Goal: Information Seeking & Learning: Find contact information

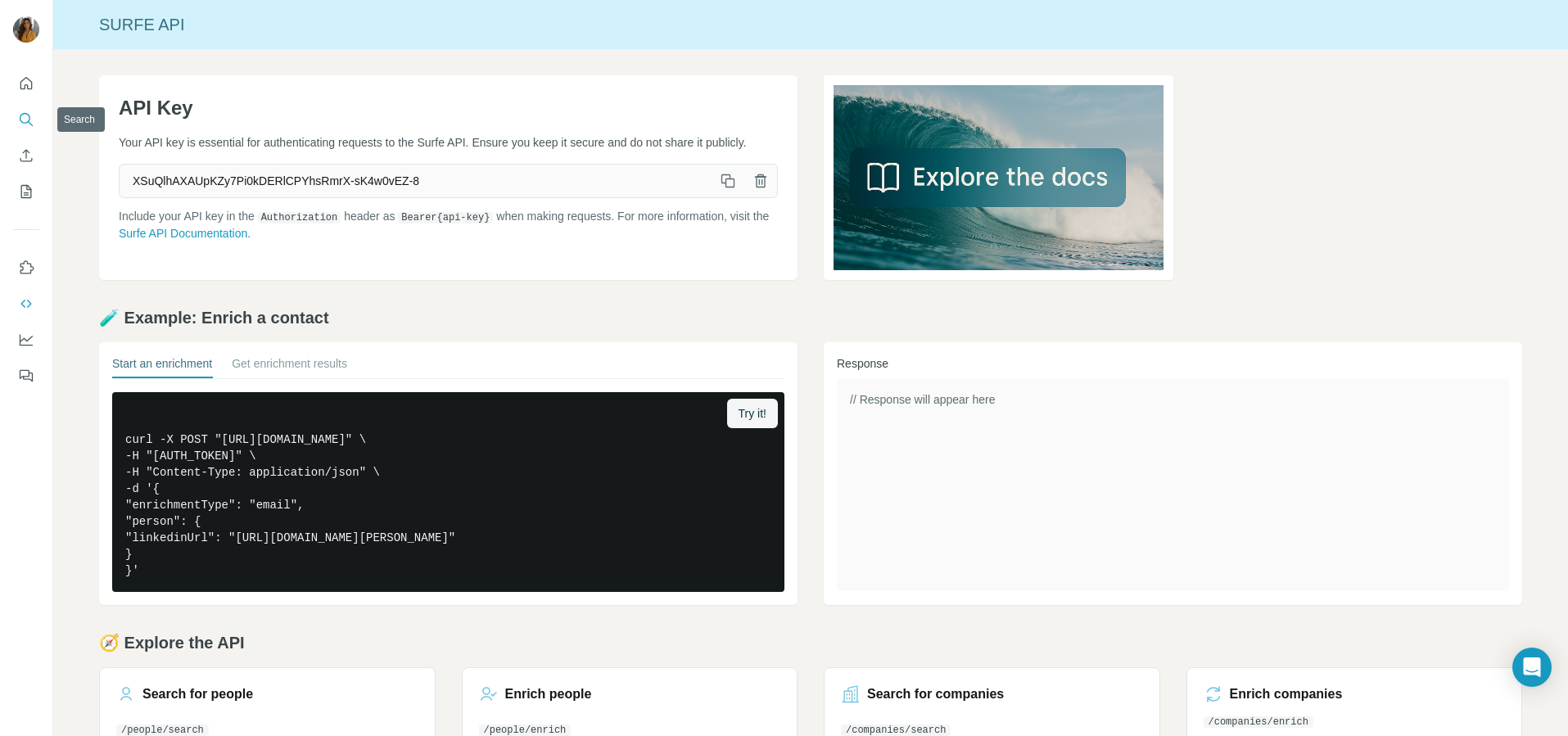
click at [23, 116] on icon "Search" at bounding box center [26, 119] width 16 height 16
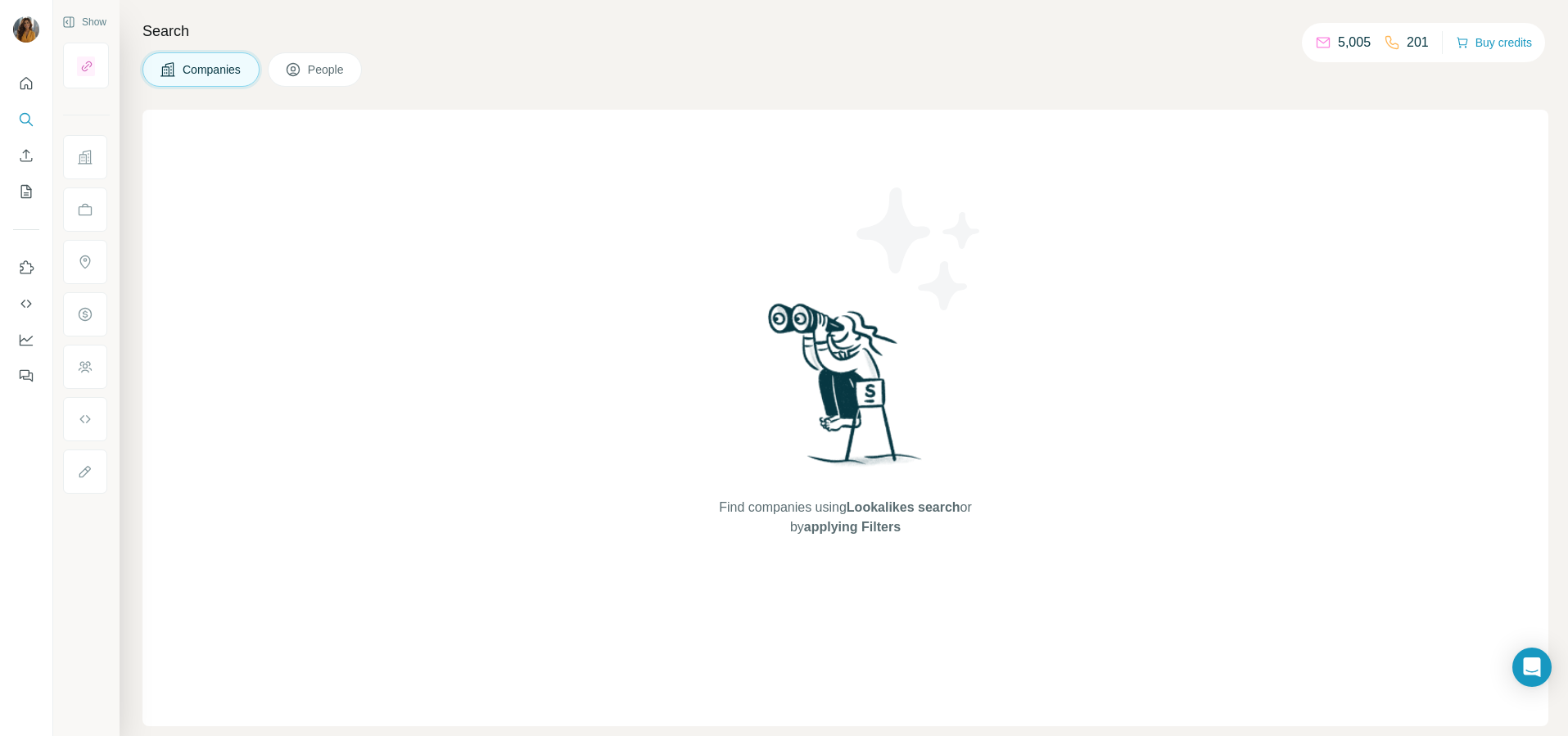
click at [302, 76] on icon at bounding box center [292, 70] width 16 height 16
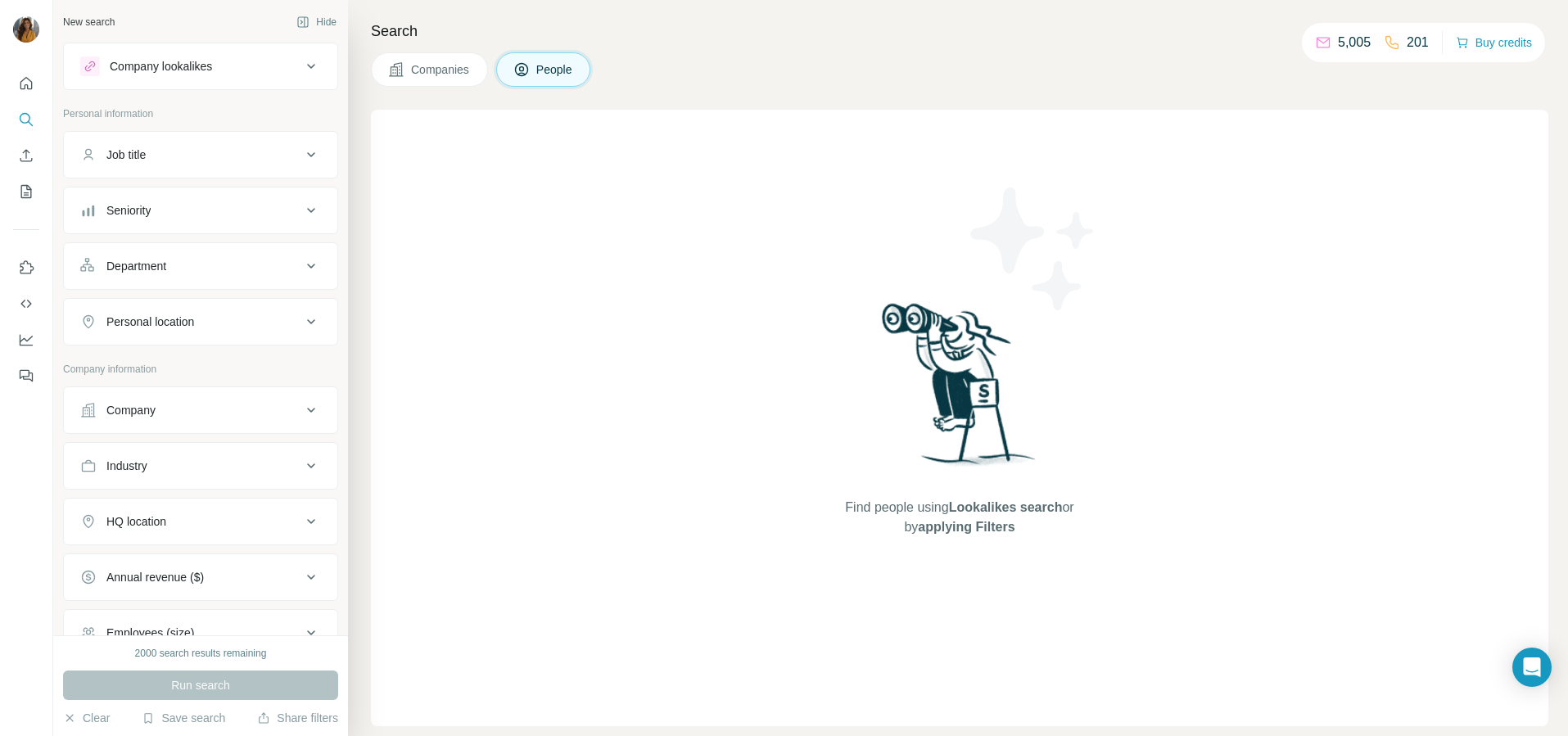
click at [225, 211] on div "Seniority" at bounding box center [190, 209] width 221 height 16
click at [96, 280] on icon at bounding box center [89, 282] width 20 height 20
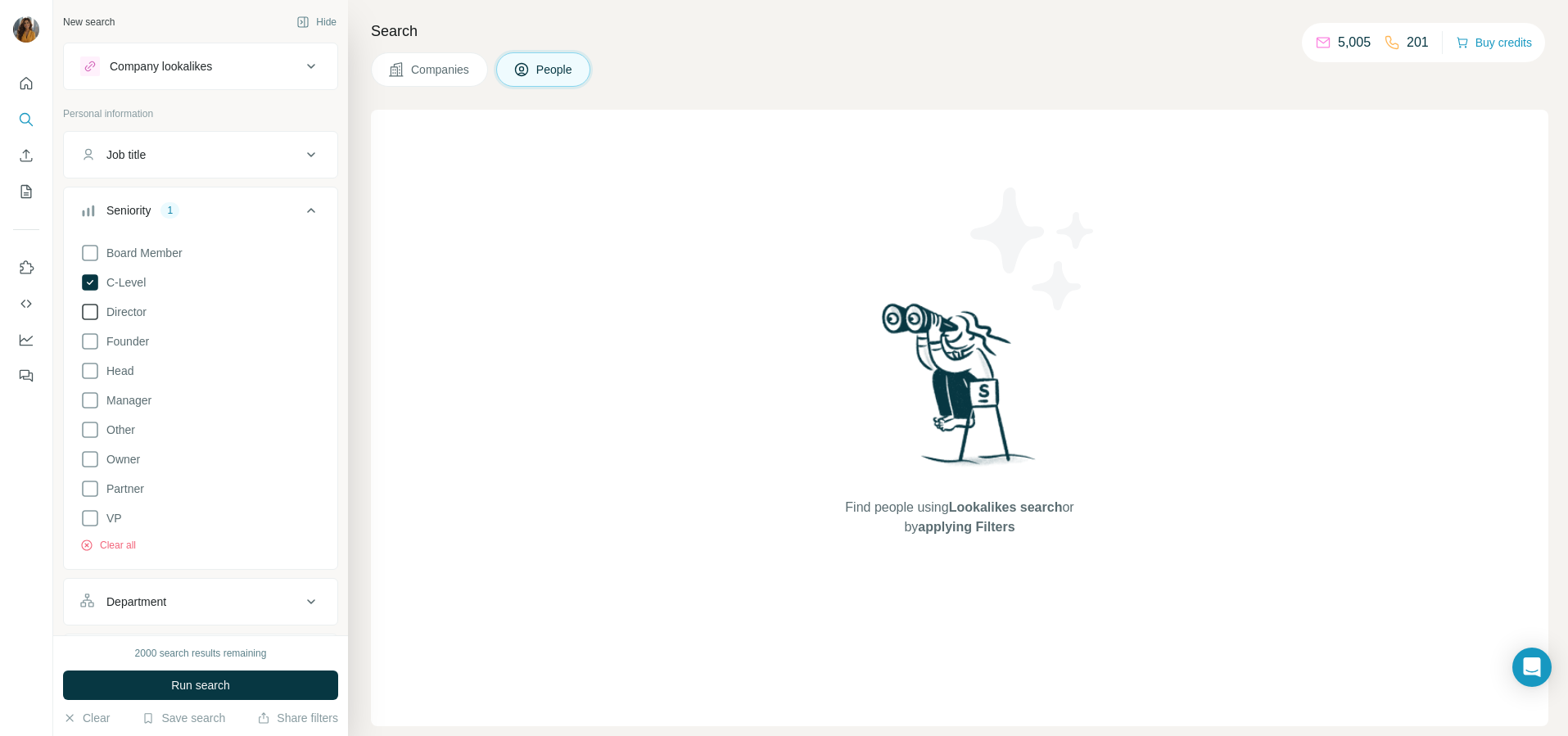
click at [93, 310] on icon at bounding box center [89, 311] width 20 height 20
click at [84, 513] on icon at bounding box center [89, 518] width 20 height 20
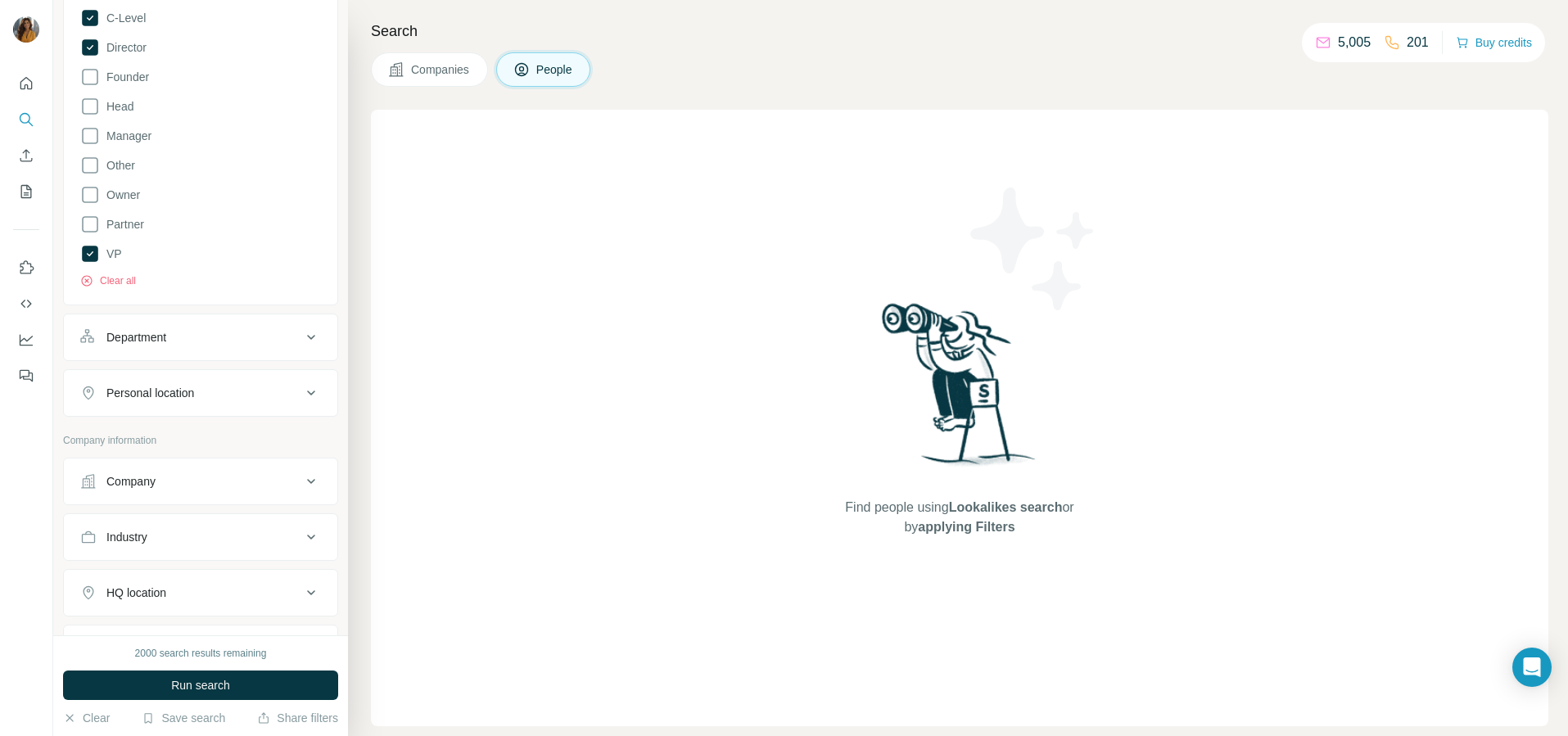
scroll to position [308, 0]
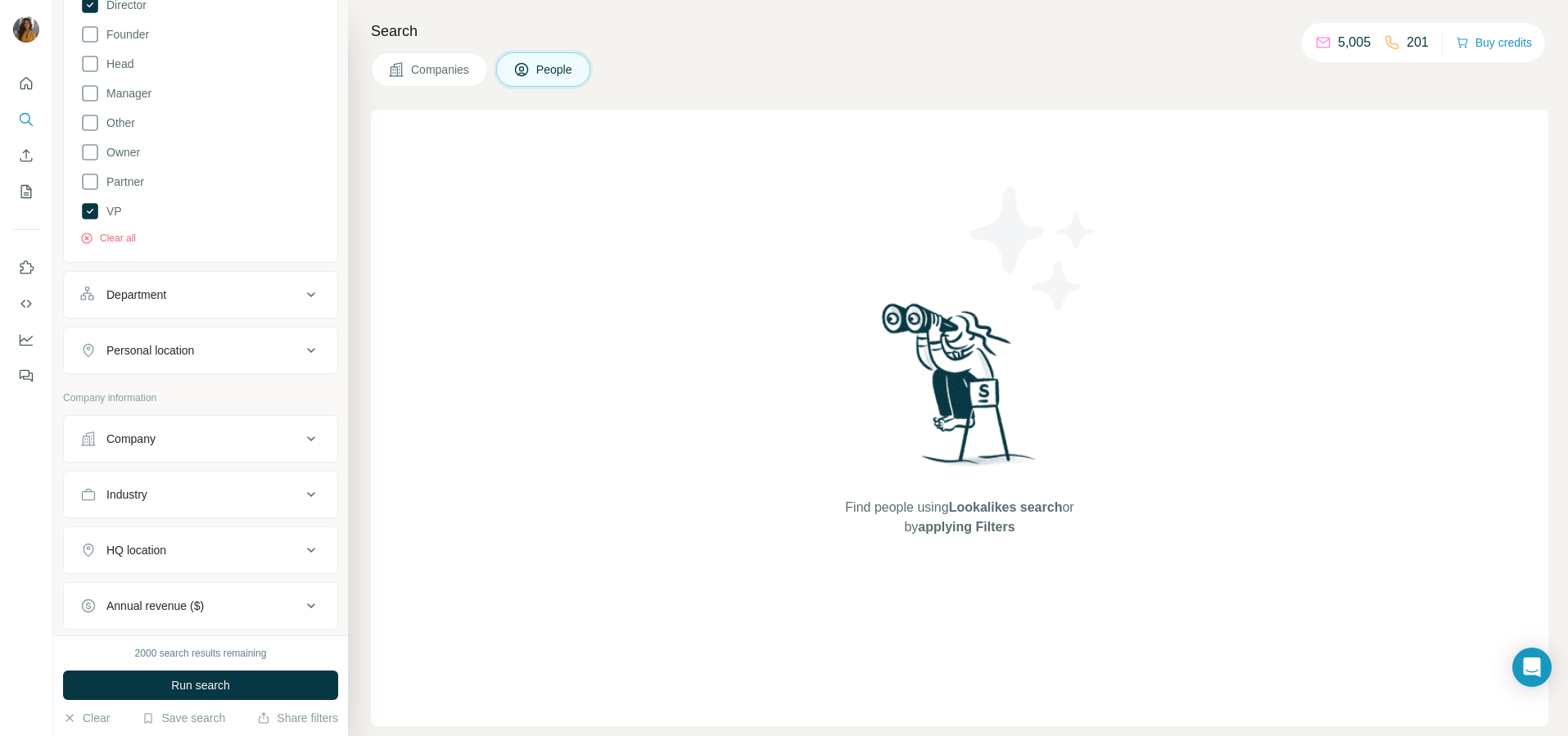
click at [253, 360] on button "Personal location" at bounding box center [200, 349] width 273 height 39
click at [241, 398] on input "text" at bounding box center [200, 391] width 241 height 30
type input "******"
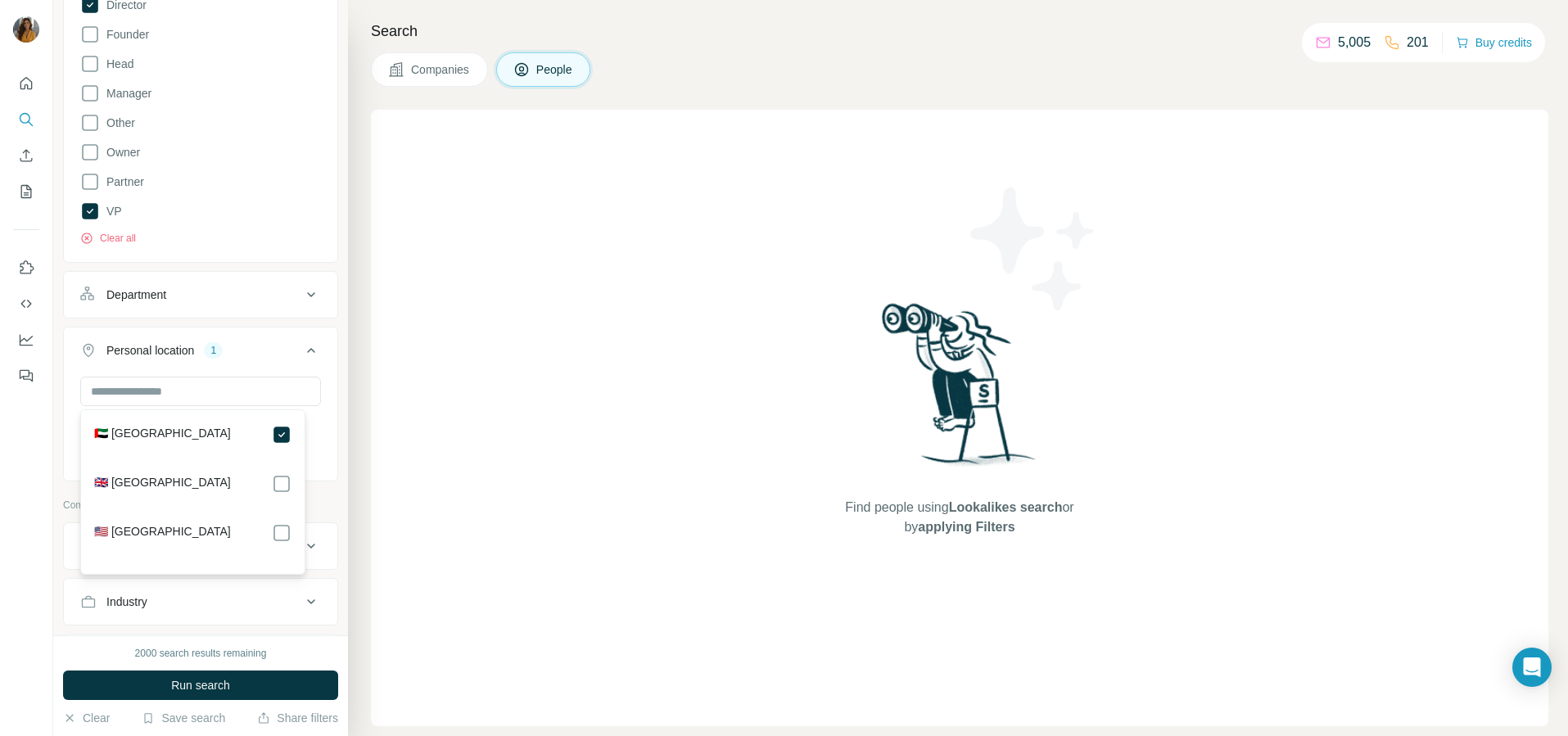
click at [302, 350] on icon at bounding box center [311, 350] width 20 height 20
click at [267, 299] on div "Department" at bounding box center [190, 294] width 221 height 16
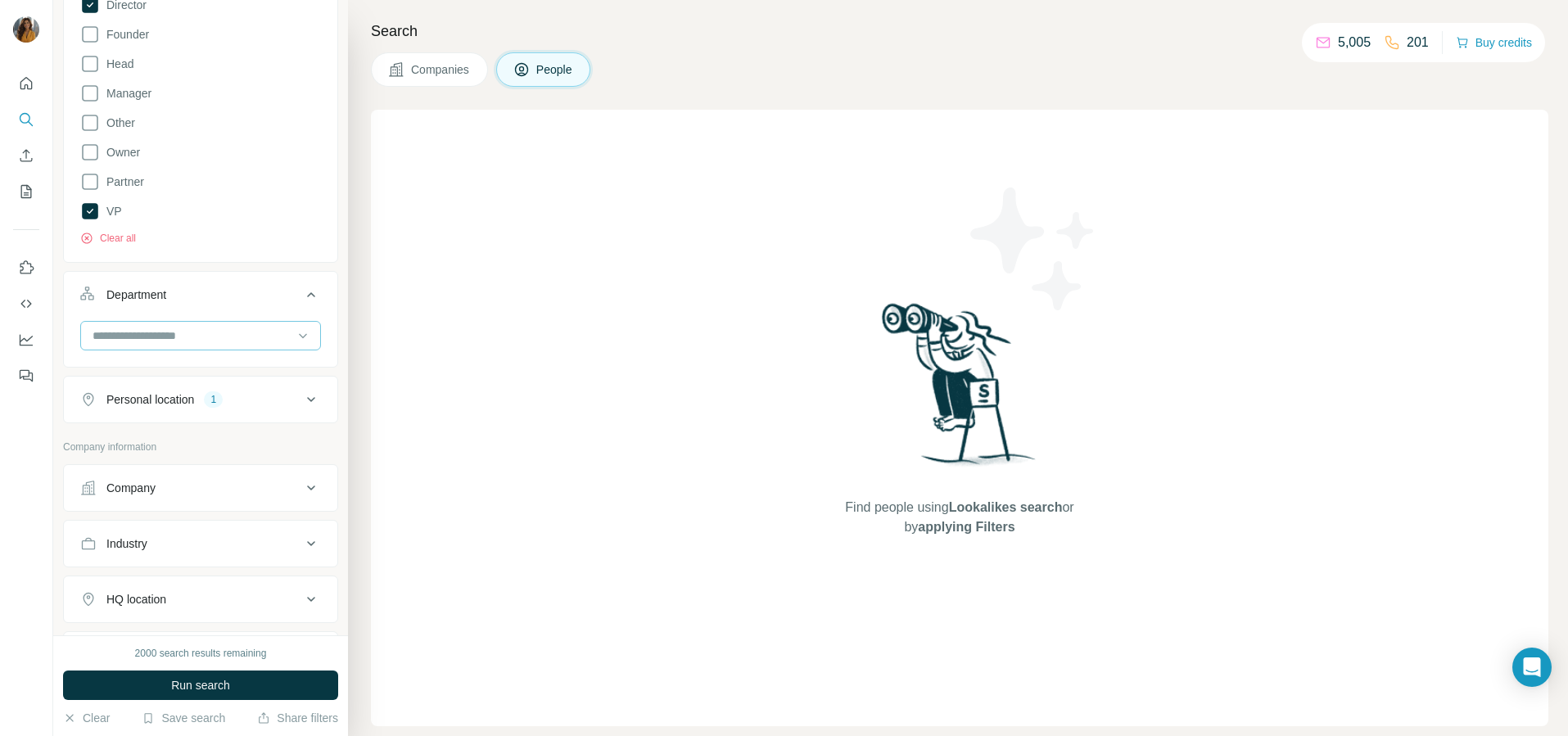
click at [218, 337] on input at bounding box center [191, 335] width 202 height 18
type input "**"
click at [228, 370] on div "HR" at bounding box center [192, 372] width 197 height 16
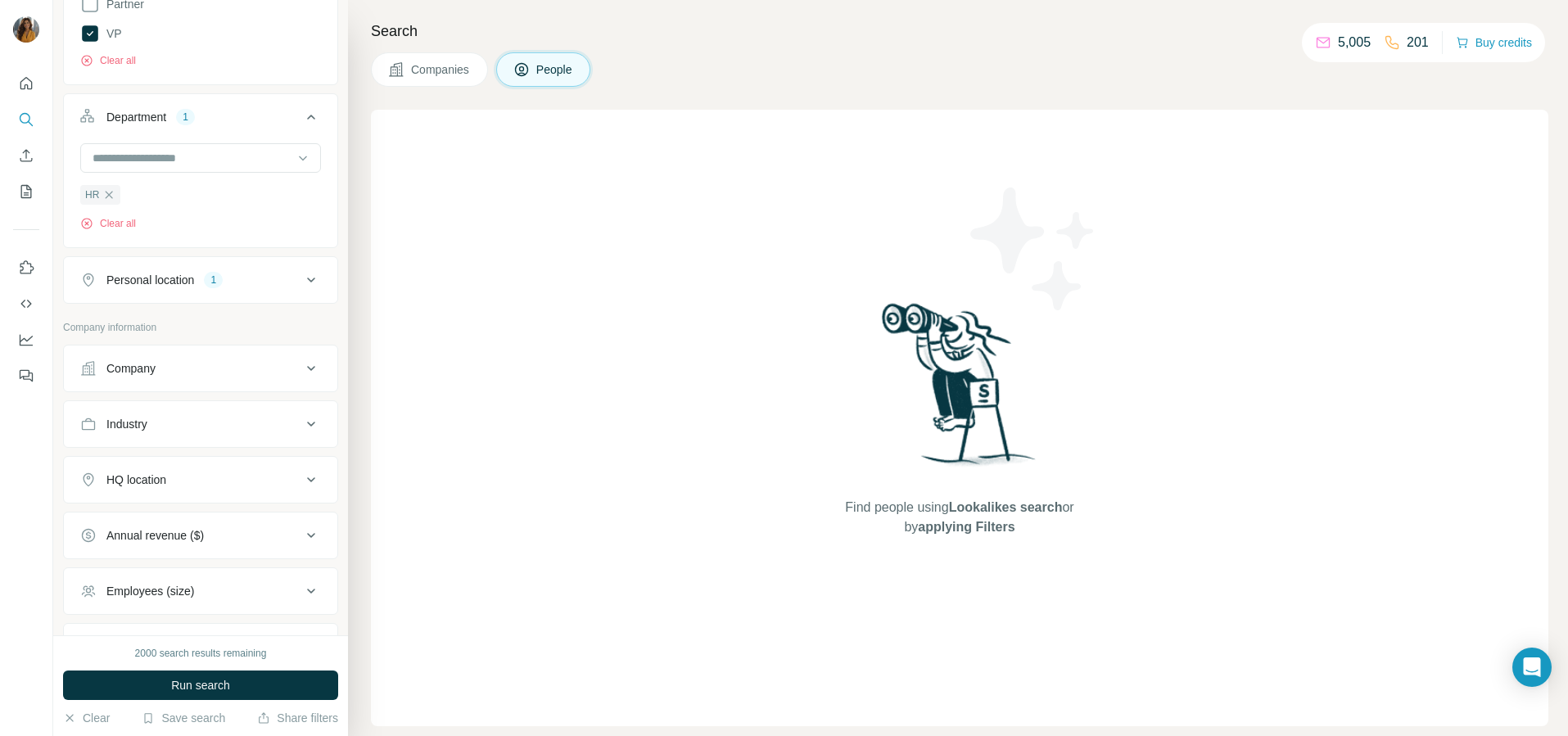
scroll to position [512, 0]
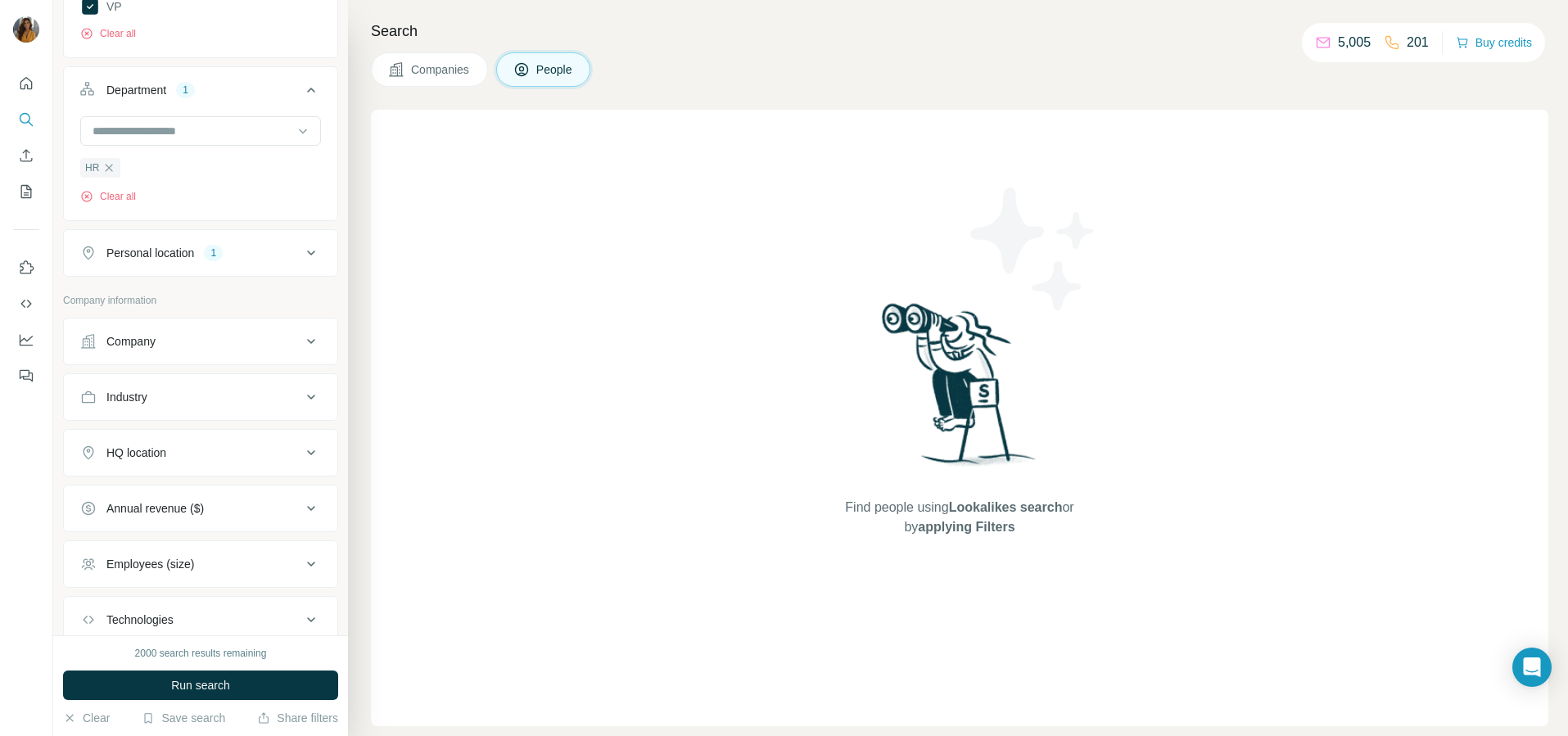
click at [153, 401] on div "Industry" at bounding box center [190, 397] width 221 height 16
click at [202, 439] on input at bounding box center [191, 438] width 202 height 18
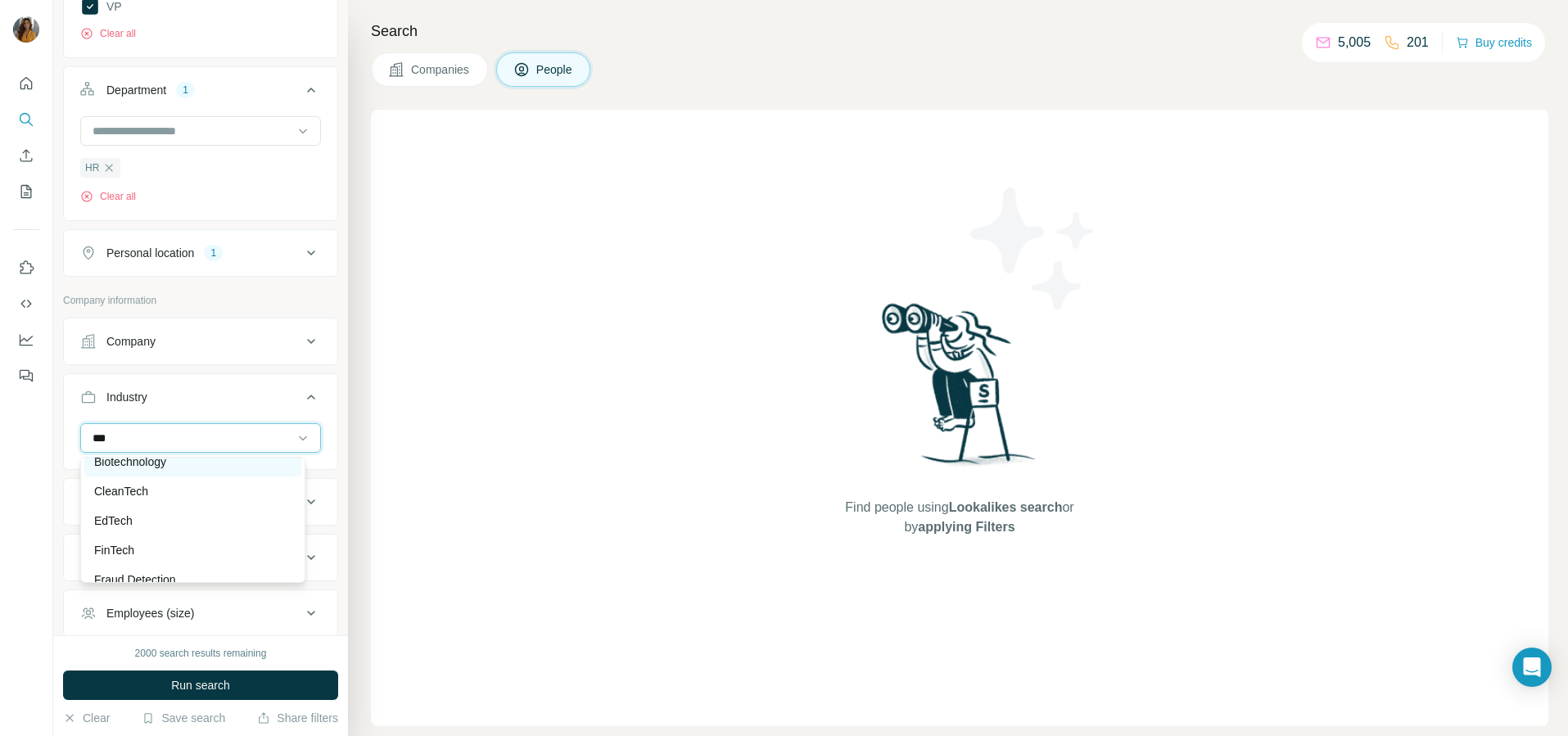
type input "***"
click at [149, 466] on p "Biotechnology" at bounding box center [130, 461] width 72 height 16
click at [135, 434] on input at bounding box center [191, 438] width 202 height 18
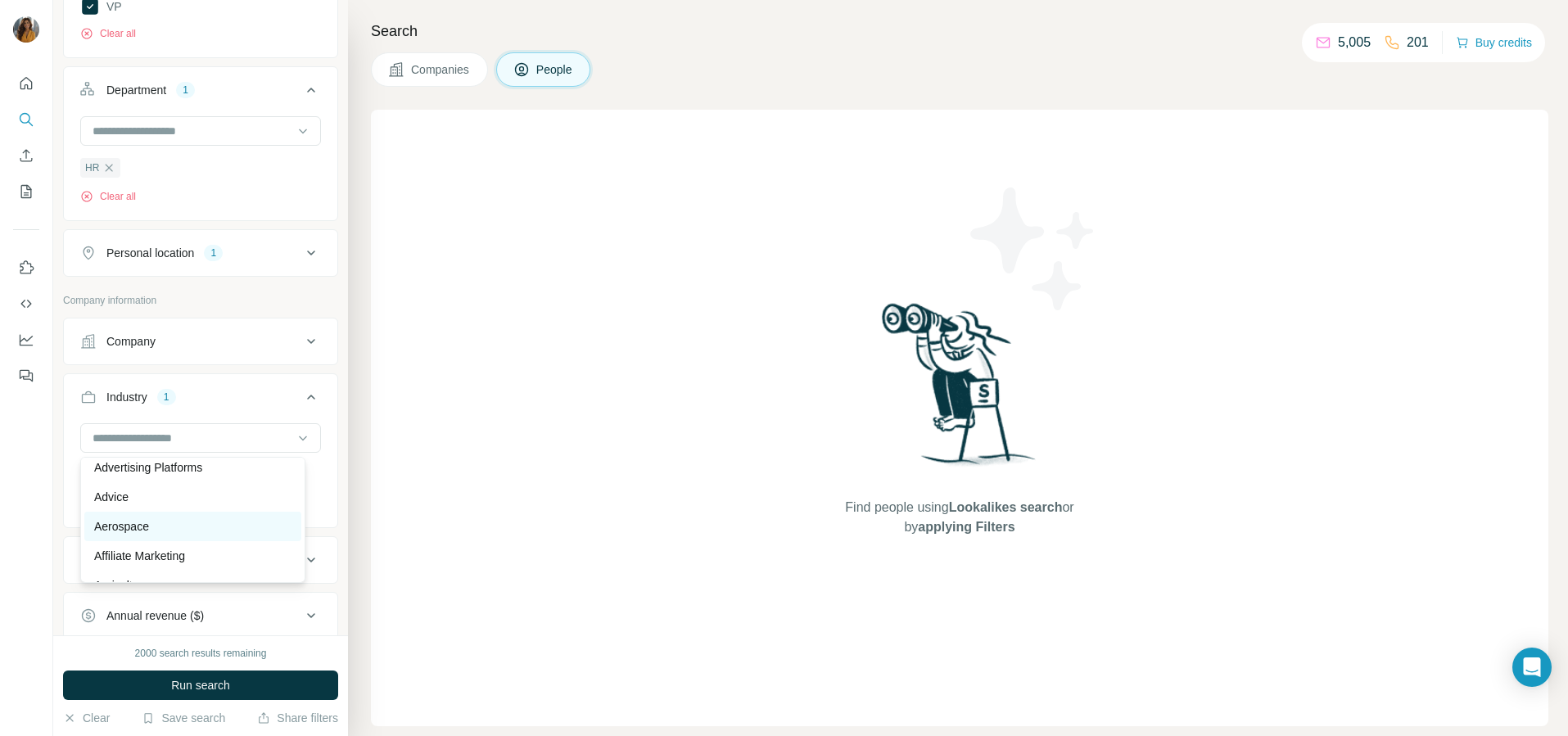
click at [175, 534] on div "Aerospace" at bounding box center [192, 526] width 197 height 16
click at [139, 436] on input at bounding box center [191, 438] width 202 height 18
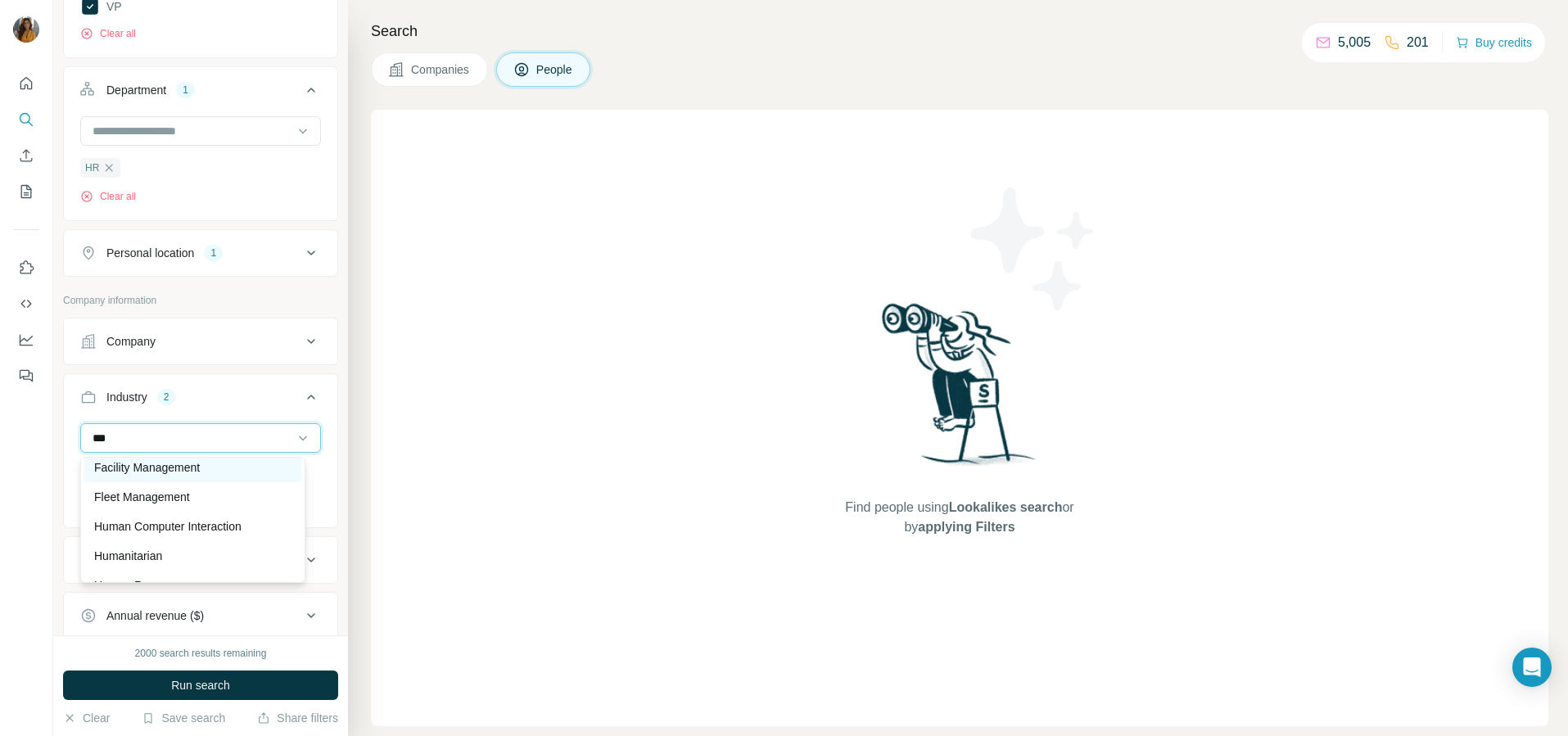
type input "***"
click at [143, 476] on p "Facility Management" at bounding box center [147, 467] width 106 height 16
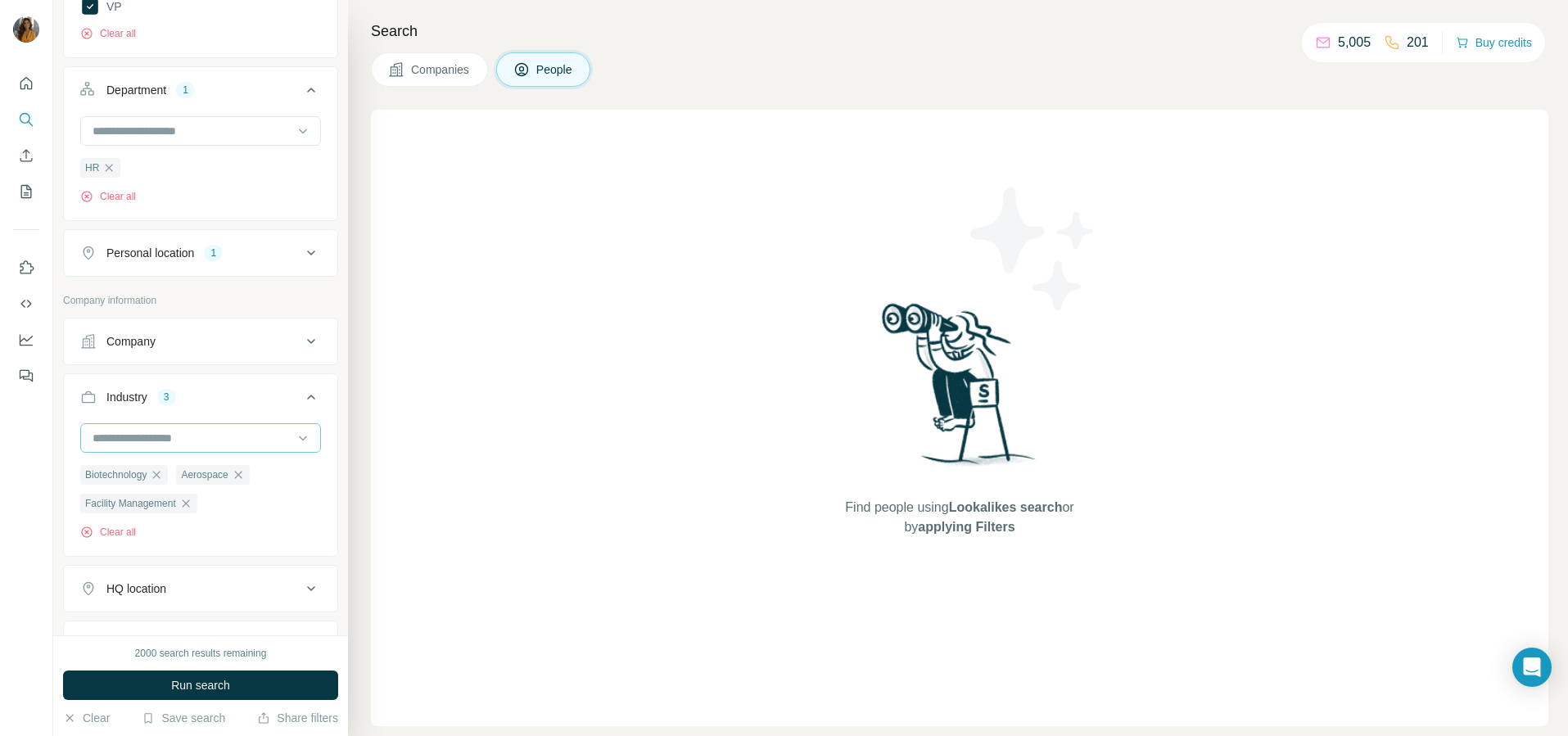
click at [115, 442] on input at bounding box center [191, 438] width 202 height 18
type input "*****"
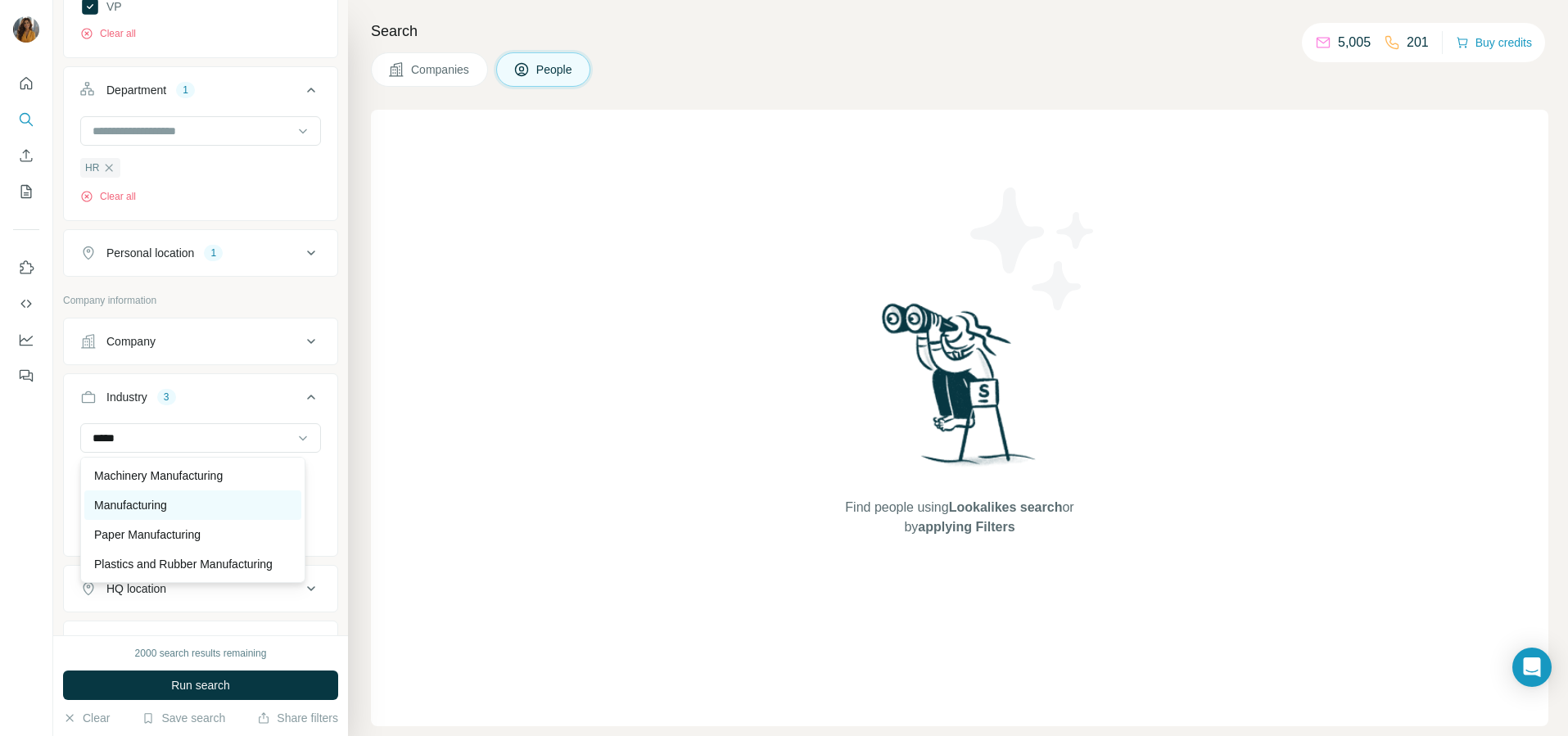
click at [131, 497] on p "Manufacturing" at bounding box center [130, 505] width 73 height 16
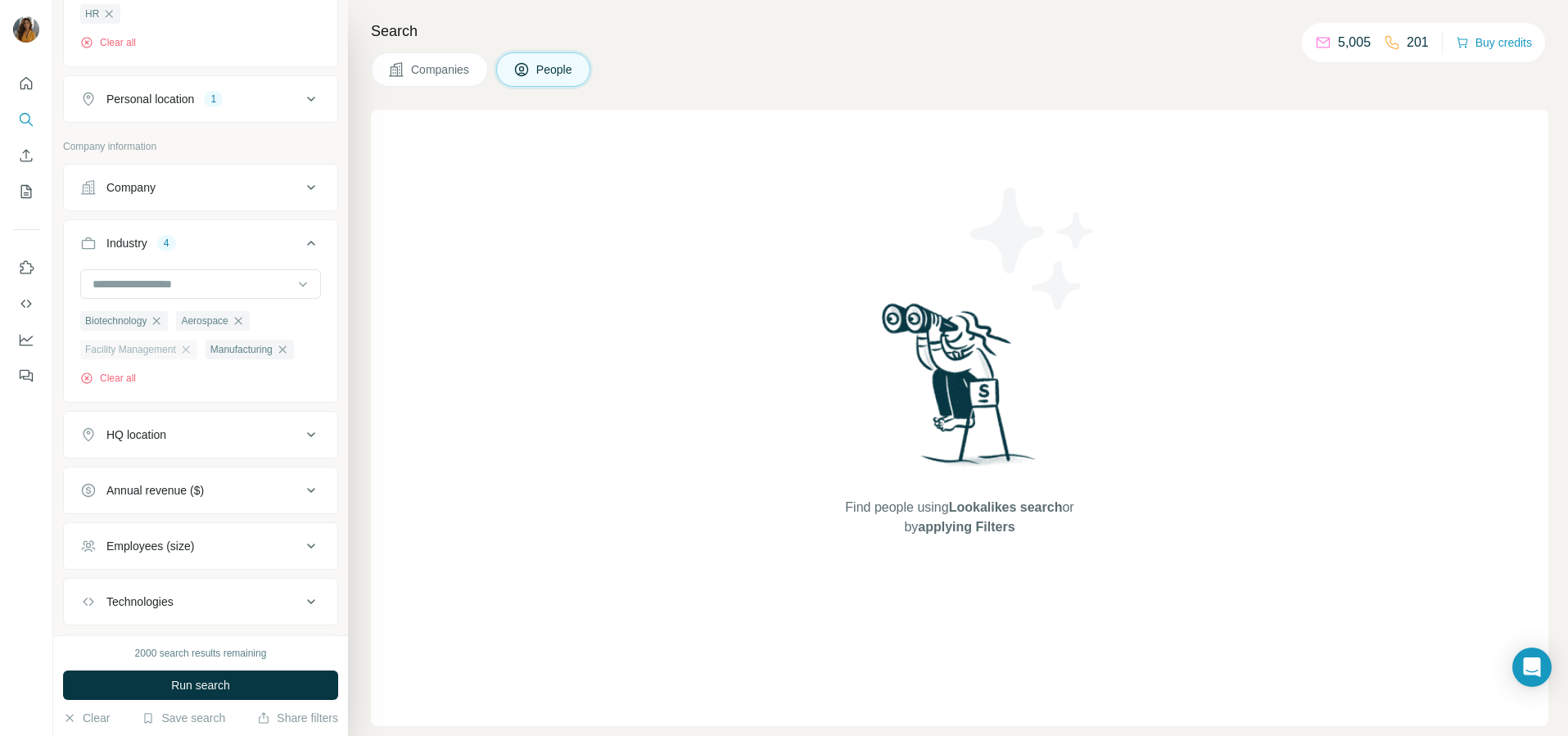
scroll to position [666, 0]
click at [176, 286] on input at bounding box center [191, 283] width 202 height 18
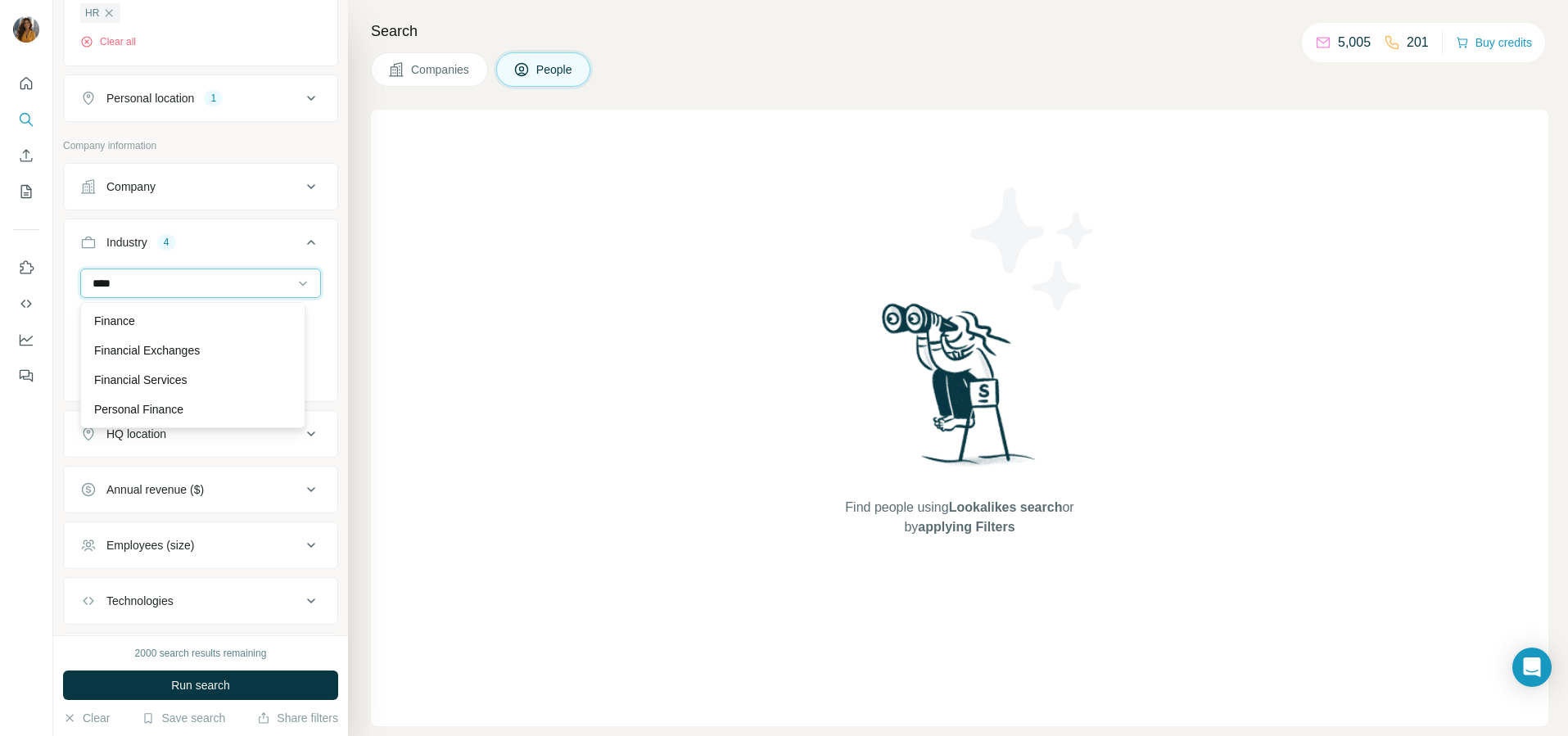
scroll to position [0, 0]
type input "****"
click at [132, 318] on p "Finance" at bounding box center [114, 321] width 41 height 16
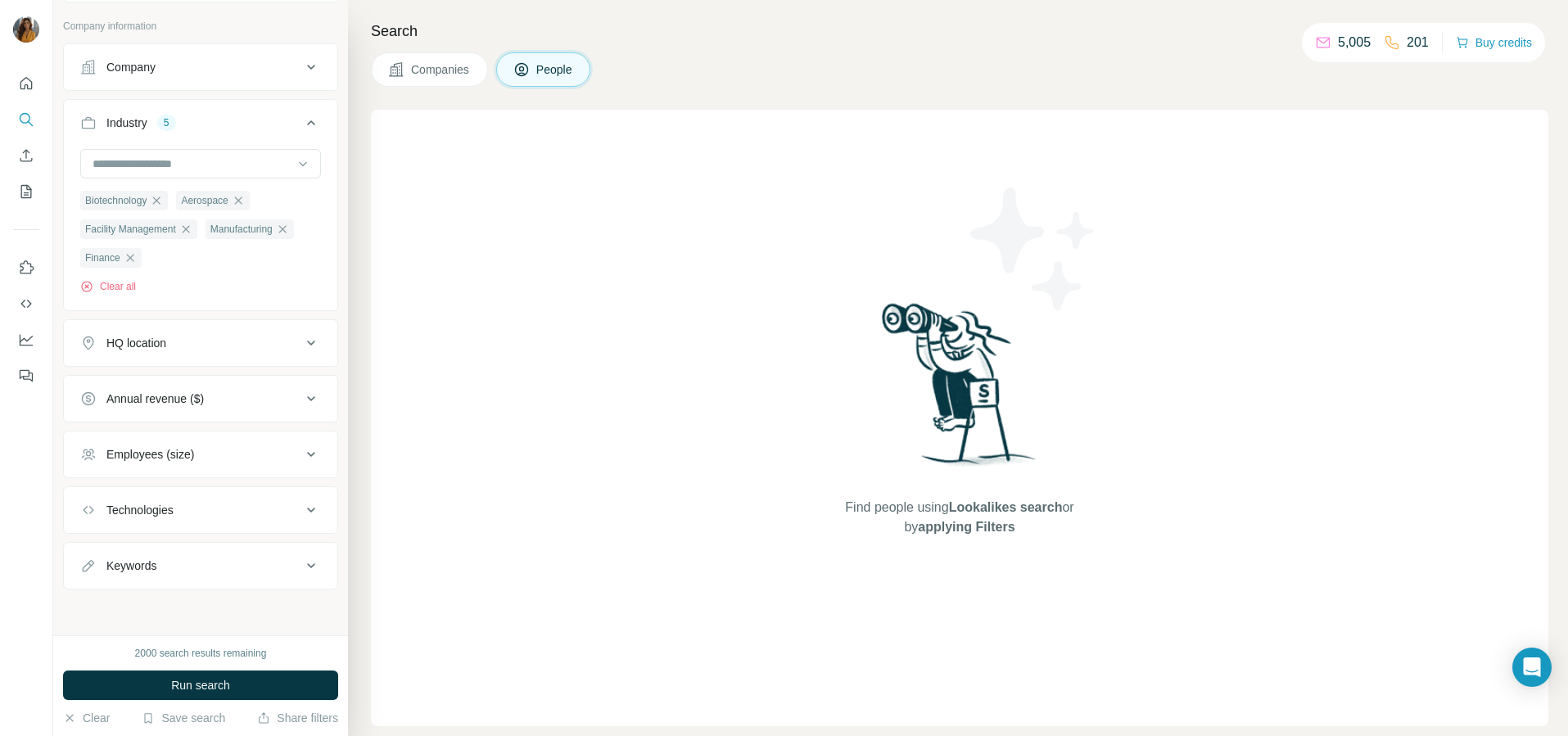
scroll to position [789, 0]
click at [161, 456] on div "Employees (size)" at bounding box center [150, 454] width 88 height 16
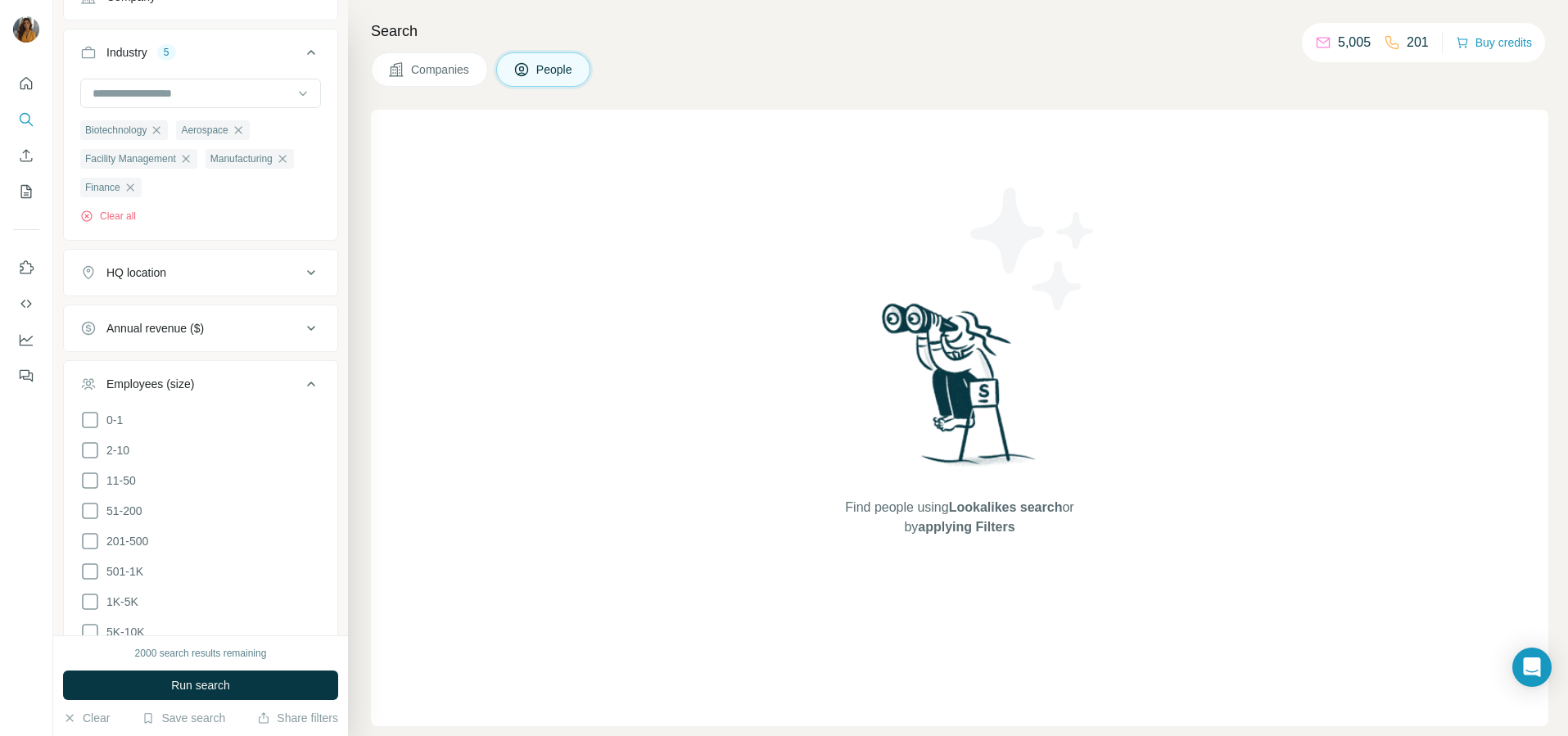
scroll to position [892, 0]
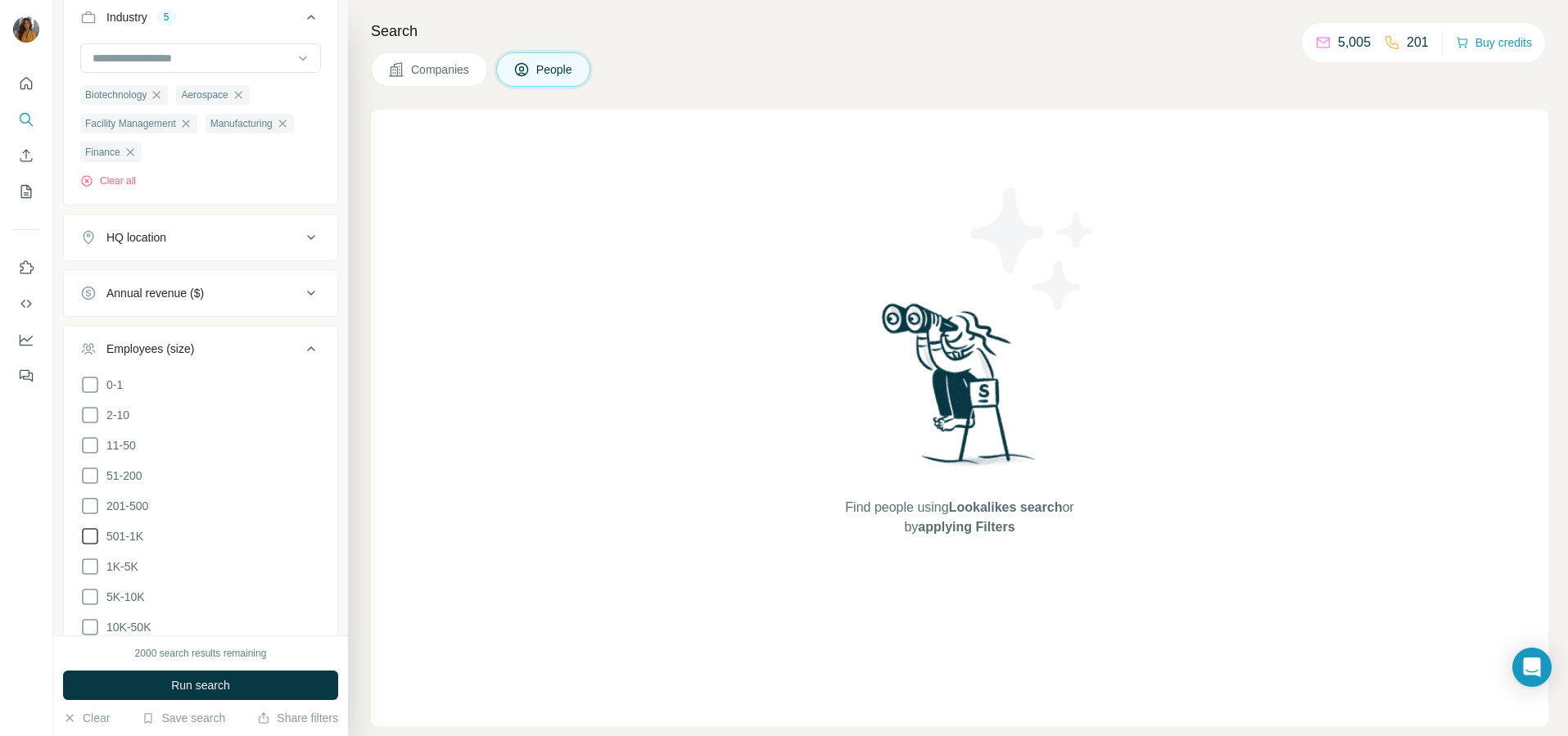
click at [96, 540] on icon at bounding box center [89, 536] width 20 height 20
click at [92, 563] on icon at bounding box center [89, 567] width 20 height 20
click at [187, 679] on span "Run search" at bounding box center [201, 685] width 59 height 16
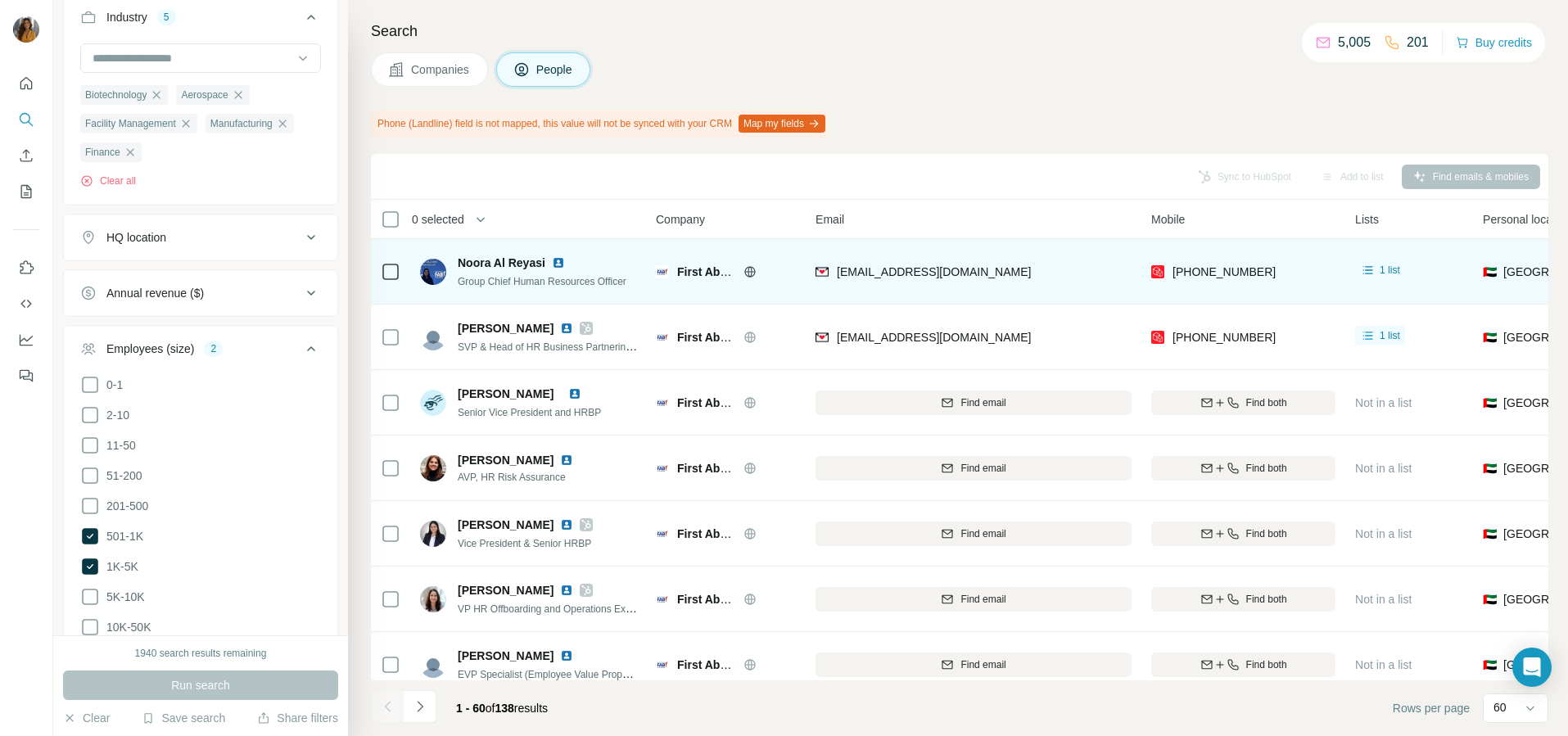
click at [555, 257] on img at bounding box center [559, 263] width 13 height 13
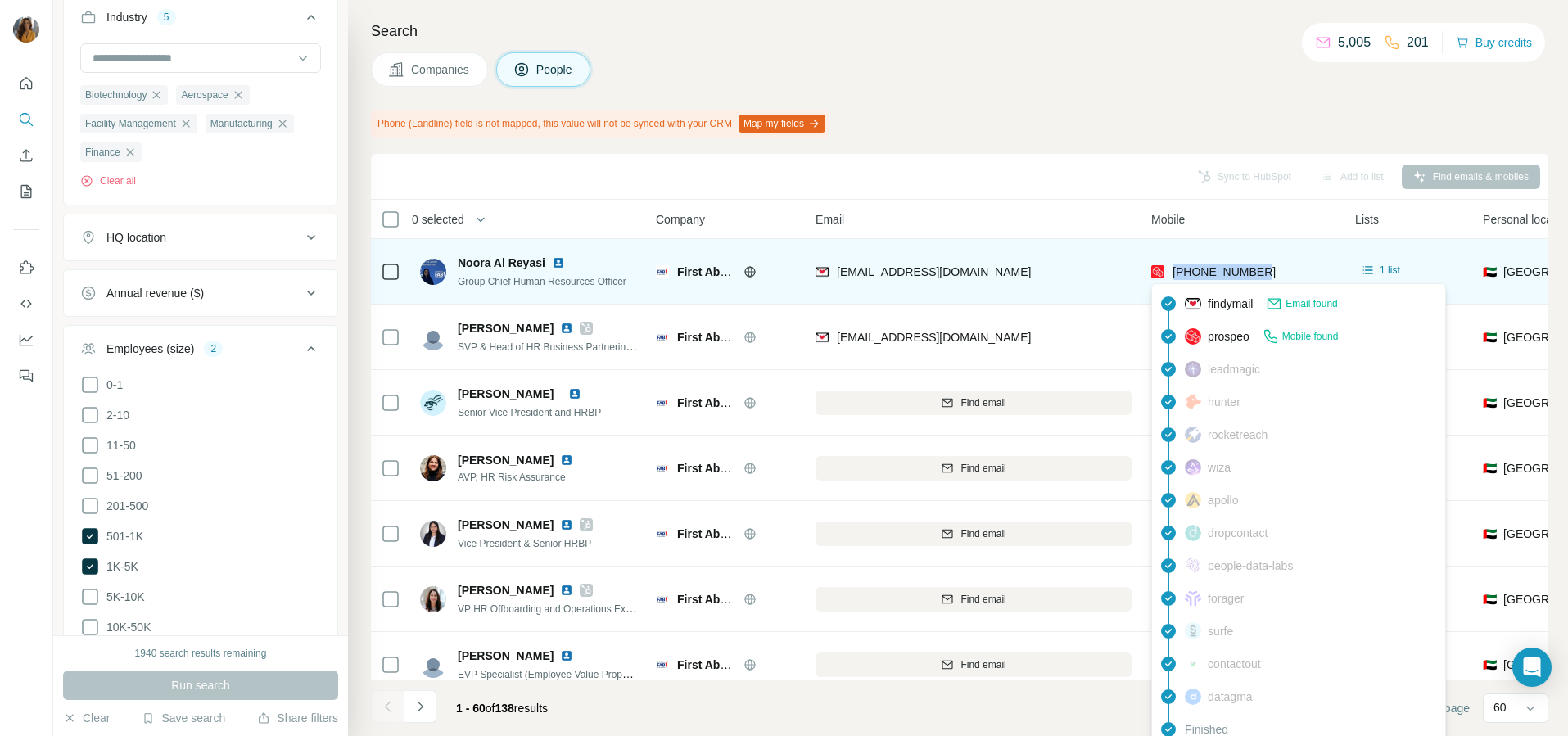
drag, startPoint x: 1274, startPoint y: 272, endPoint x: 1176, endPoint y: 268, distance: 98.1
click at [1176, 268] on div "[PHONE_NUMBER]" at bounding box center [1243, 270] width 185 height 45
copy span "[PHONE_NUMBER]"
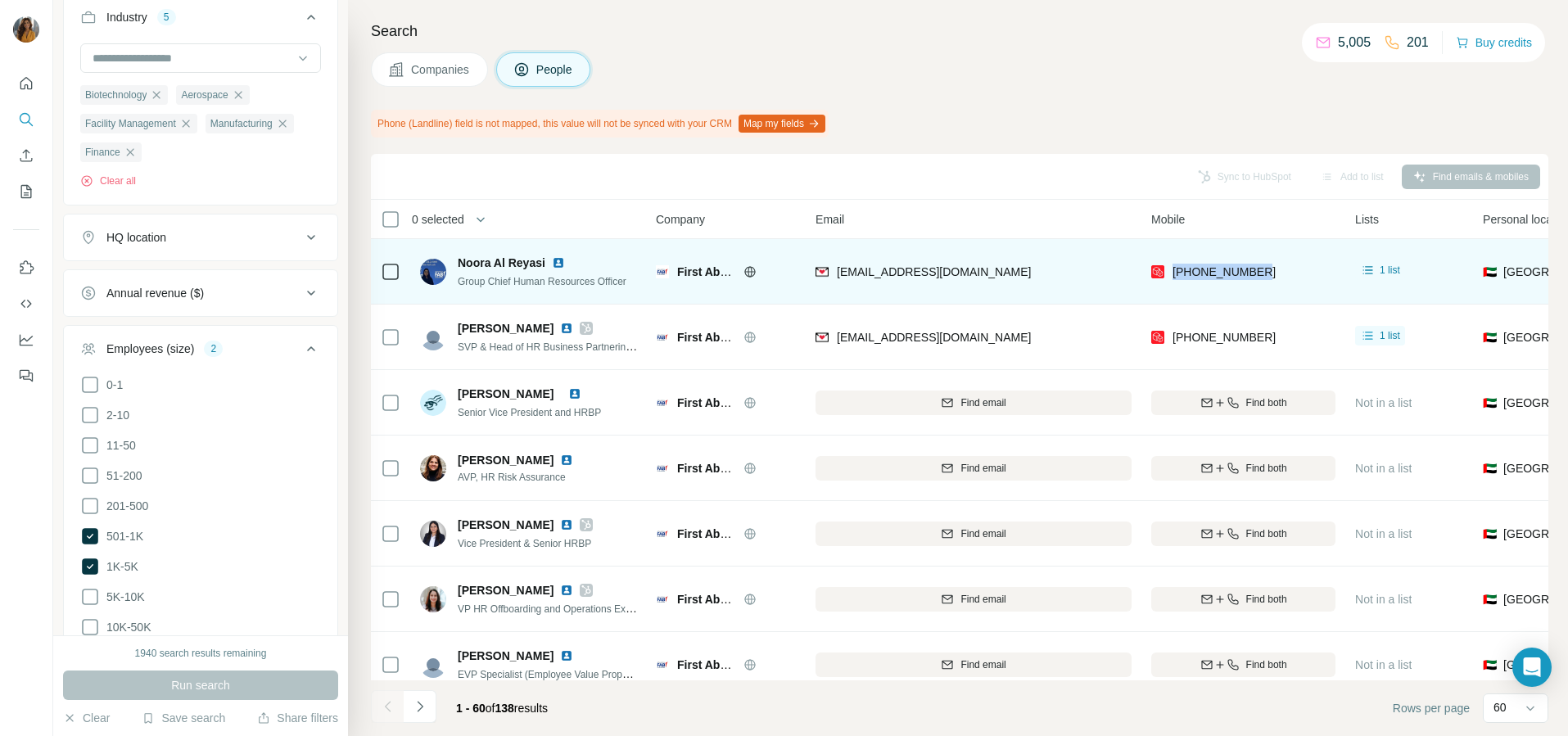
click at [1094, 258] on div "[EMAIL_ADDRESS][DOMAIN_NAME]" at bounding box center [974, 270] width 316 height 45
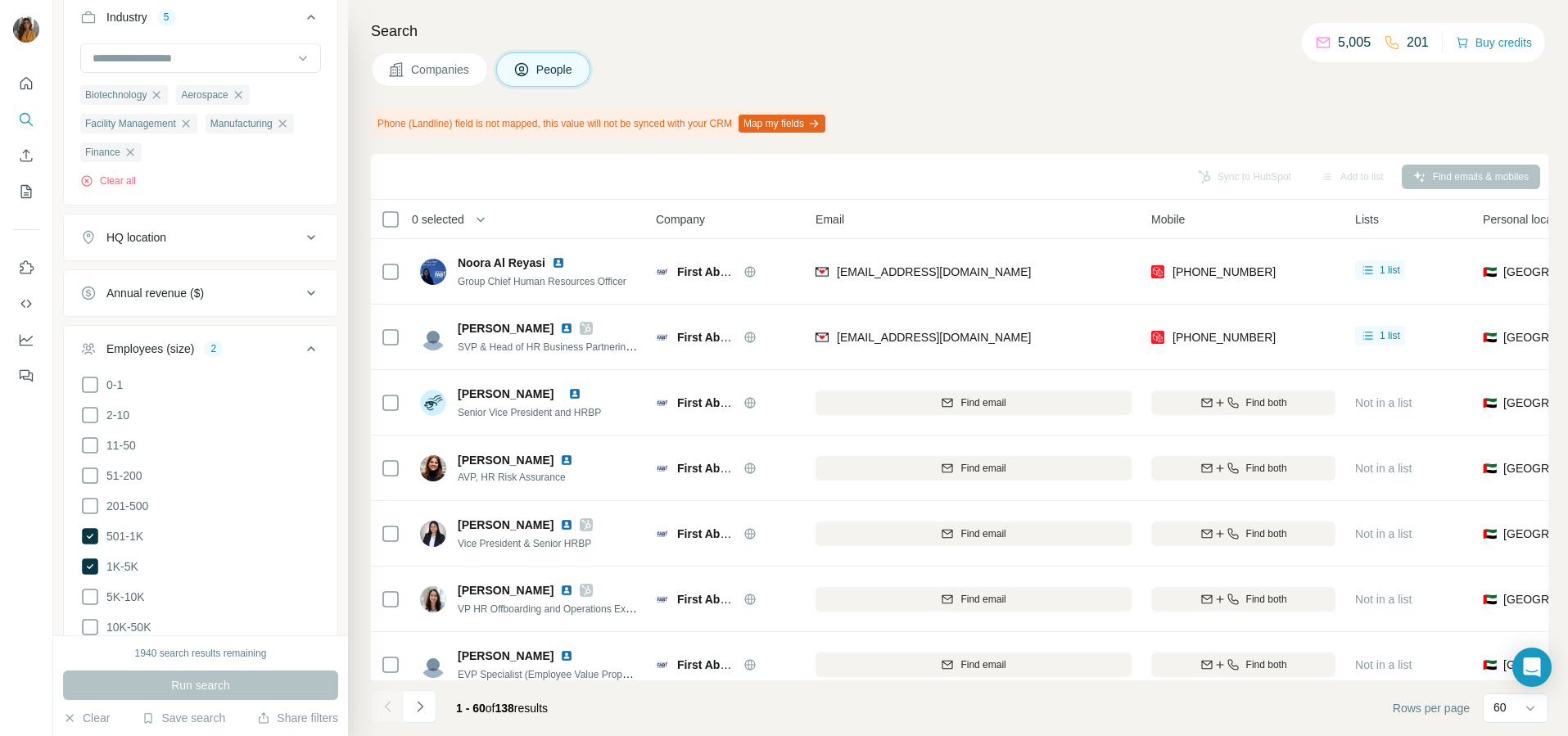
click at [694, 221] on span "Company" at bounding box center [681, 219] width 50 height 16
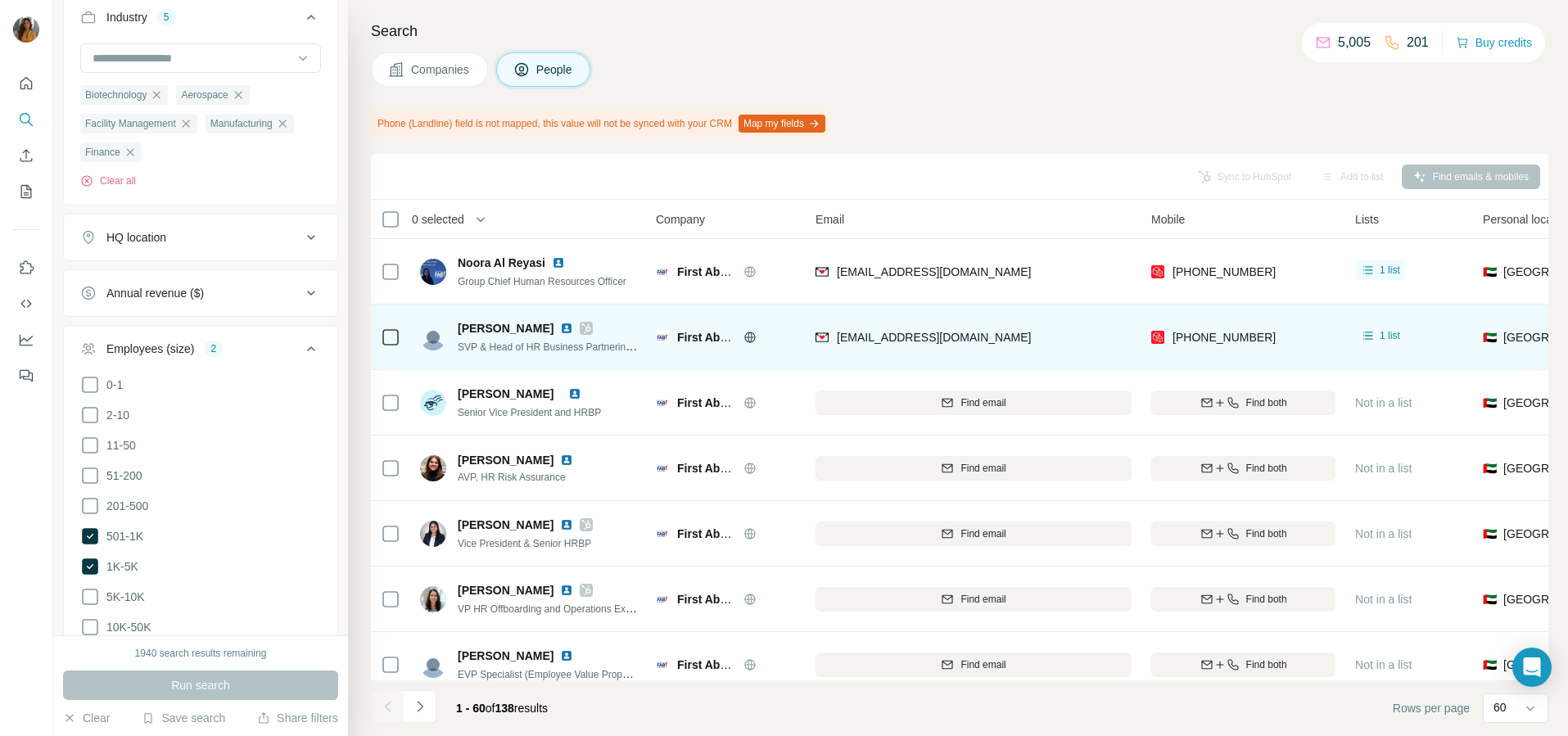
click at [1058, 355] on div "[EMAIL_ADDRESS][DOMAIN_NAME]" at bounding box center [974, 336] width 316 height 45
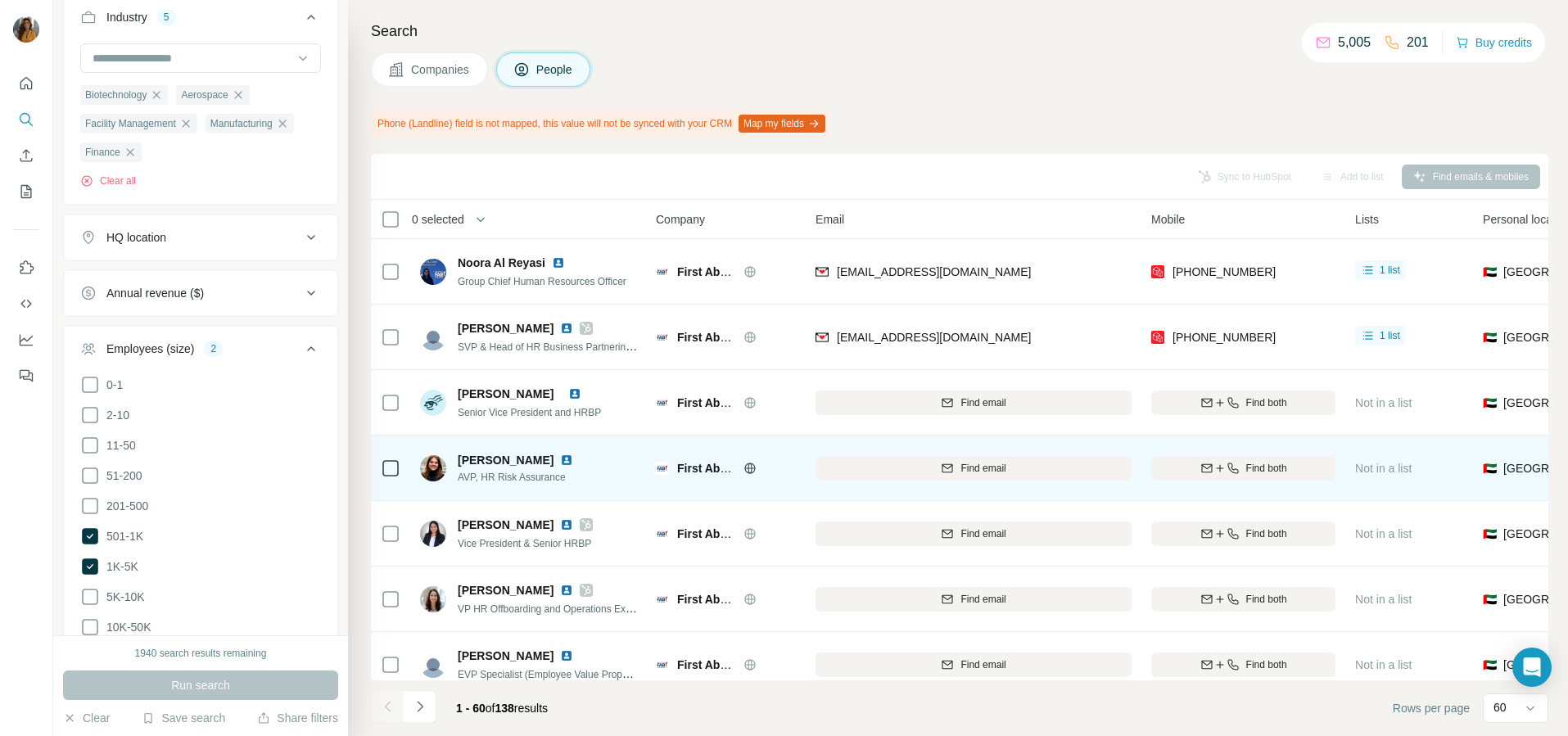
scroll to position [103, 0]
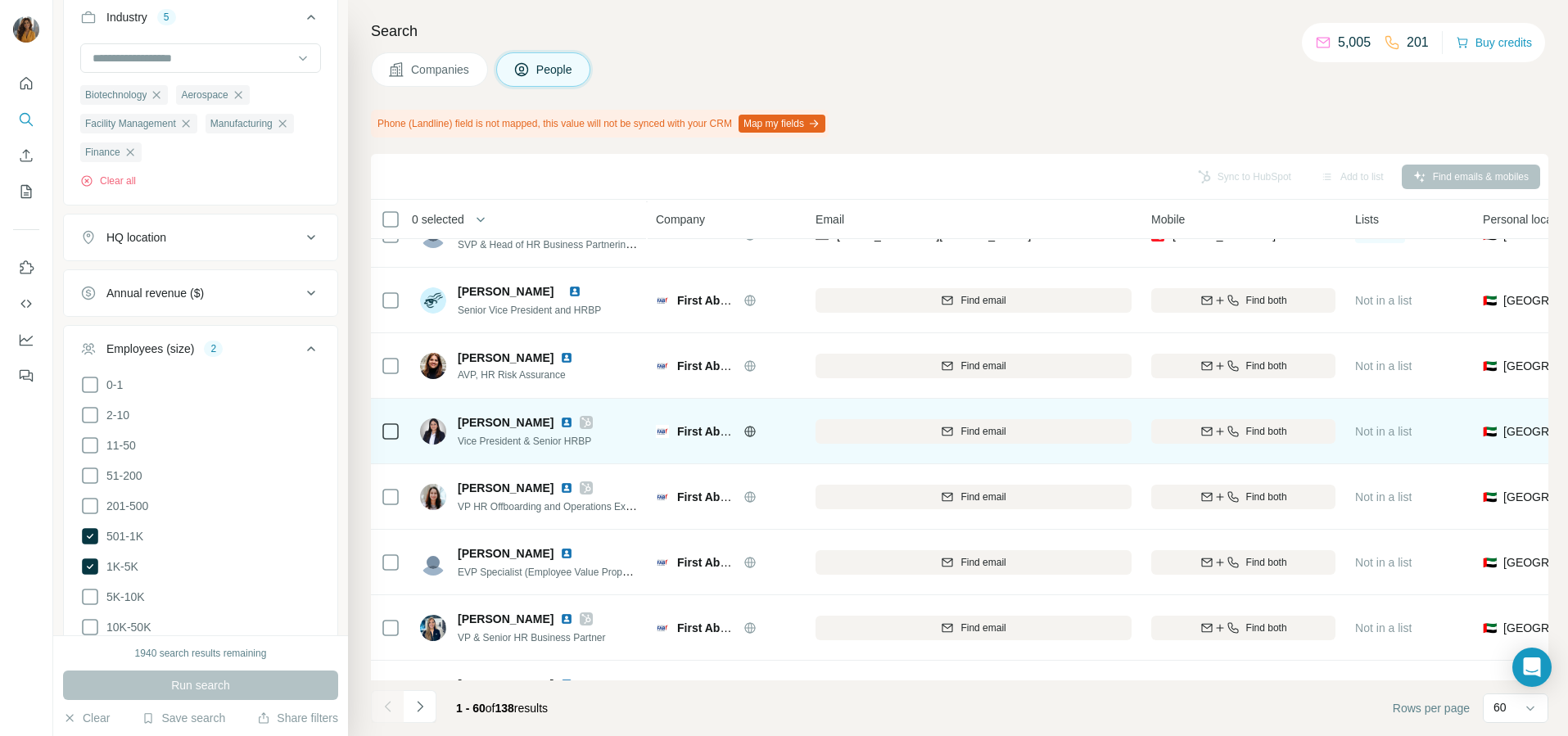
click at [561, 418] on img at bounding box center [566, 423] width 13 height 13
click at [1258, 442] on button "Find both" at bounding box center [1243, 431] width 185 height 25
drag, startPoint x: 1279, startPoint y: 435, endPoint x: 1176, endPoint y: 444, distance: 103.4
click at [1176, 444] on div "[PHONE_NUMBER]" at bounding box center [1243, 430] width 185 height 45
copy span "[PHONE_NUMBER]"
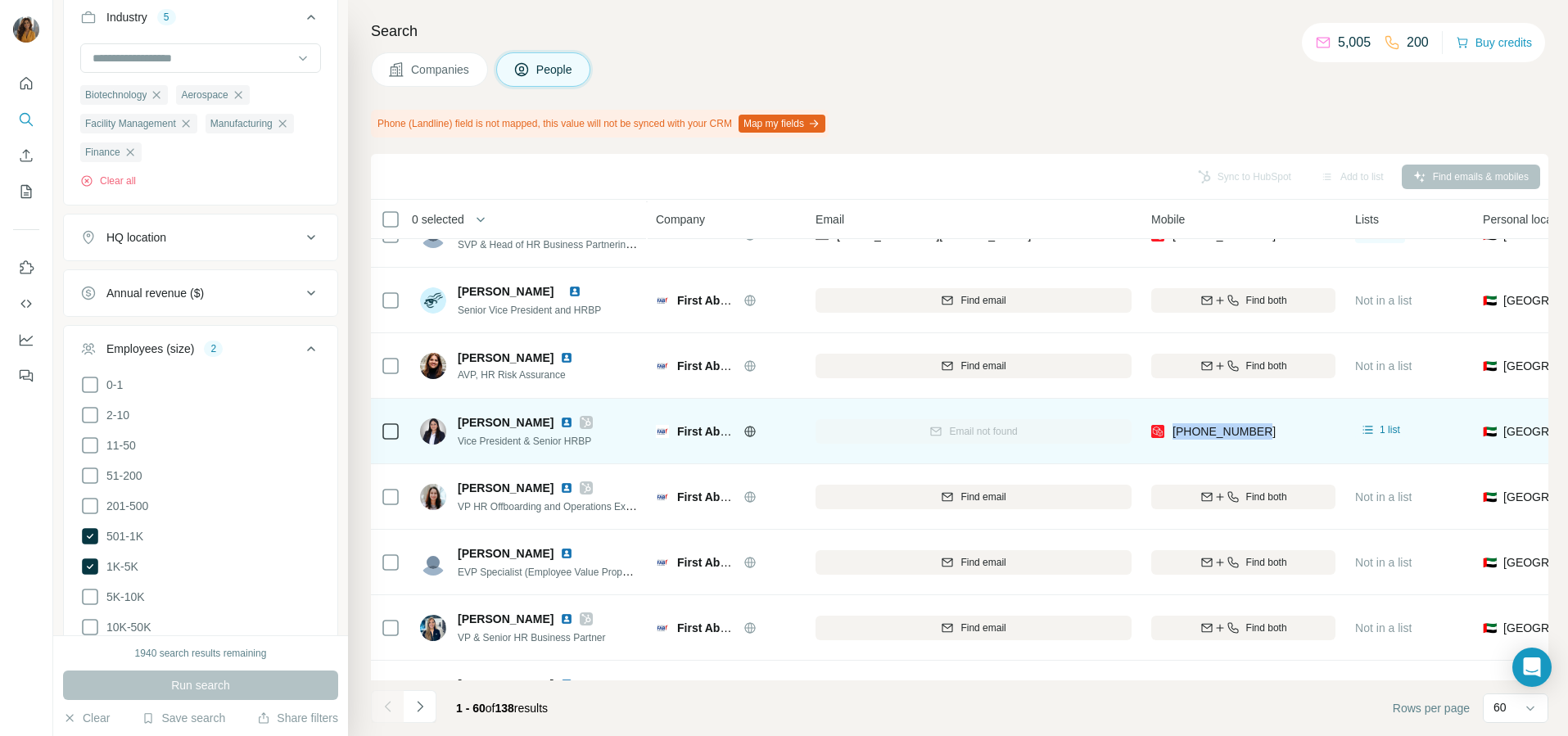
drag, startPoint x: 1121, startPoint y: 448, endPoint x: 1103, endPoint y: 448, distance: 18.0
click at [1121, 448] on div "Email not found" at bounding box center [974, 430] width 316 height 45
click at [560, 418] on img at bounding box center [566, 423] width 13 height 13
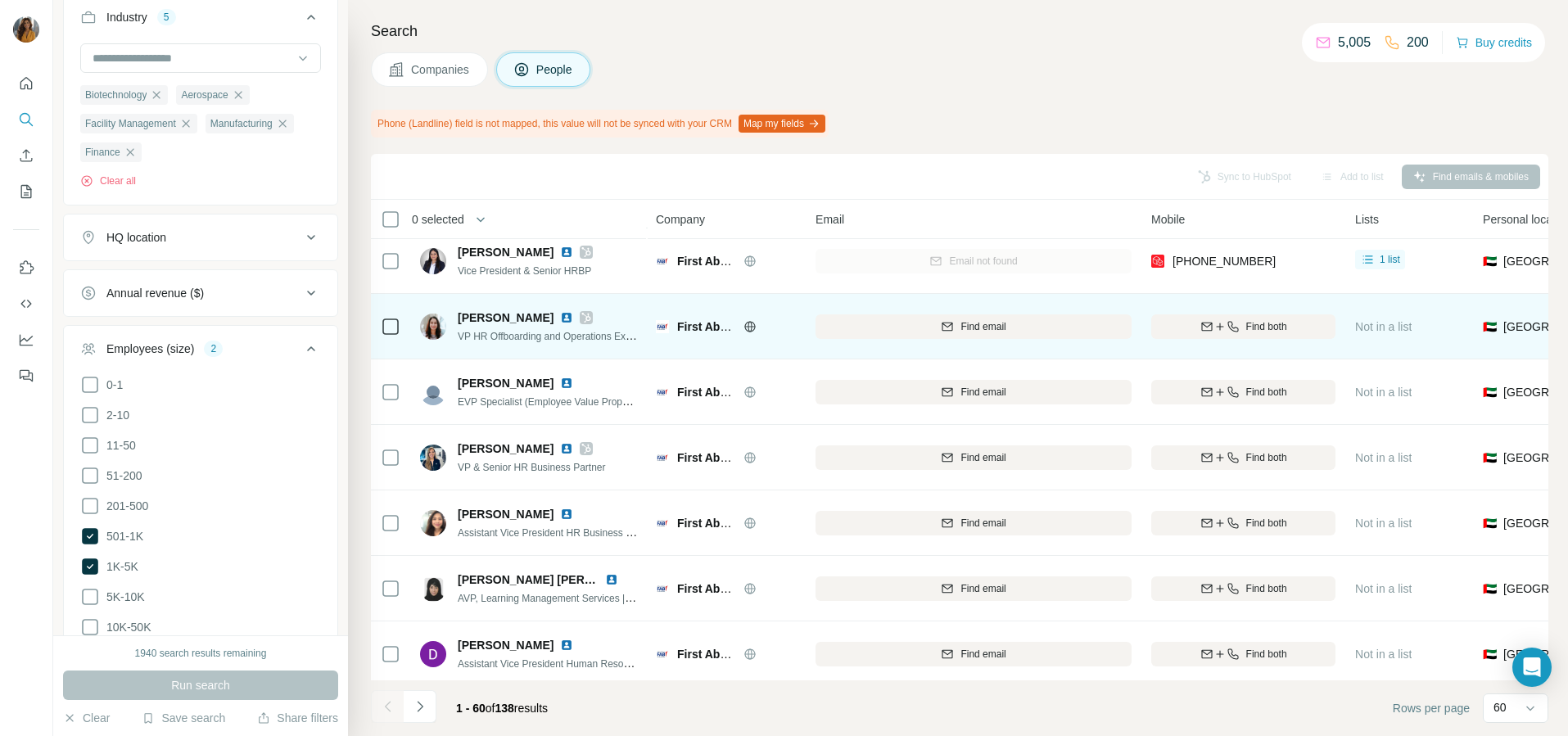
scroll to position [308, 0]
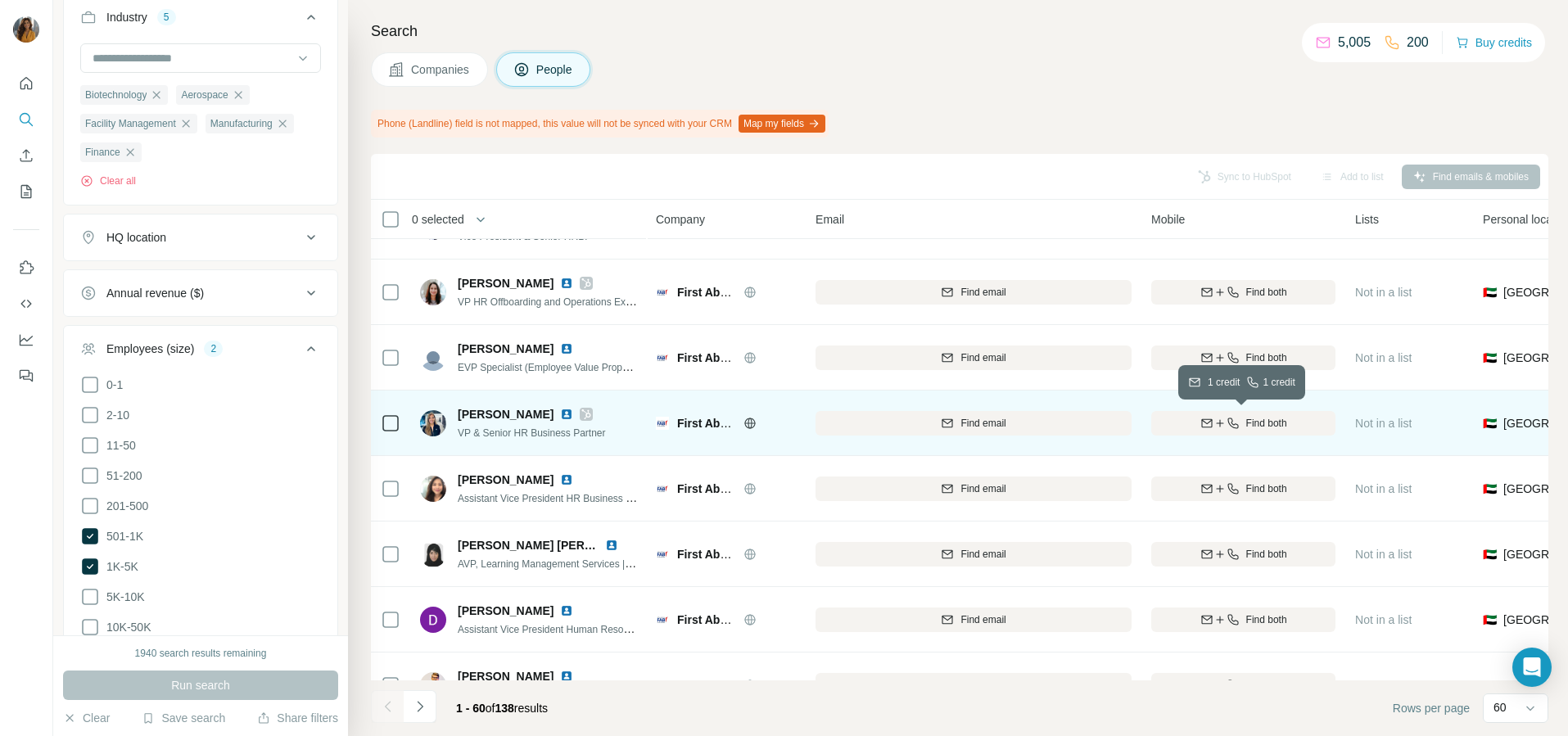
click at [1226, 424] on icon "button" at bounding box center [1233, 424] width 13 height 13
click at [560, 415] on img at bounding box center [566, 414] width 13 height 13
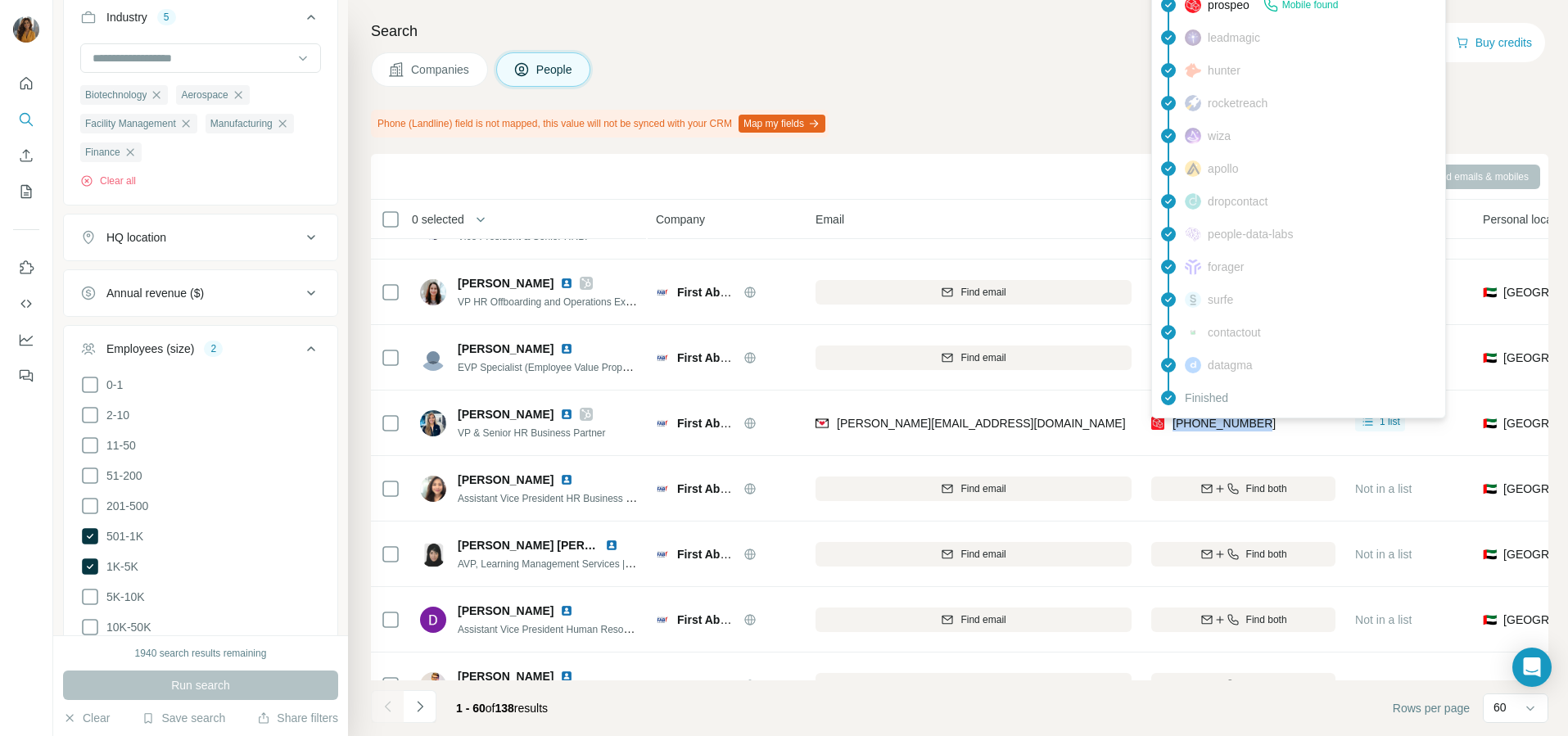
drag, startPoint x: 1280, startPoint y: 425, endPoint x: 1176, endPoint y: 425, distance: 104.0
click at [1176, 425] on div "[PHONE_NUMBER]" at bounding box center [1243, 423] width 185 height 45
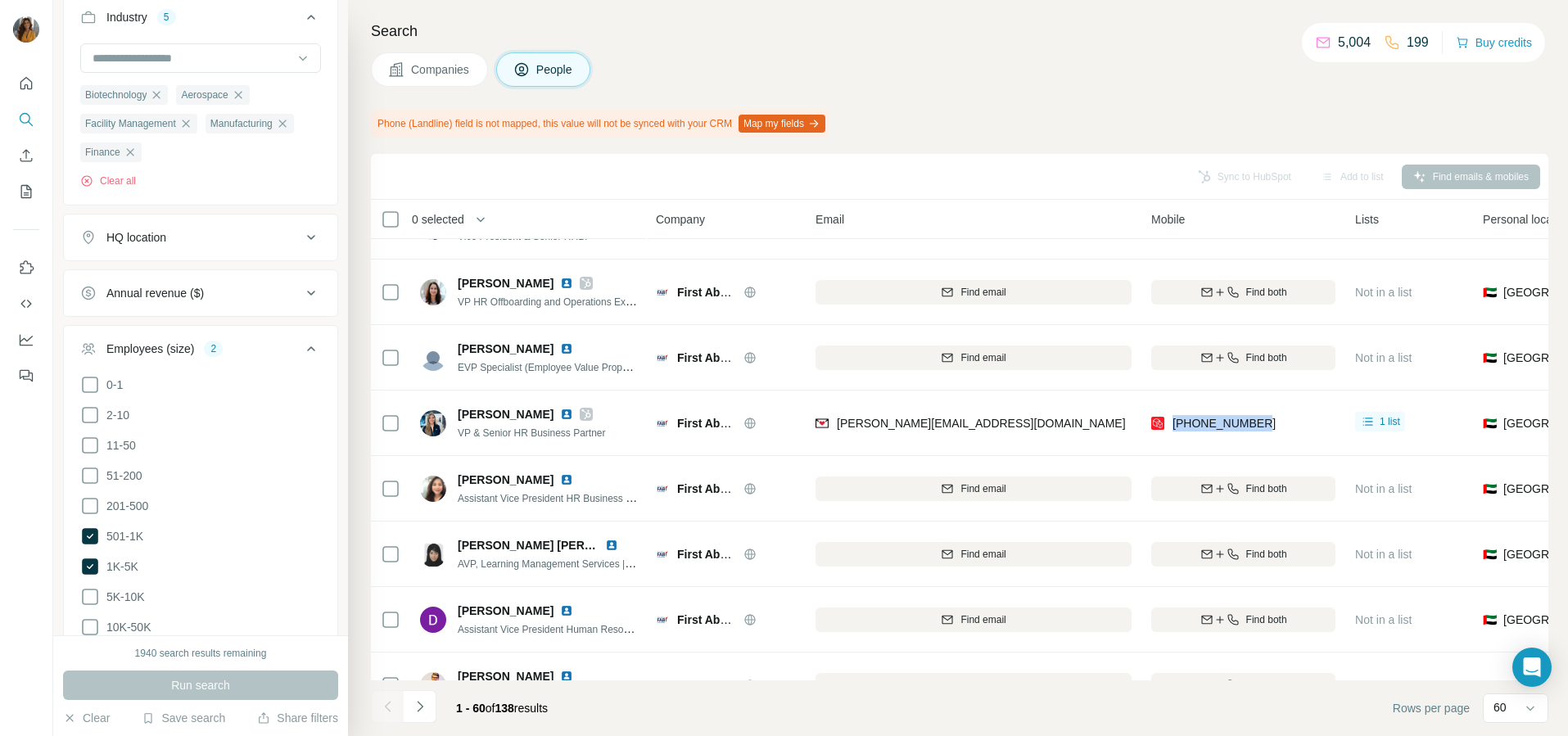
copy span "[PHONE_NUMBER]"
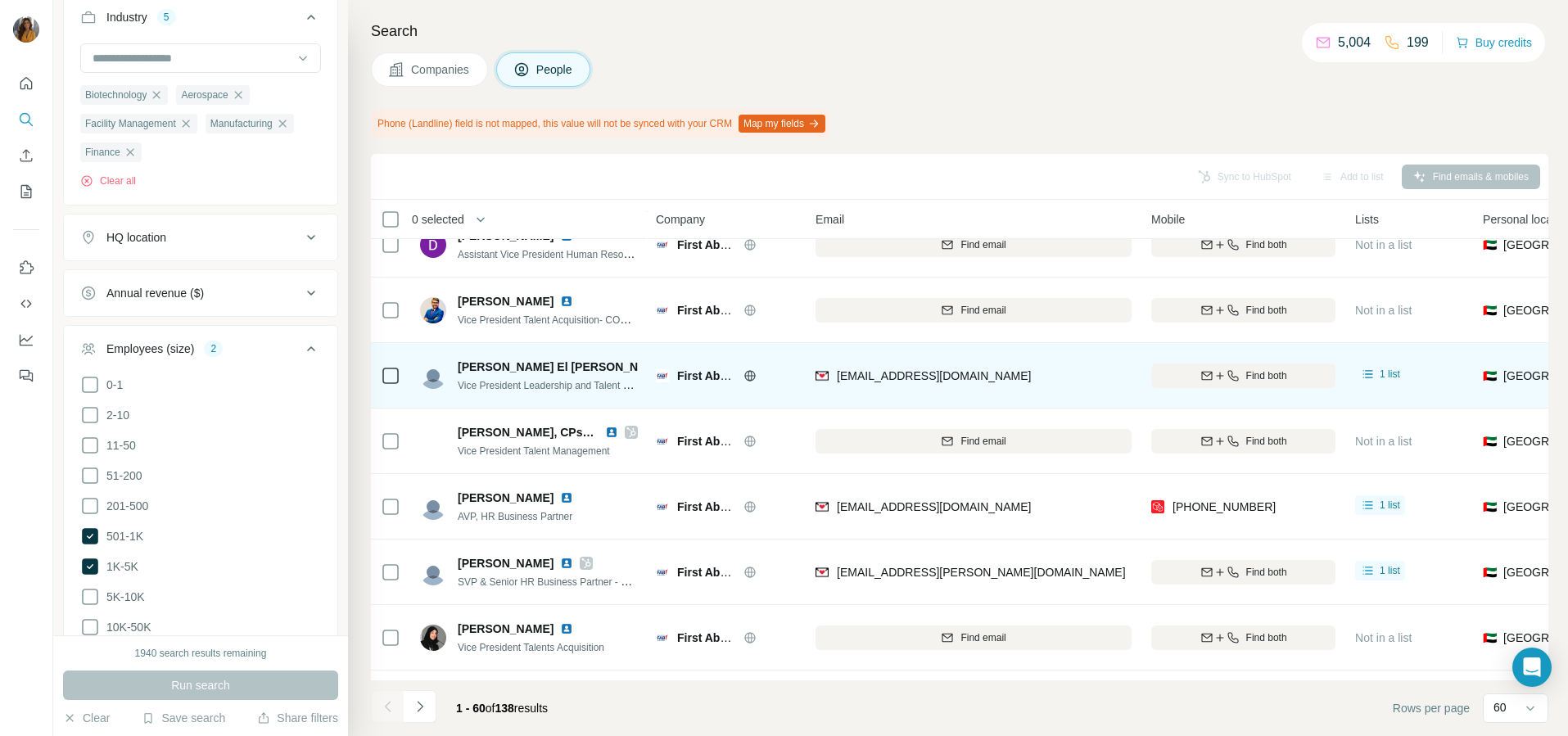
scroll to position [717, 0]
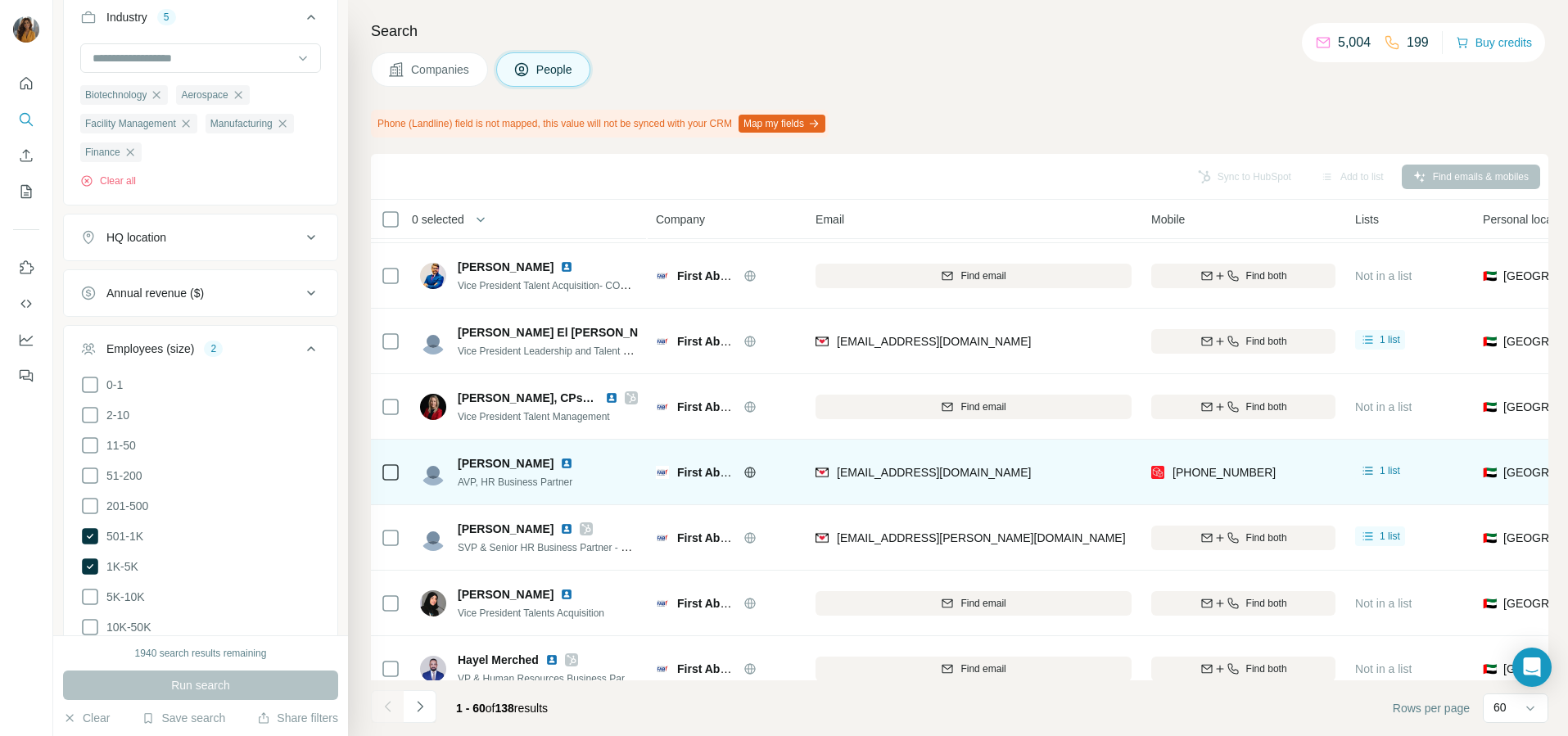
click at [560, 465] on img at bounding box center [566, 464] width 13 height 13
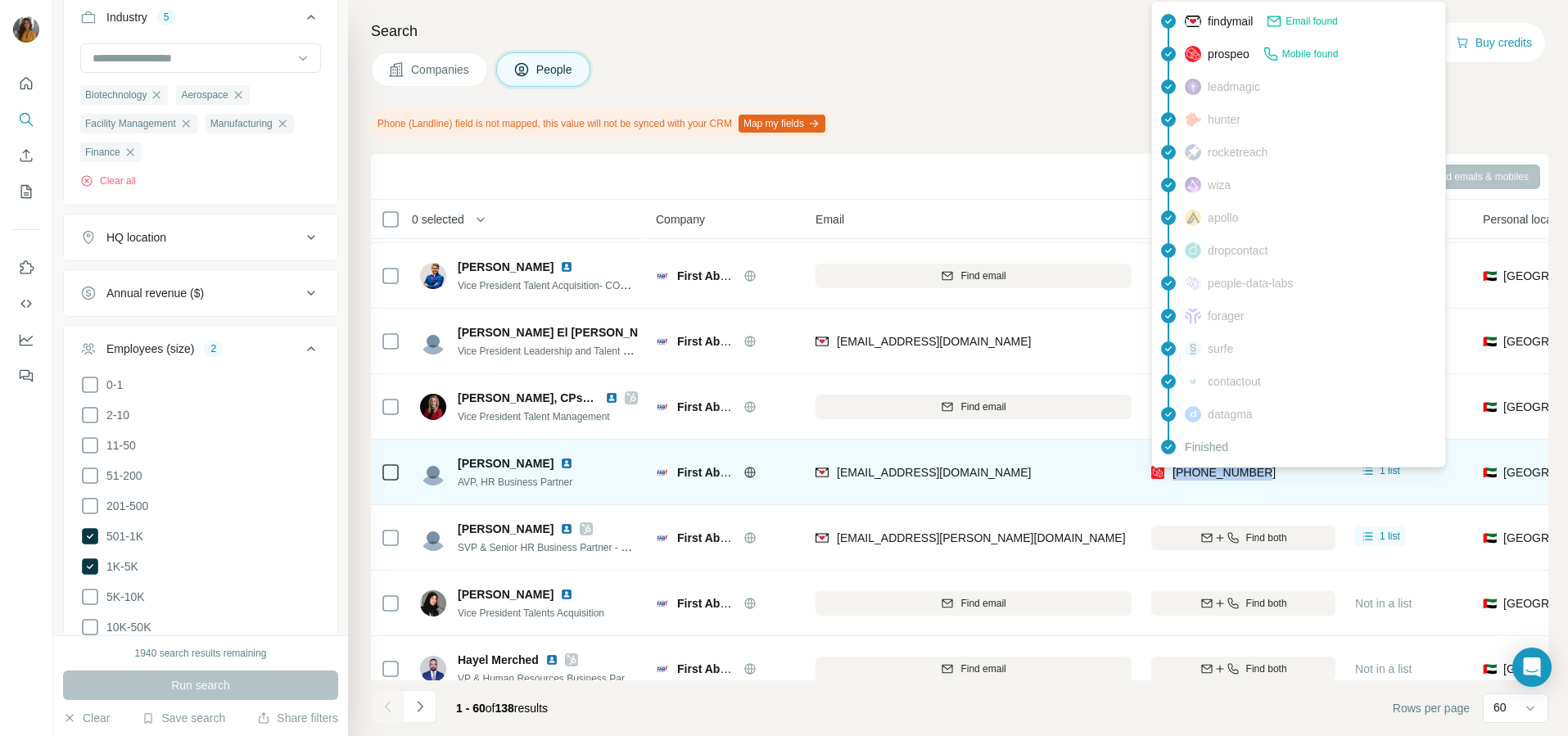
drag, startPoint x: 1215, startPoint y: 476, endPoint x: 1170, endPoint y: 479, distance: 45.1
click at [1170, 479] on div "[PHONE_NUMBER]" at bounding box center [1243, 471] width 185 height 45
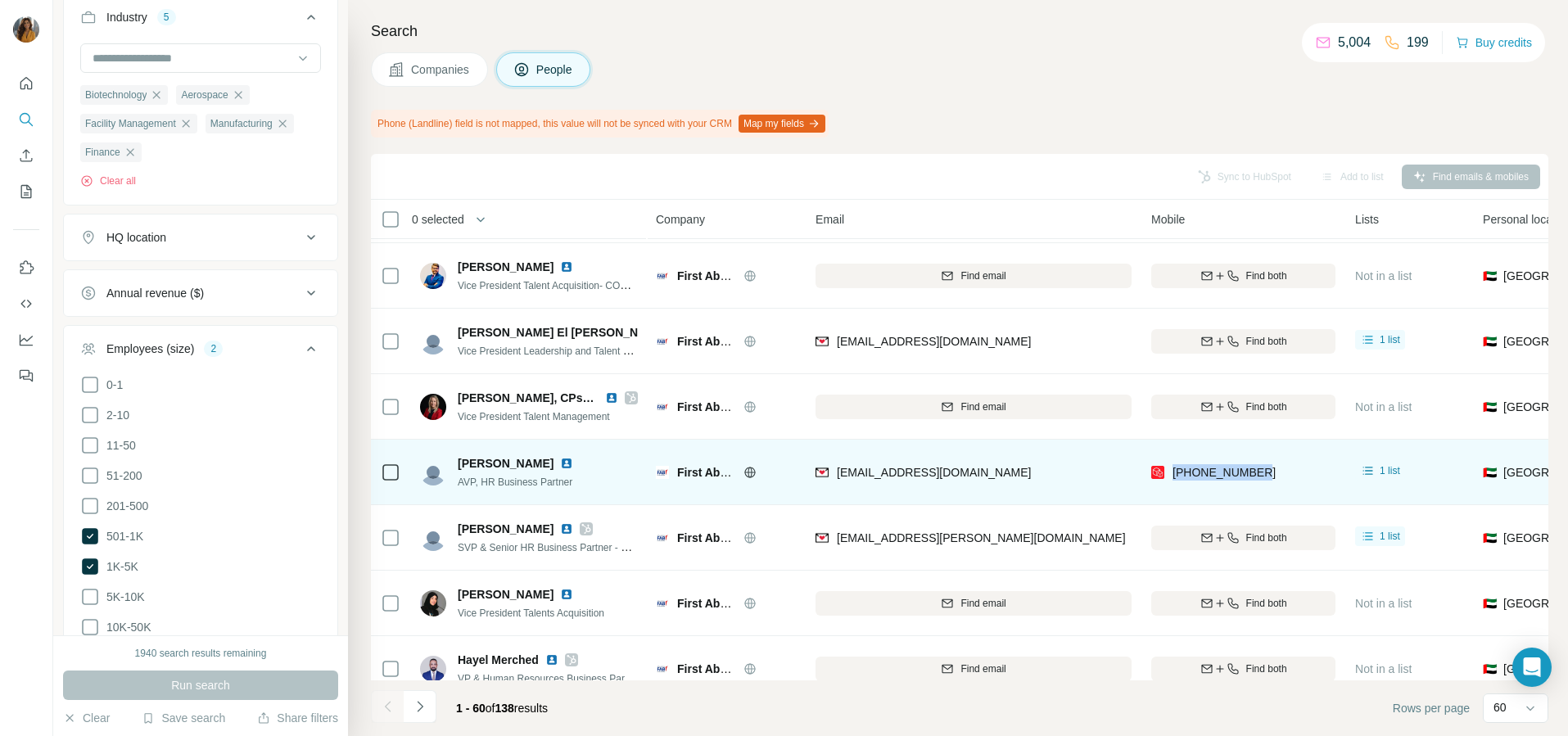
copy span "[PHONE_NUMBER]"
click at [576, 495] on td "[PERSON_NAME] AVP, HR Business Partner" at bounding box center [528, 472] width 237 height 66
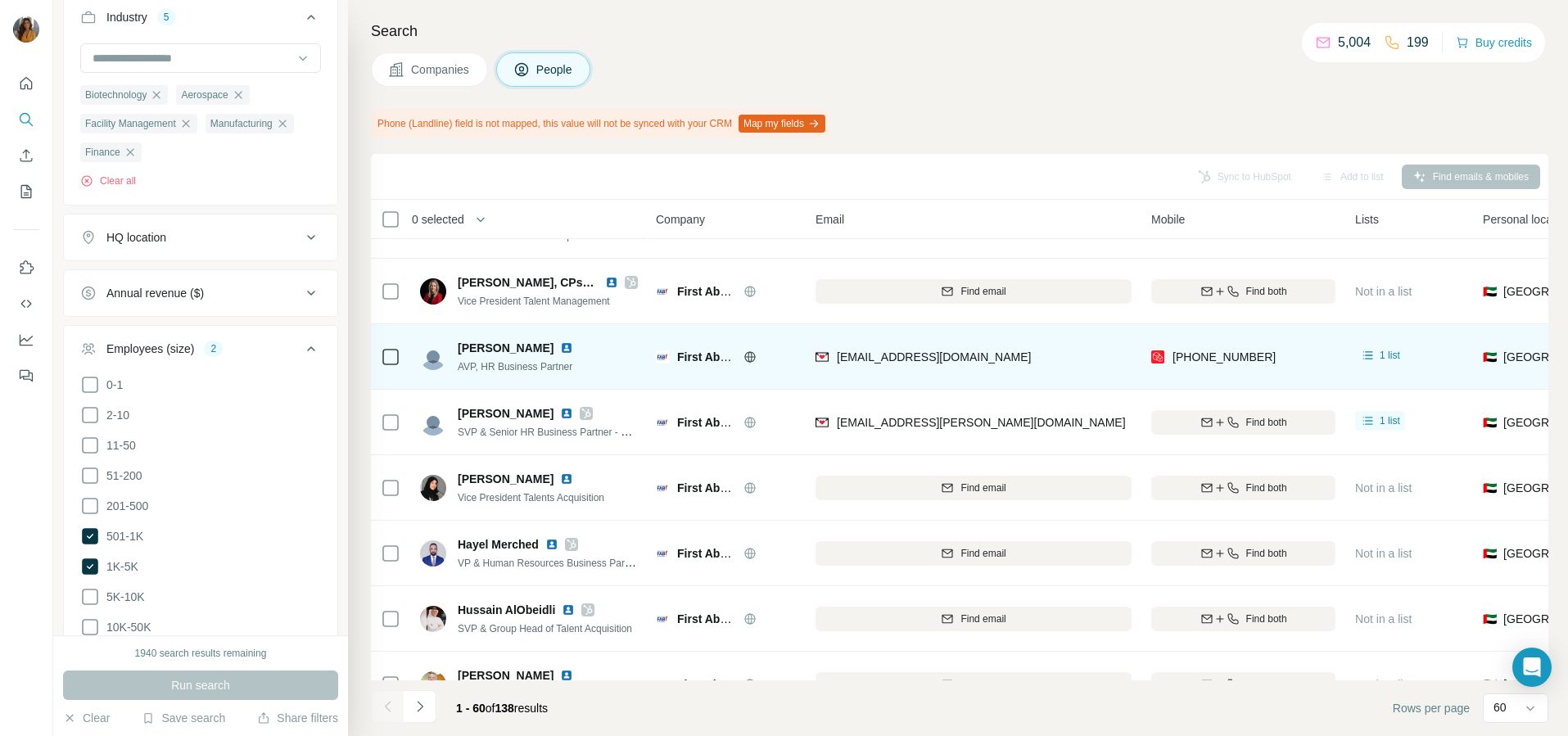
scroll to position [819, 0]
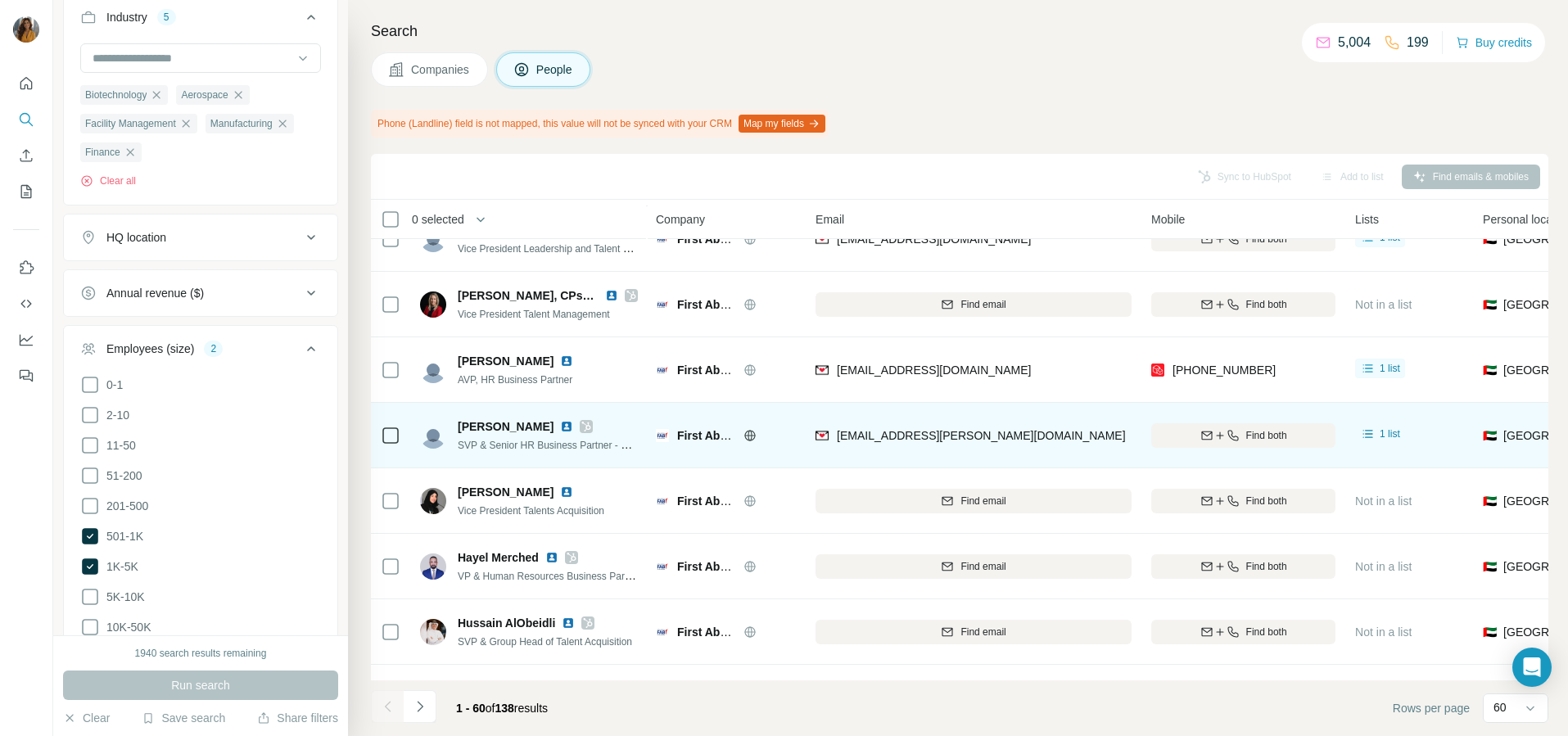
click at [1068, 458] on td "[EMAIL_ADDRESS][PERSON_NAME][DOMAIN_NAME]" at bounding box center [973, 435] width 336 height 66
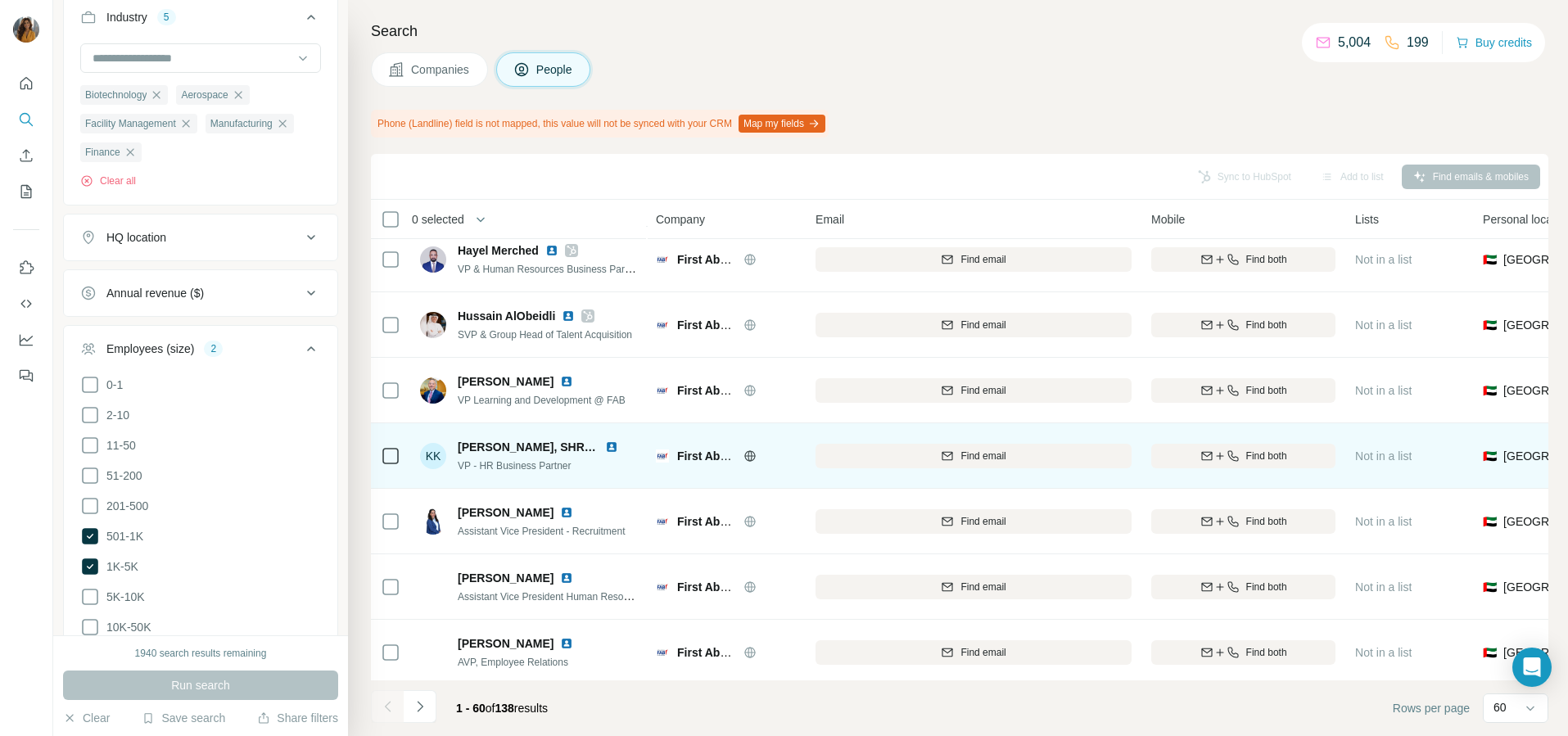
scroll to position [1228, 0]
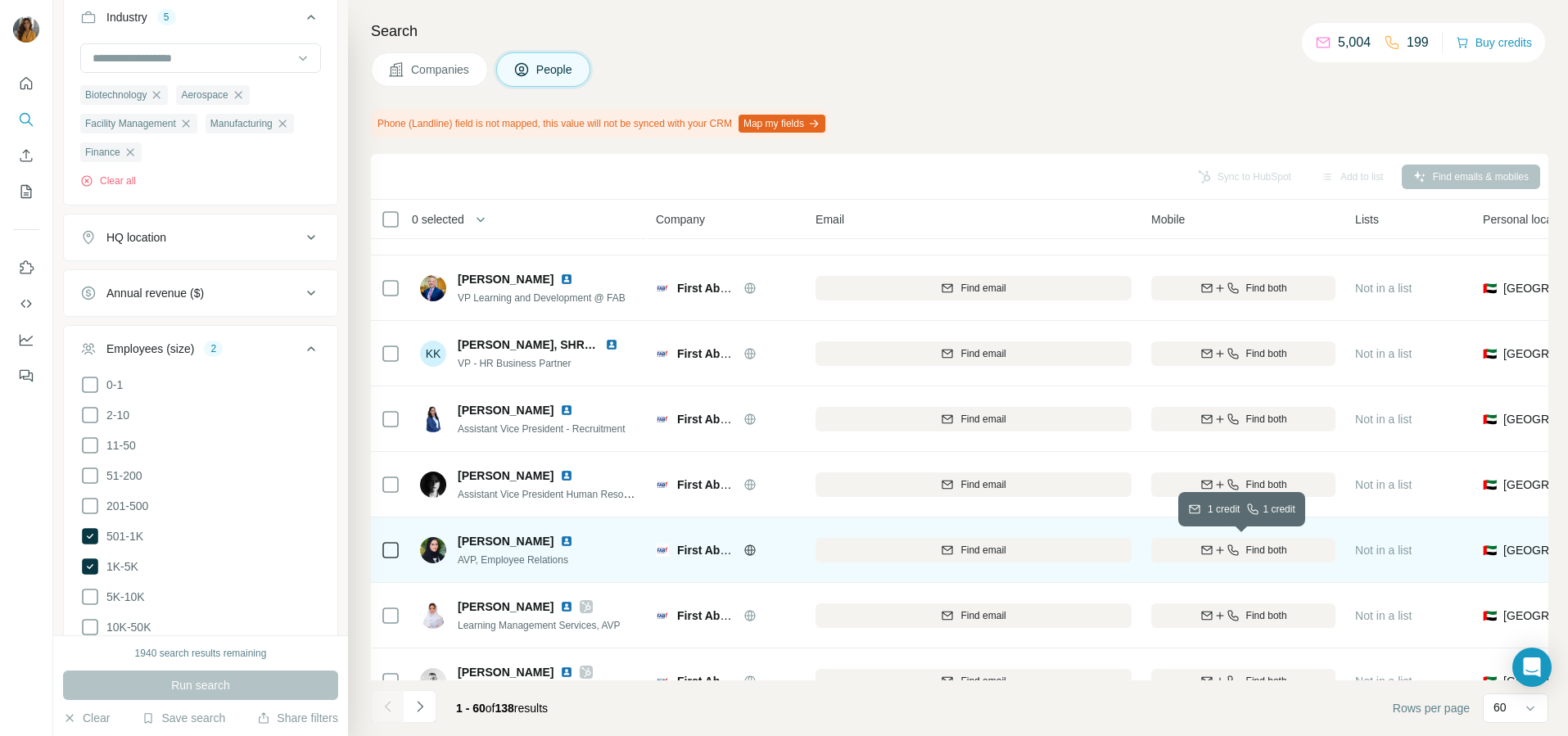
click at [1266, 547] on span "Find both" at bounding box center [1266, 549] width 41 height 14
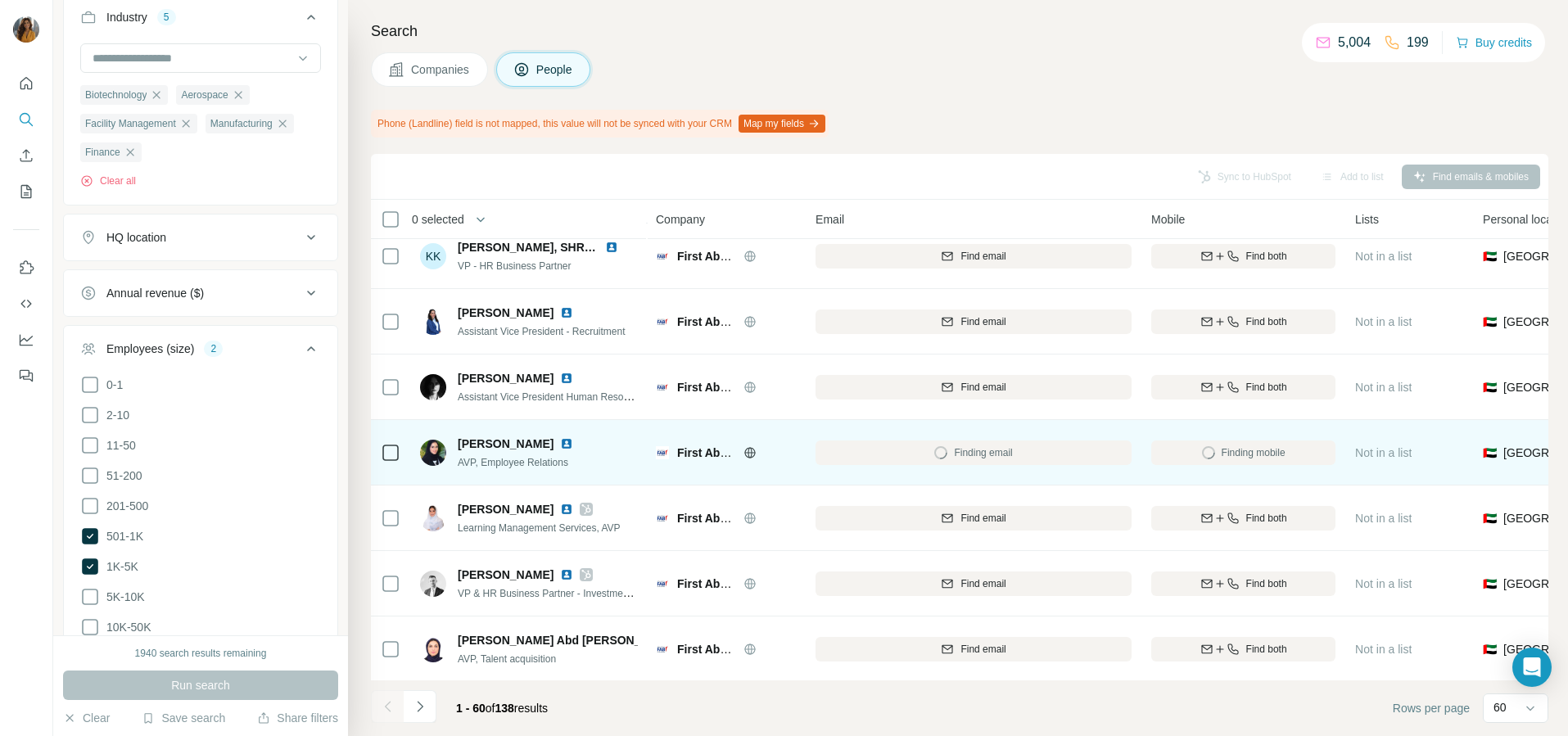
scroll to position [1331, 0]
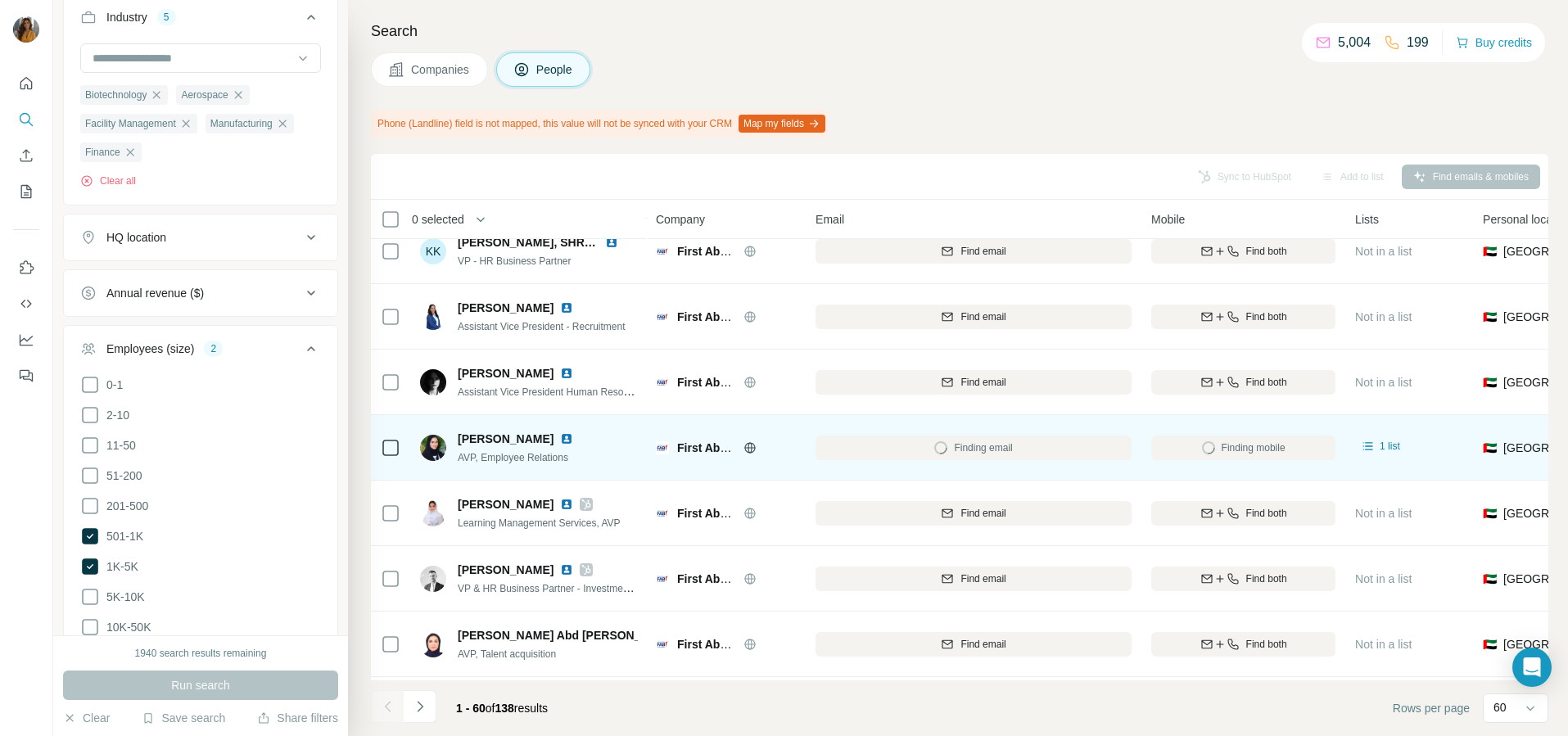
click at [560, 438] on img at bounding box center [566, 439] width 13 height 13
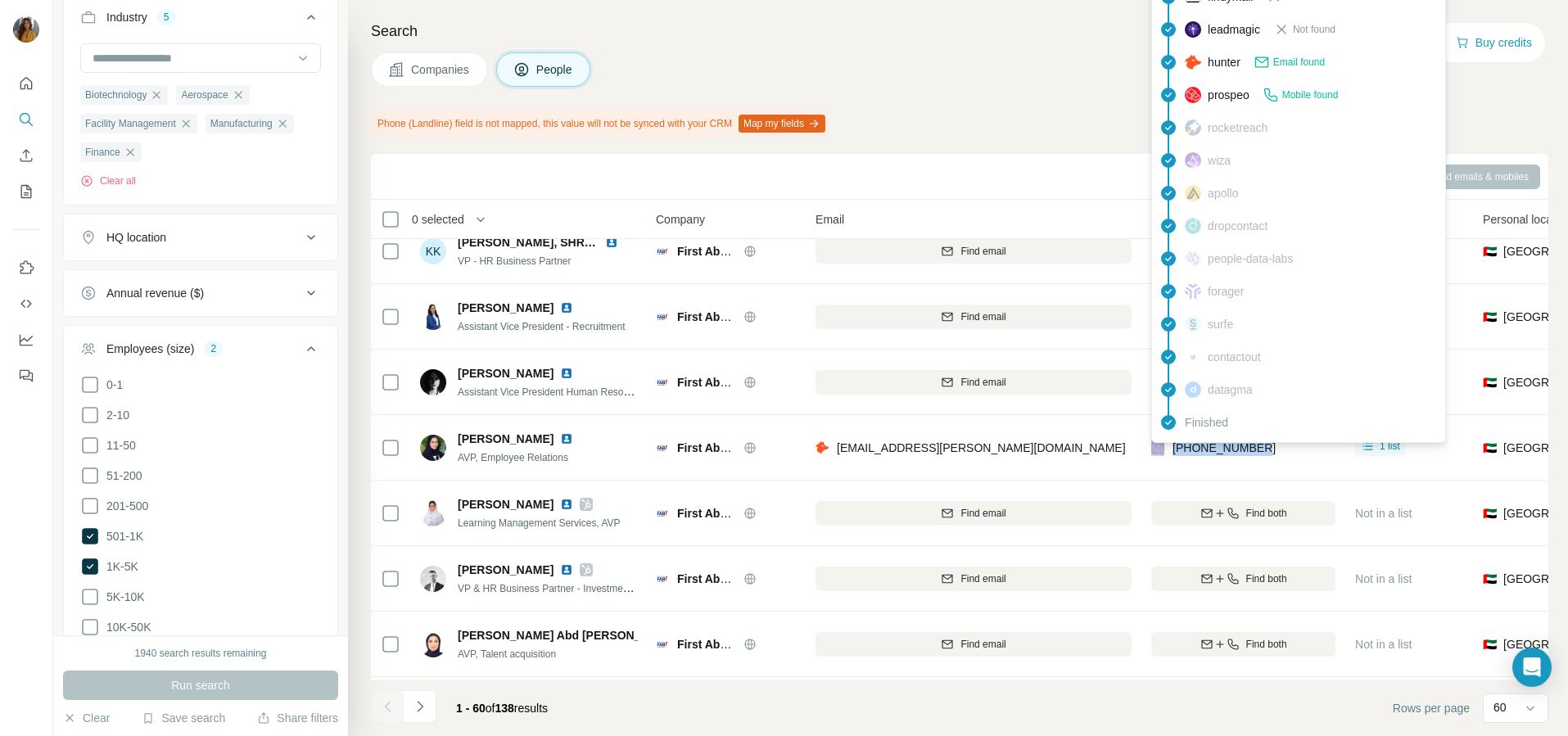
drag, startPoint x: 1201, startPoint y: 445, endPoint x: 1161, endPoint y: 445, distance: 40.0
click at [1161, 445] on div "[PHONE_NUMBER]" at bounding box center [1243, 447] width 185 height 45
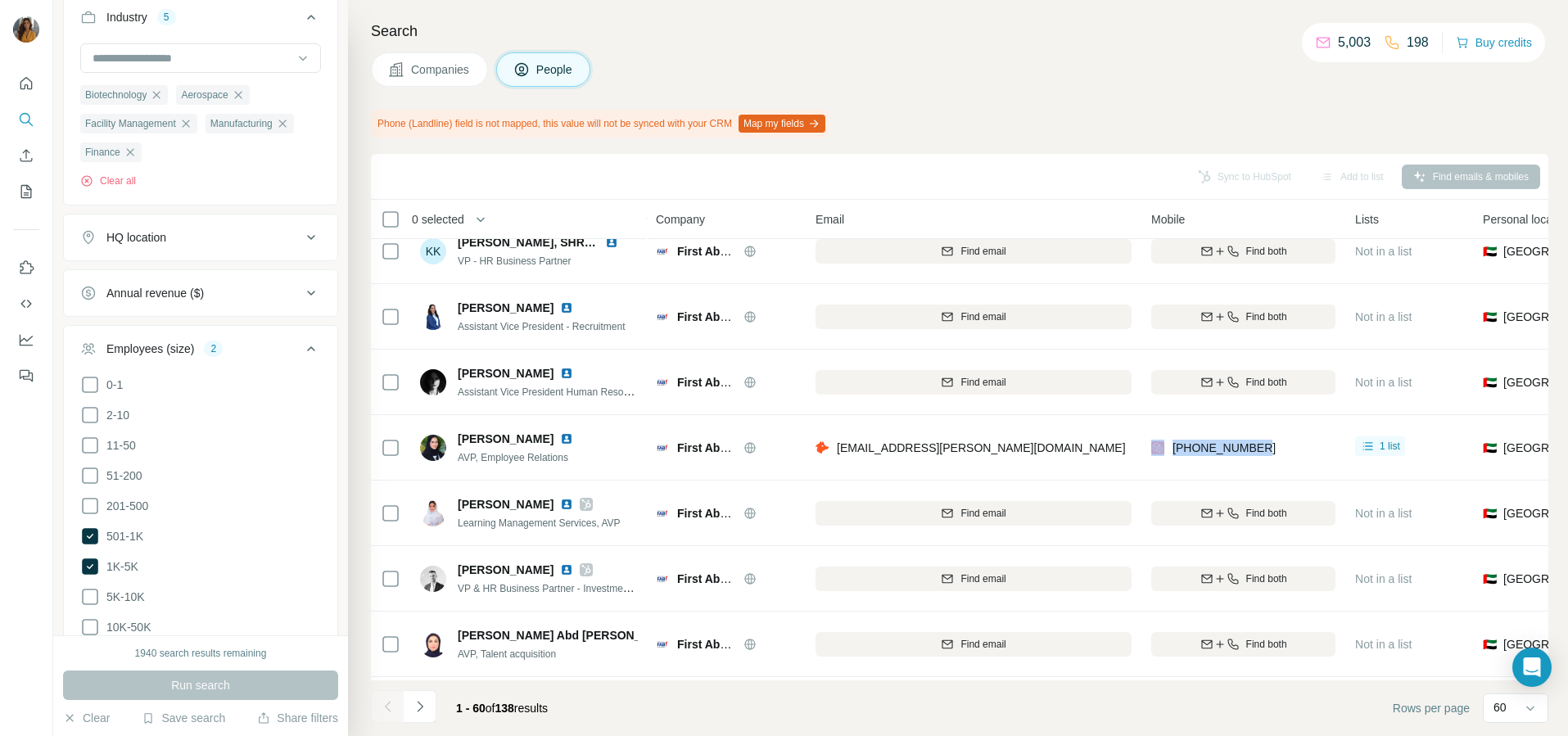
copy div "[PHONE_NUMBER]"
click at [1082, 465] on div "[EMAIL_ADDRESS][PERSON_NAME][DOMAIN_NAME]" at bounding box center [974, 447] width 316 height 45
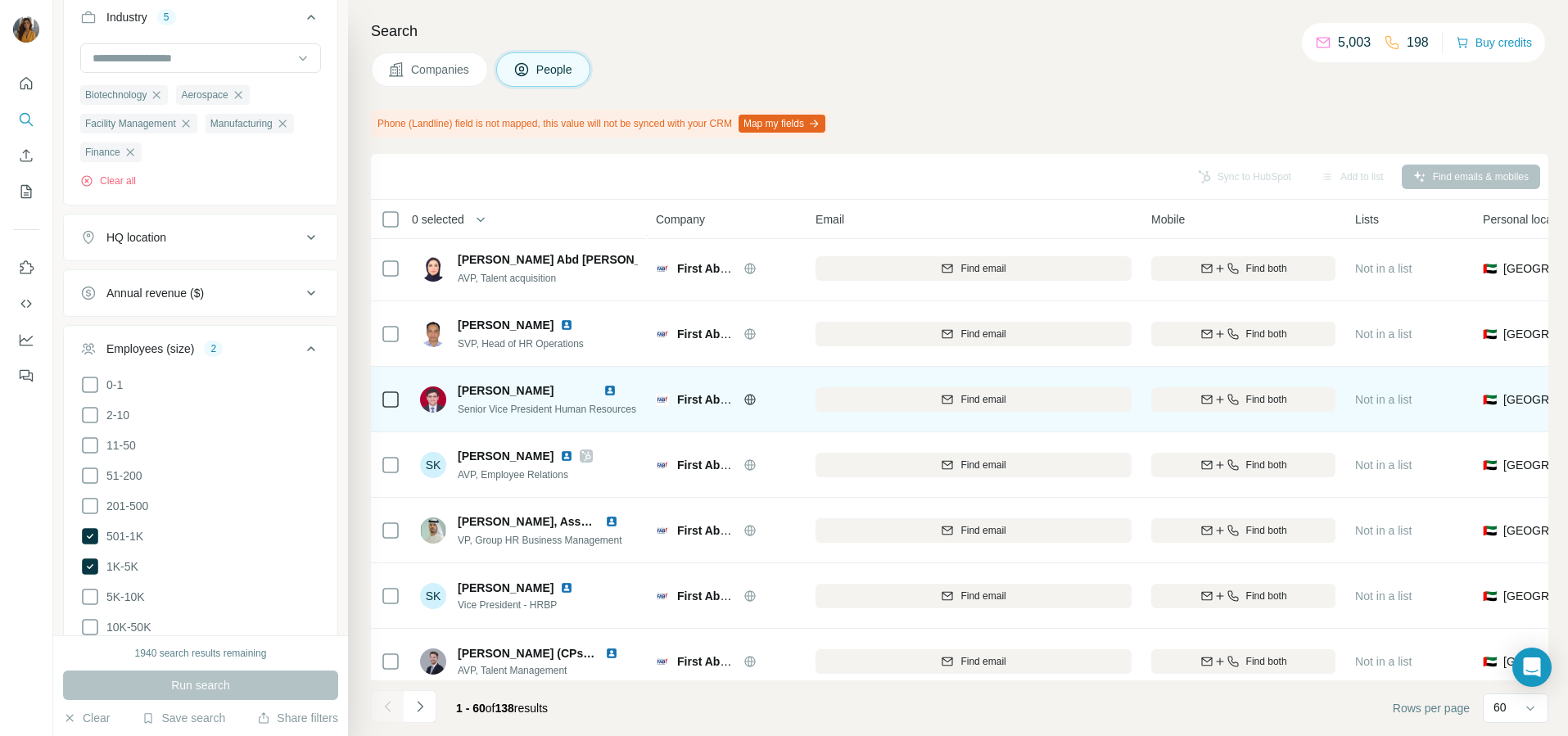
scroll to position [1741, 0]
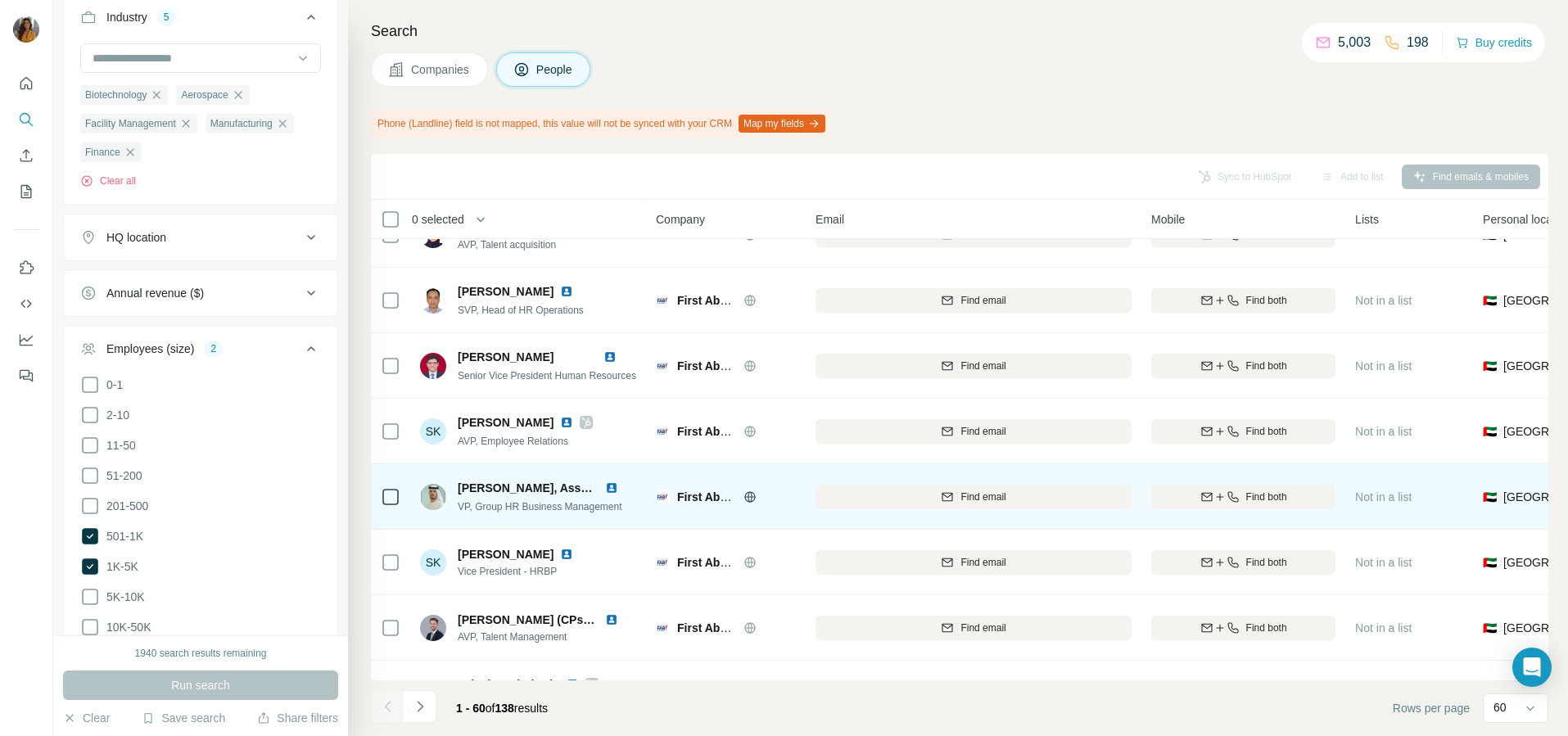
click at [611, 484] on img at bounding box center [612, 488] width 13 height 13
click at [1272, 501] on span "Find both" at bounding box center [1266, 496] width 41 height 14
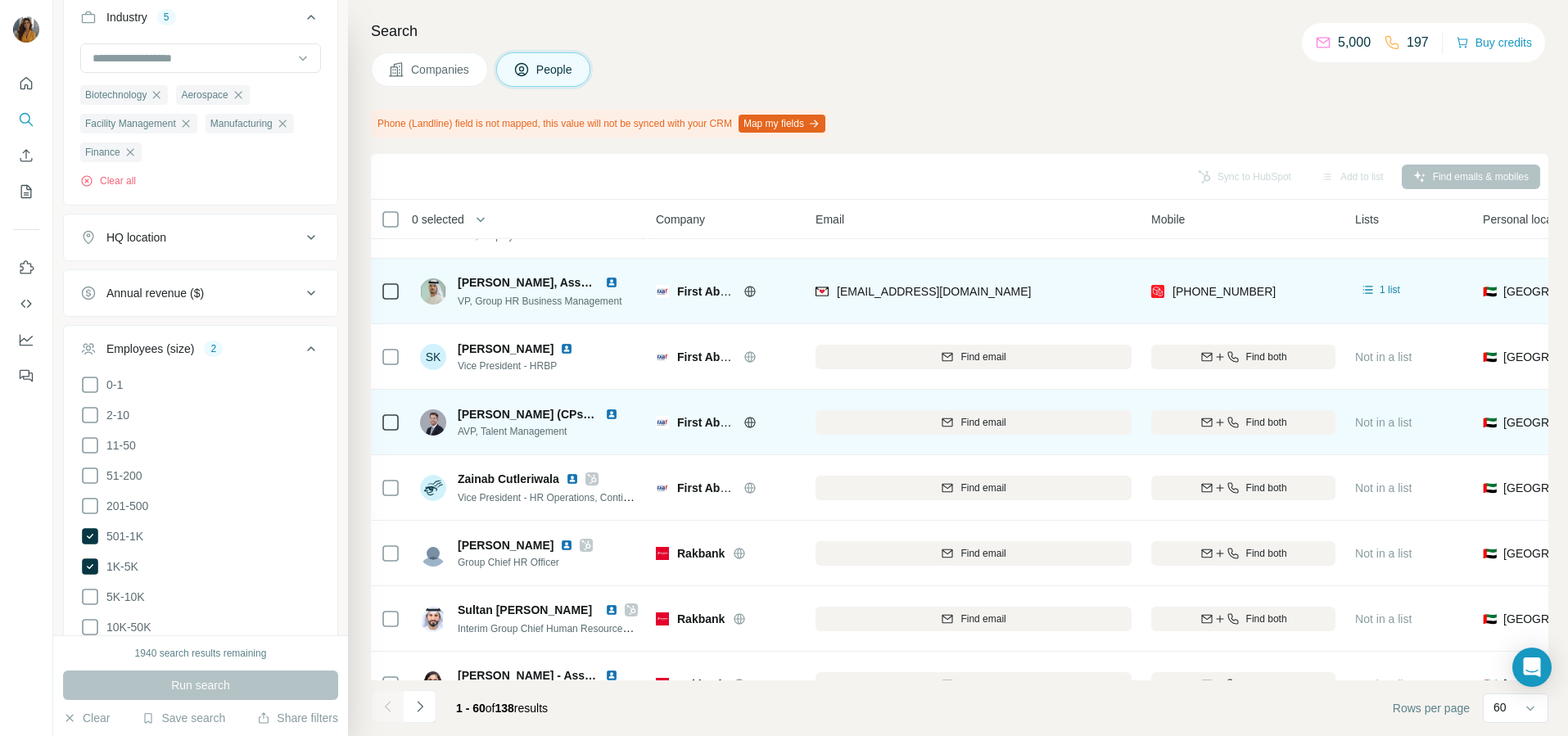
scroll to position [1945, 0]
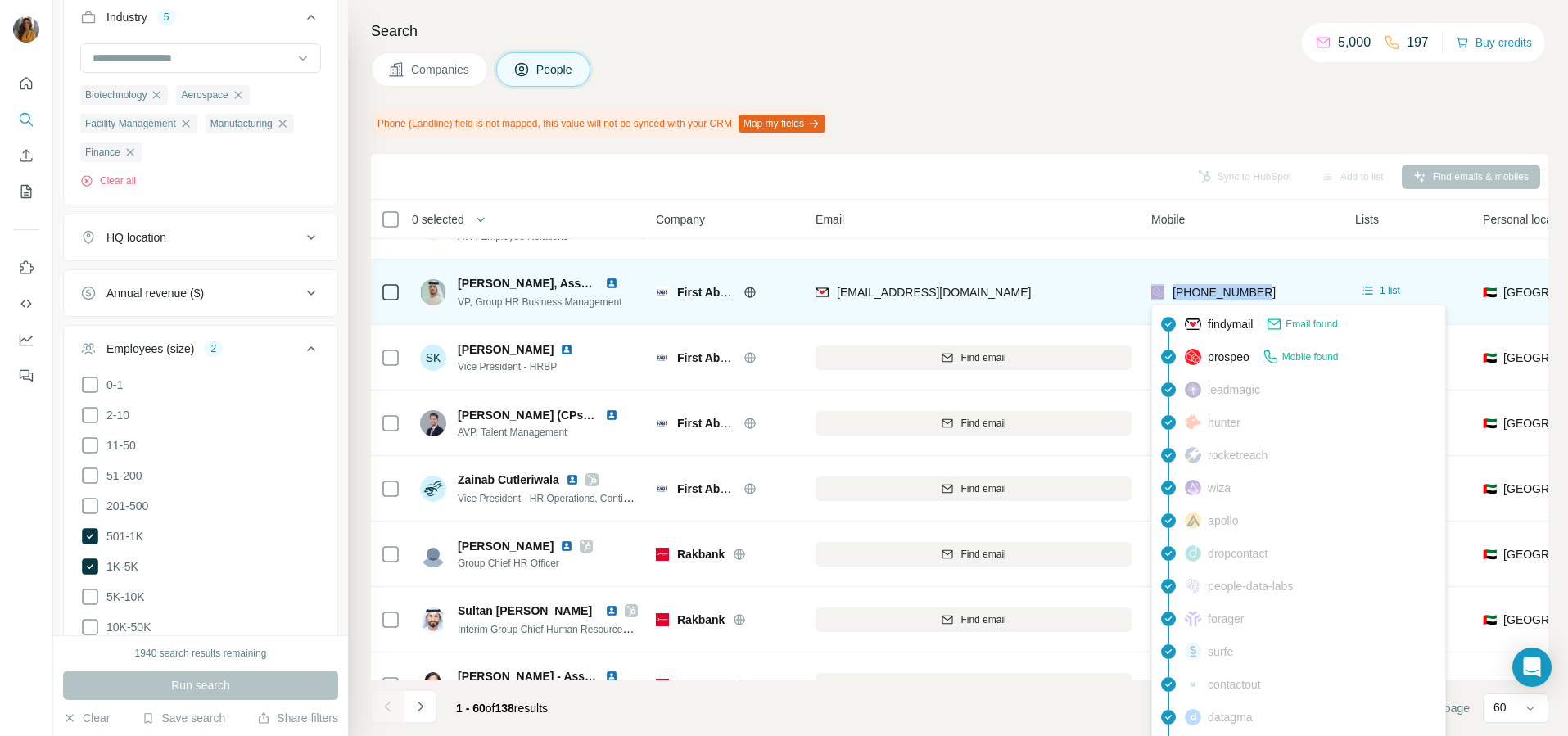
drag, startPoint x: 1290, startPoint y: 290, endPoint x: 1165, endPoint y: 293, distance: 125.0
click at [1165, 293] on div "[PHONE_NUMBER]" at bounding box center [1243, 291] width 185 height 45
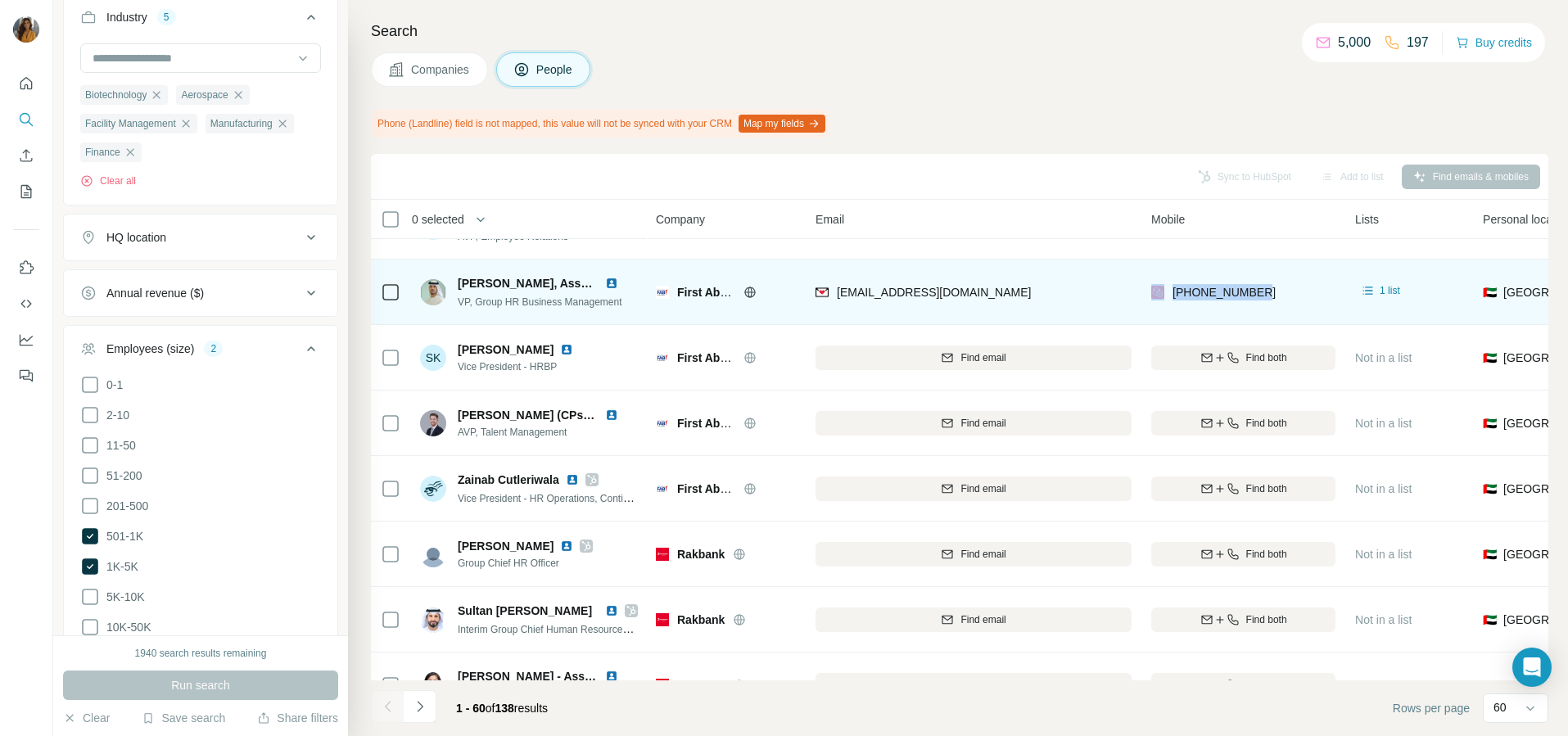
copy div "[PHONE_NUMBER]"
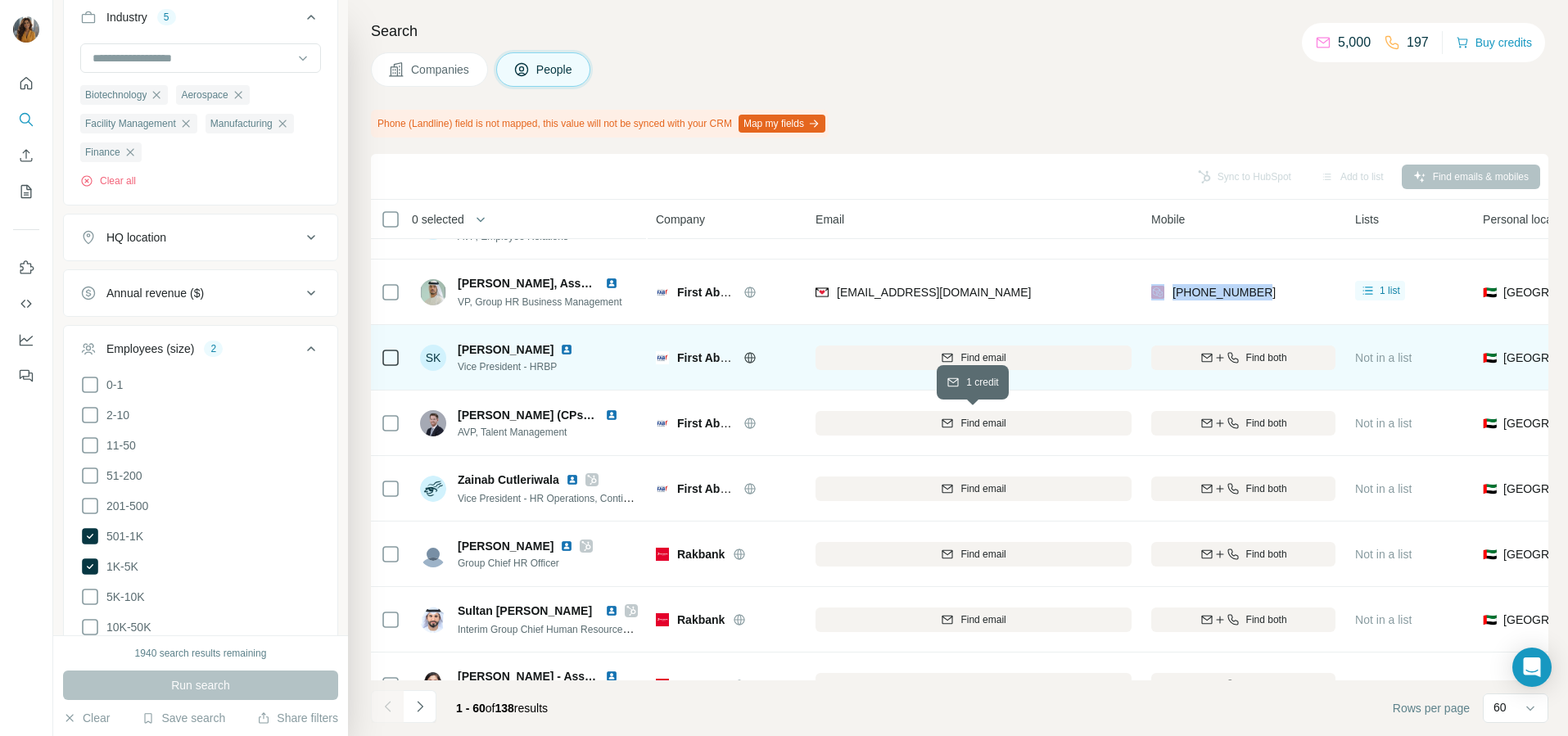
drag, startPoint x: 1067, startPoint y: 419, endPoint x: 884, endPoint y: 382, distance: 186.7
click at [1067, 419] on div "Find email" at bounding box center [974, 423] width 316 height 14
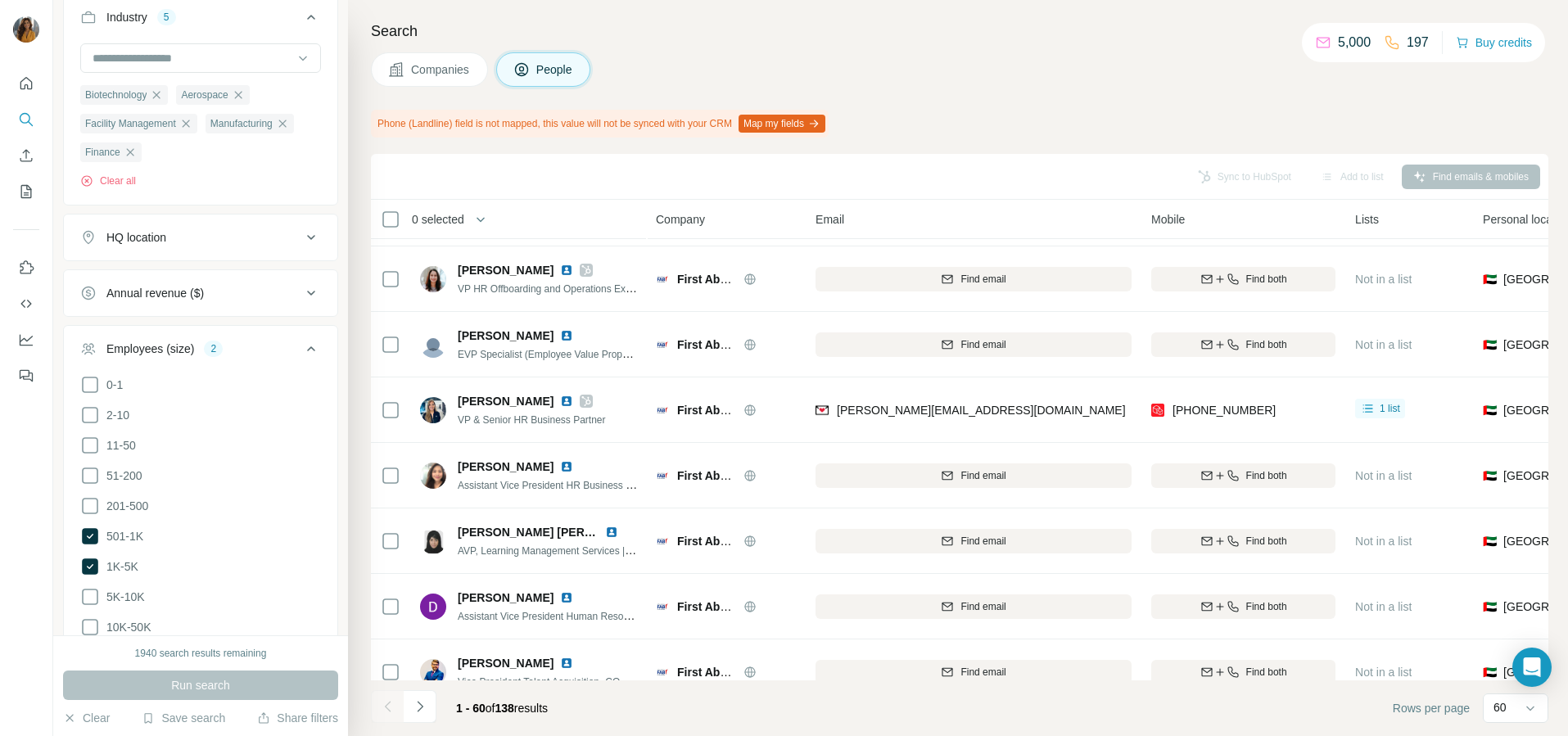
scroll to position [308, 0]
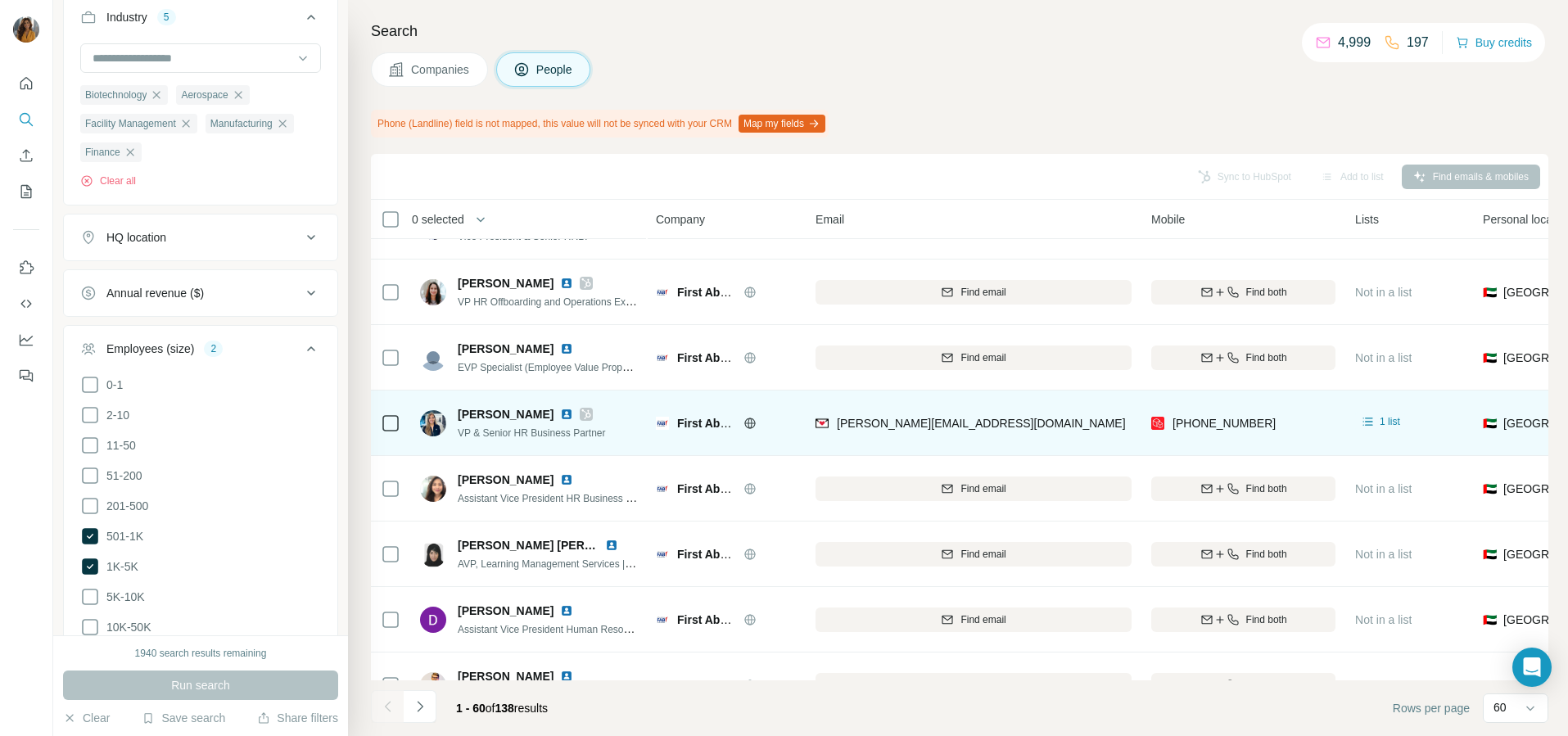
click at [560, 415] on img at bounding box center [566, 414] width 13 height 13
drag, startPoint x: 1254, startPoint y: 351, endPoint x: 483, endPoint y: 438, distance: 775.9
click at [1253, 351] on span "Find both" at bounding box center [1266, 357] width 41 height 14
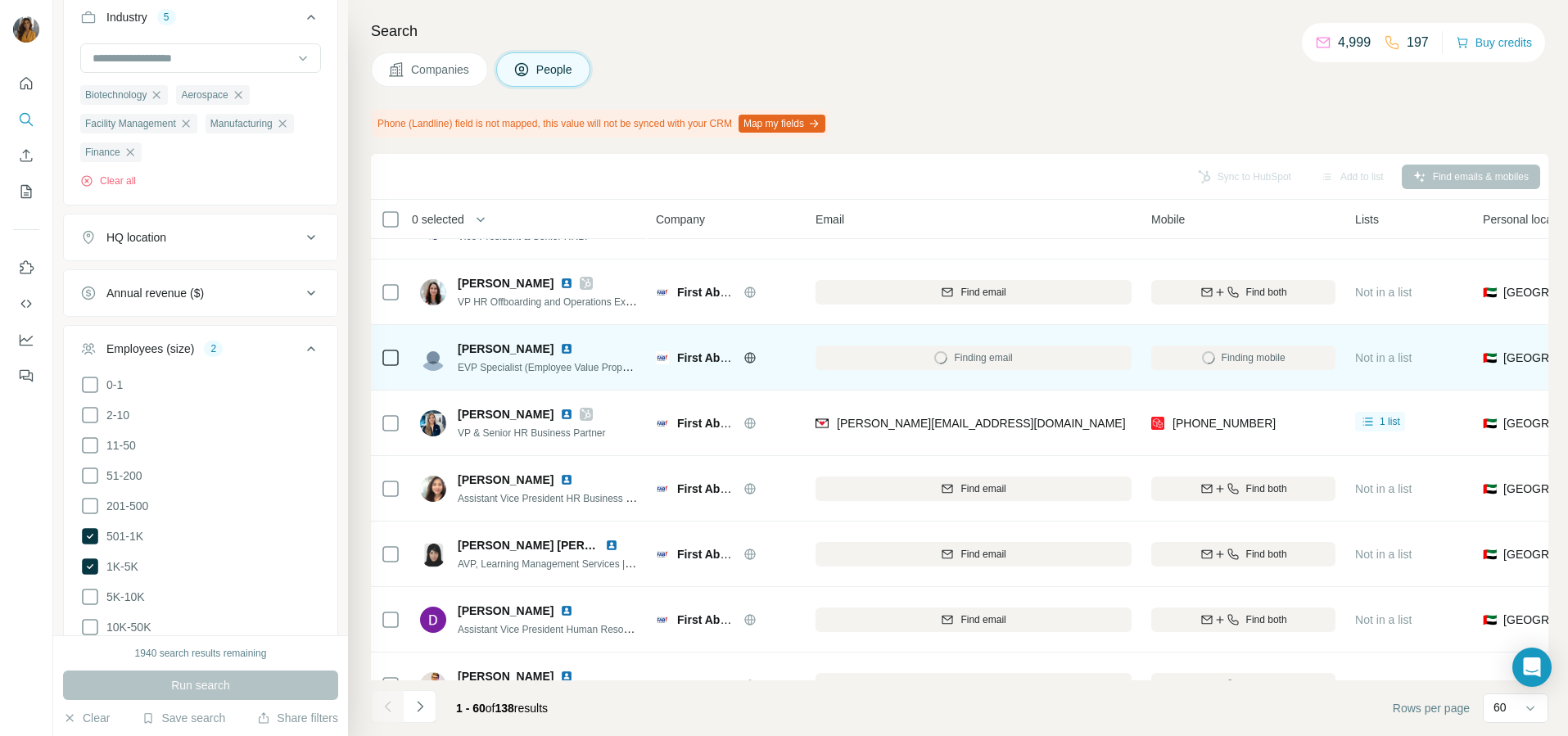
click at [560, 350] on img at bounding box center [566, 349] width 13 height 13
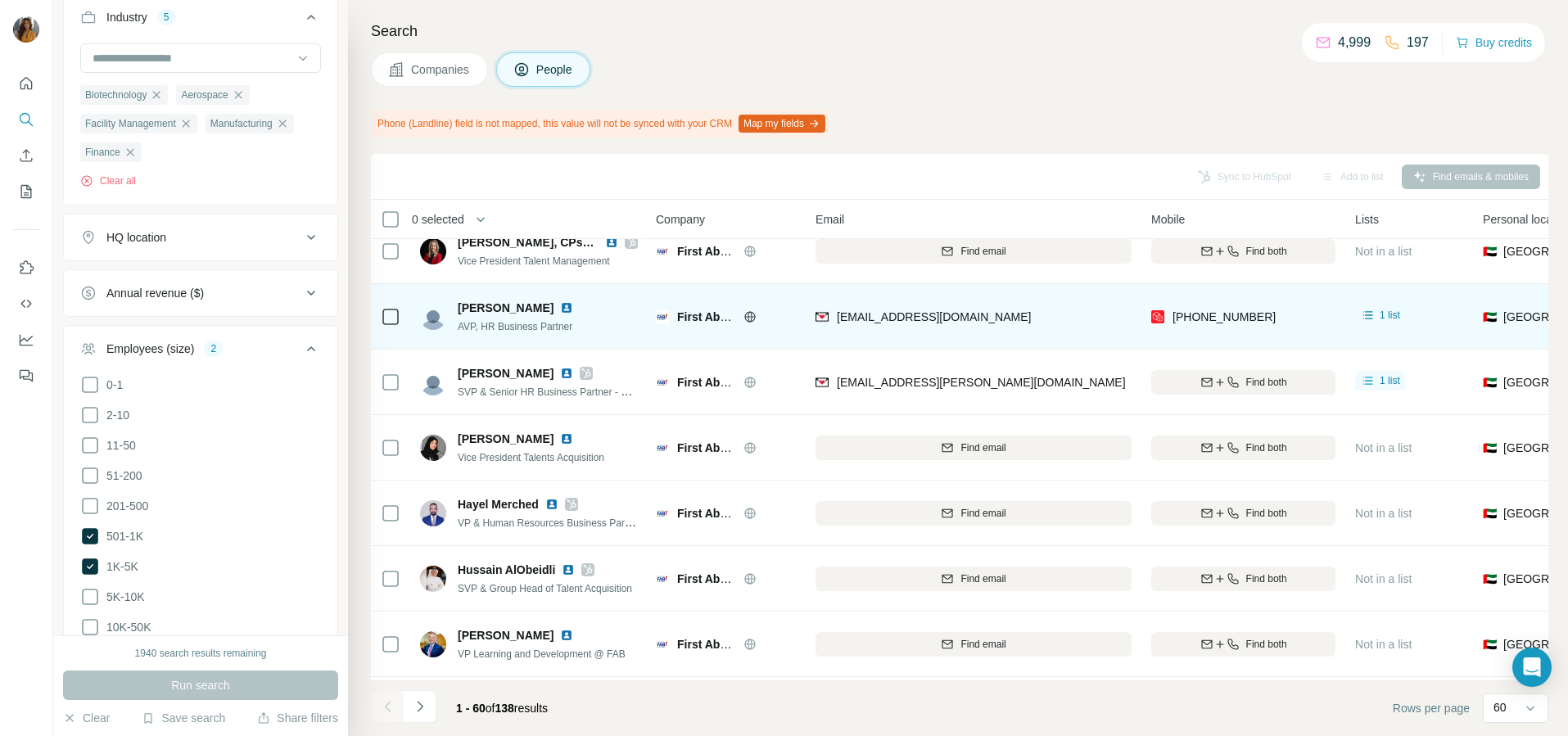
scroll to position [1024, 0]
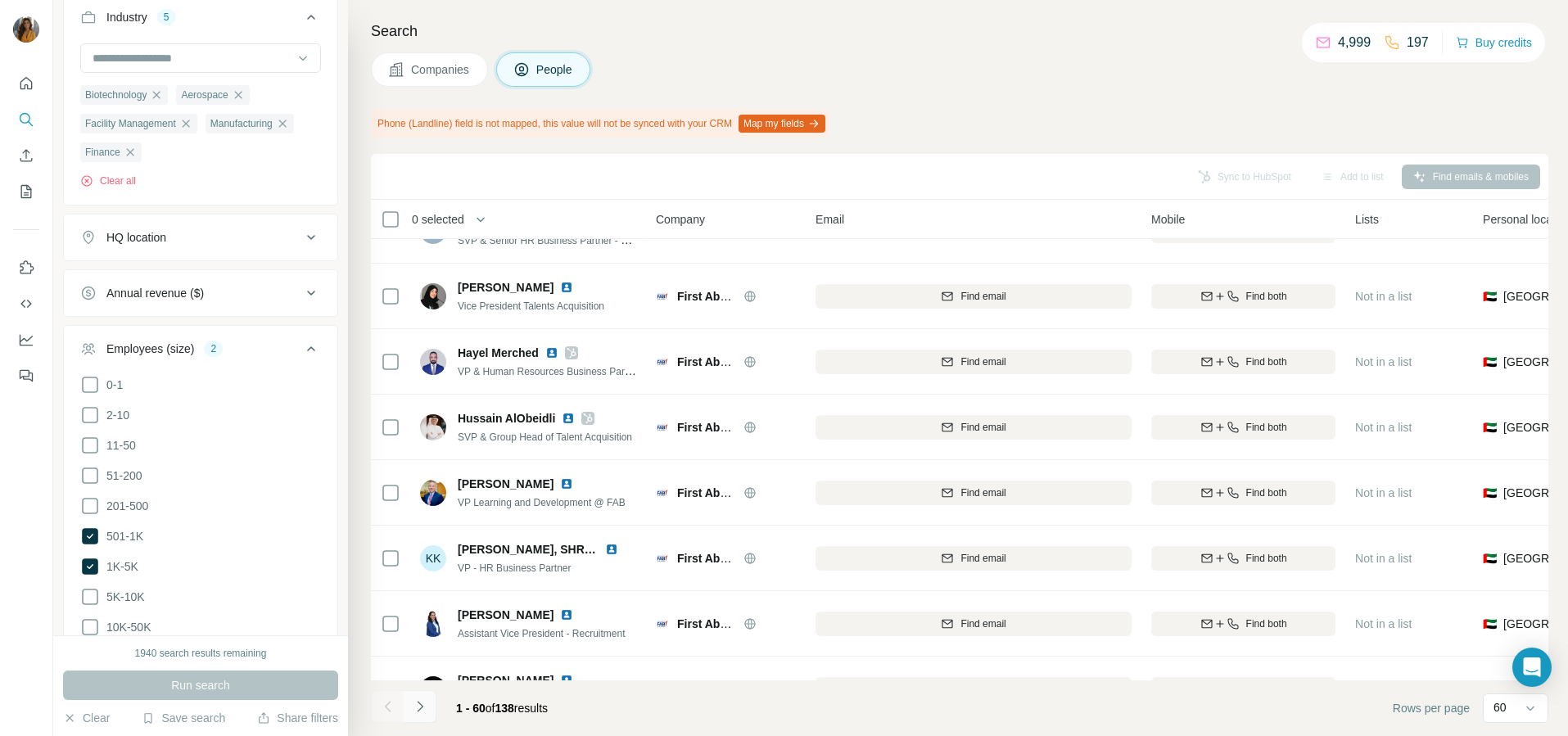
click at [425, 711] on icon "Navigate to next page" at bounding box center [420, 706] width 16 height 16
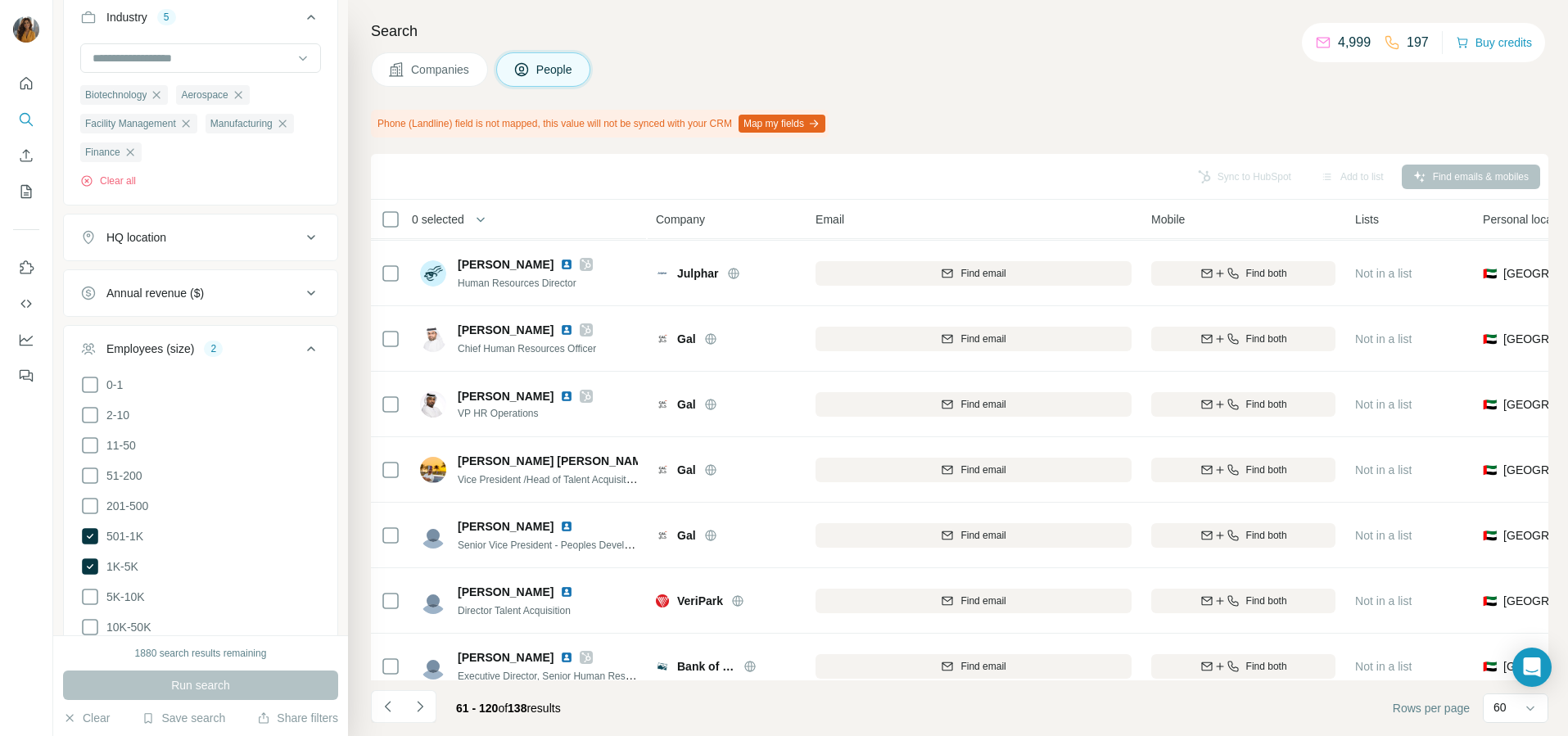
scroll to position [205, 0]
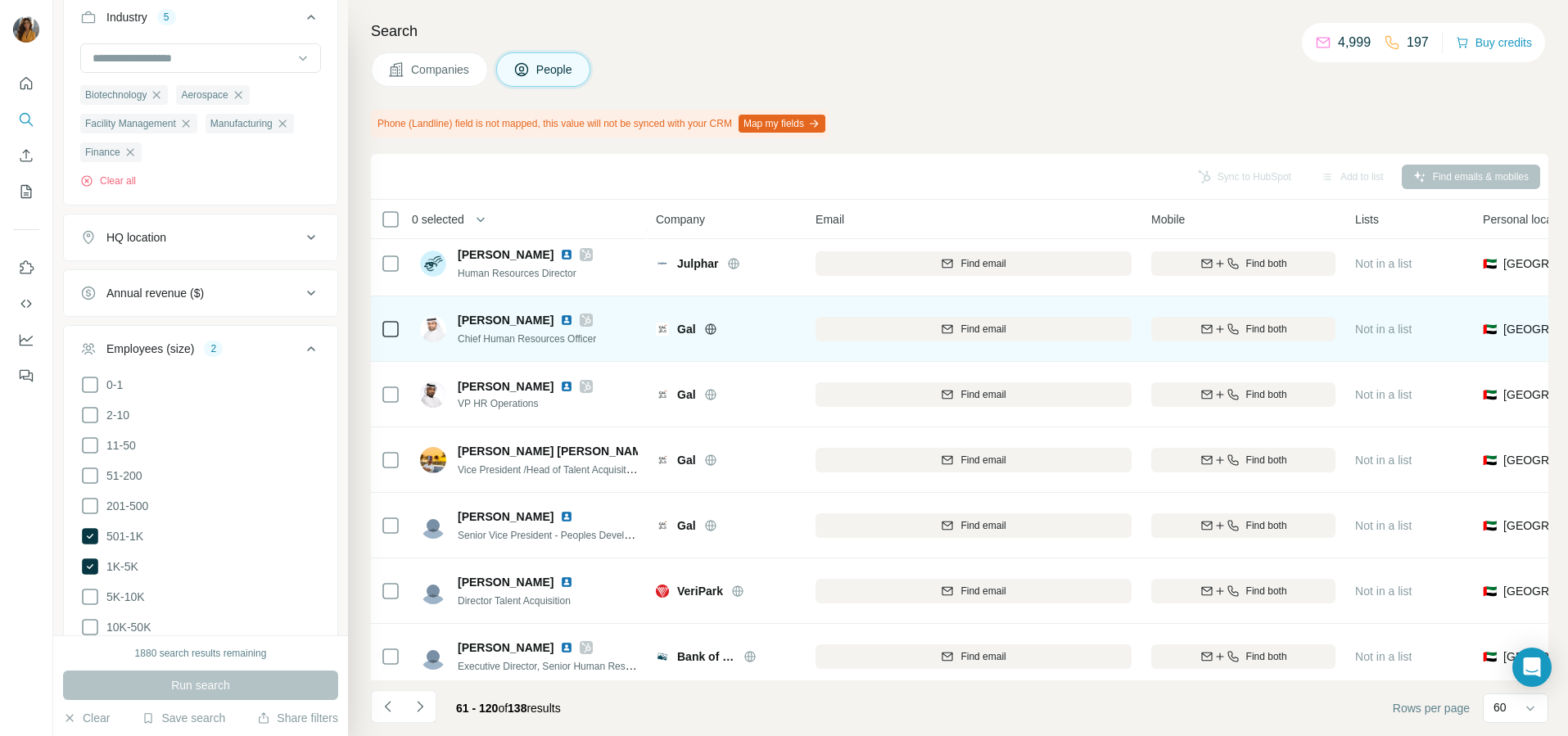
click at [573, 318] on img at bounding box center [566, 320] width 13 height 13
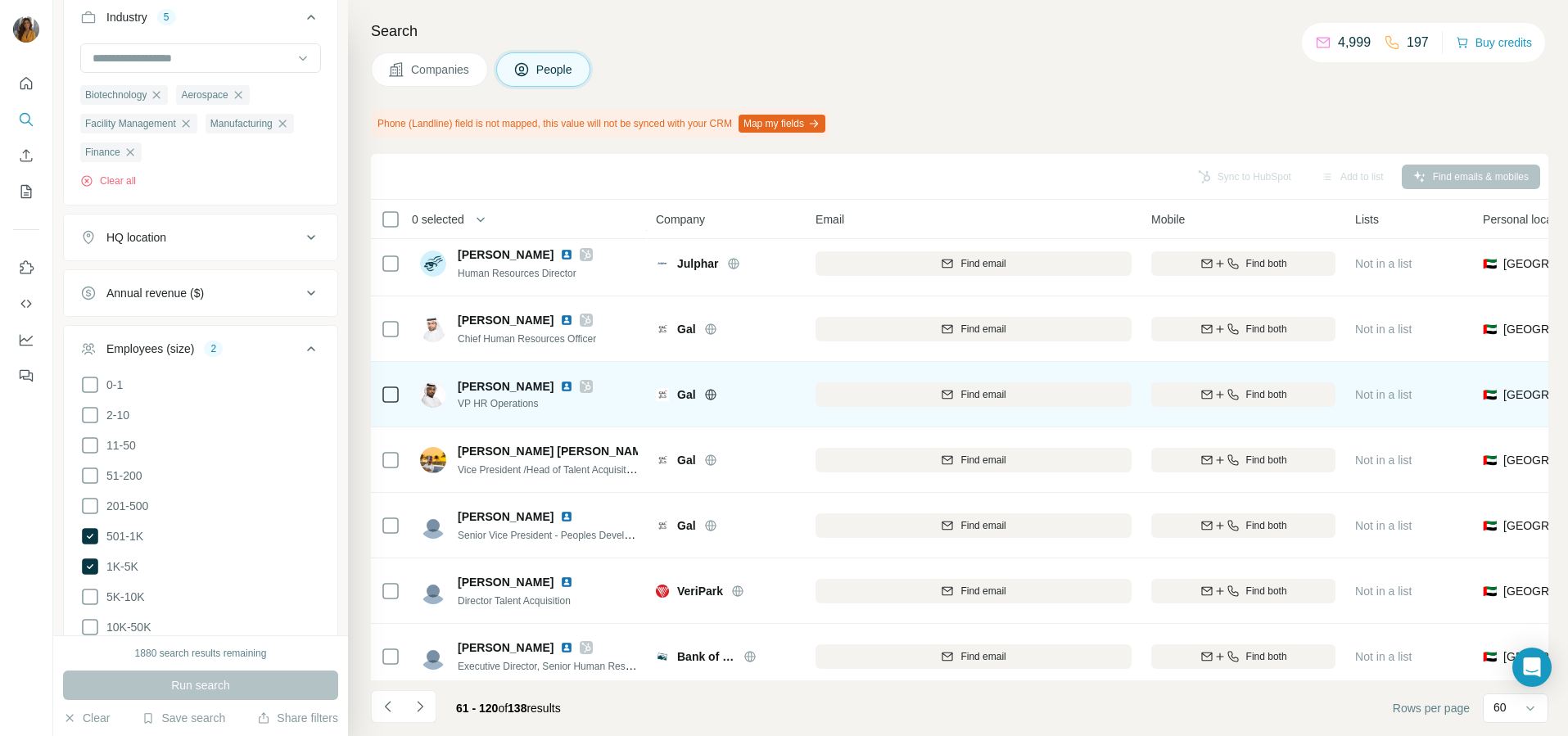
click at [560, 381] on div at bounding box center [576, 387] width 32 height 13
click at [560, 389] on img at bounding box center [566, 387] width 13 height 13
click at [1261, 389] on span "Find both" at bounding box center [1266, 394] width 41 height 14
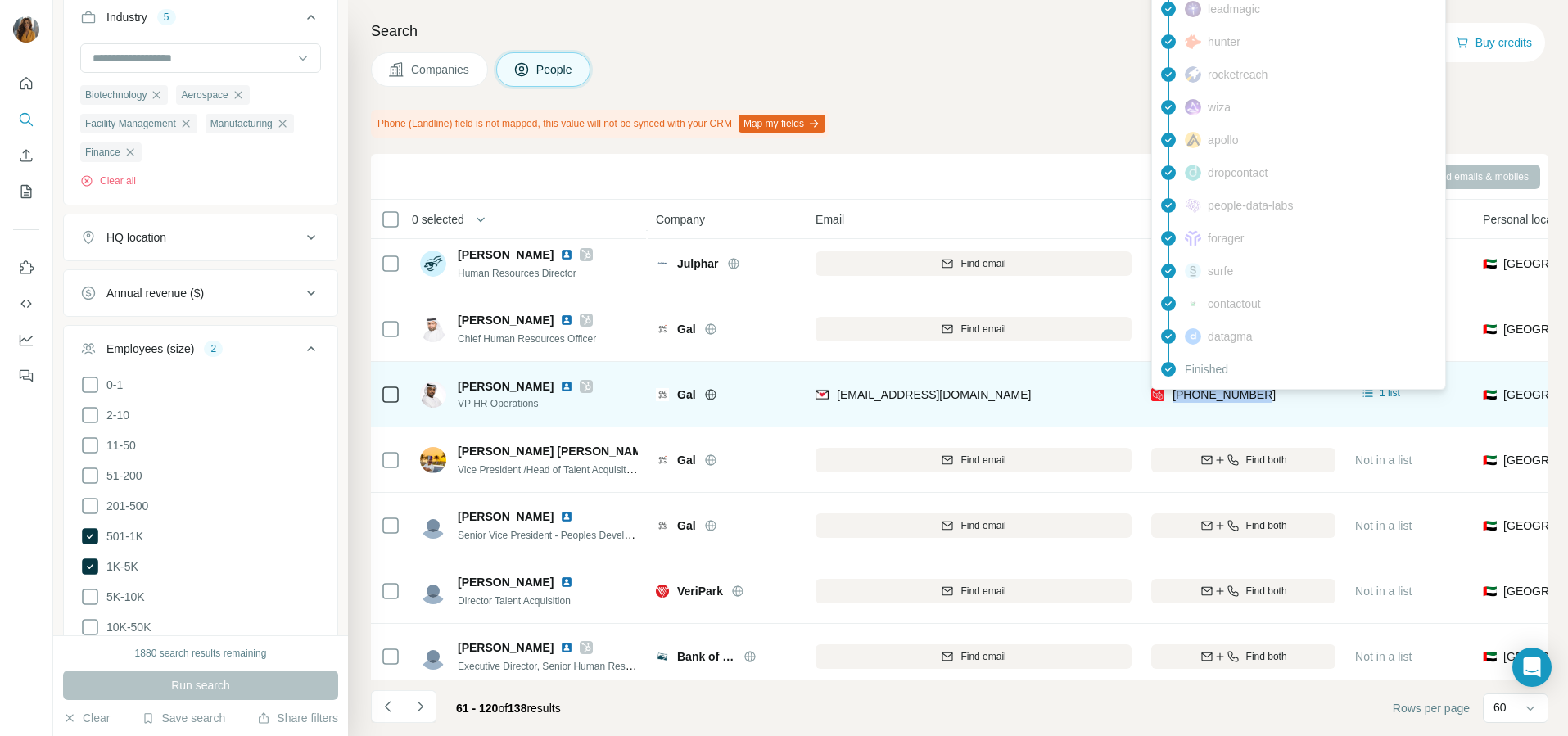
drag, startPoint x: 1288, startPoint y: 395, endPoint x: 1168, endPoint y: 400, distance: 120.1
click at [1168, 400] on div "[PHONE_NUMBER]" at bounding box center [1243, 393] width 185 height 45
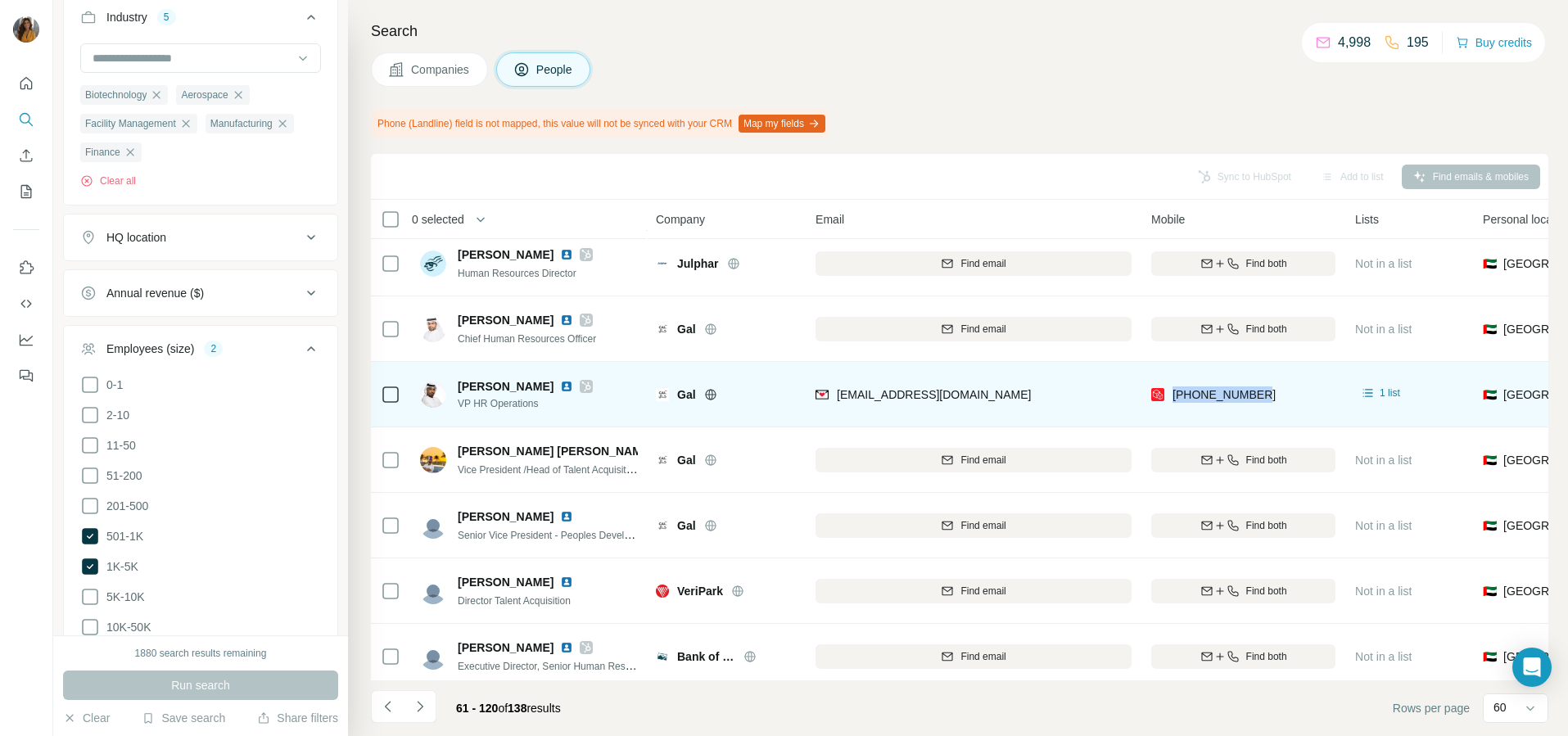
copy span "[PHONE_NUMBER]"
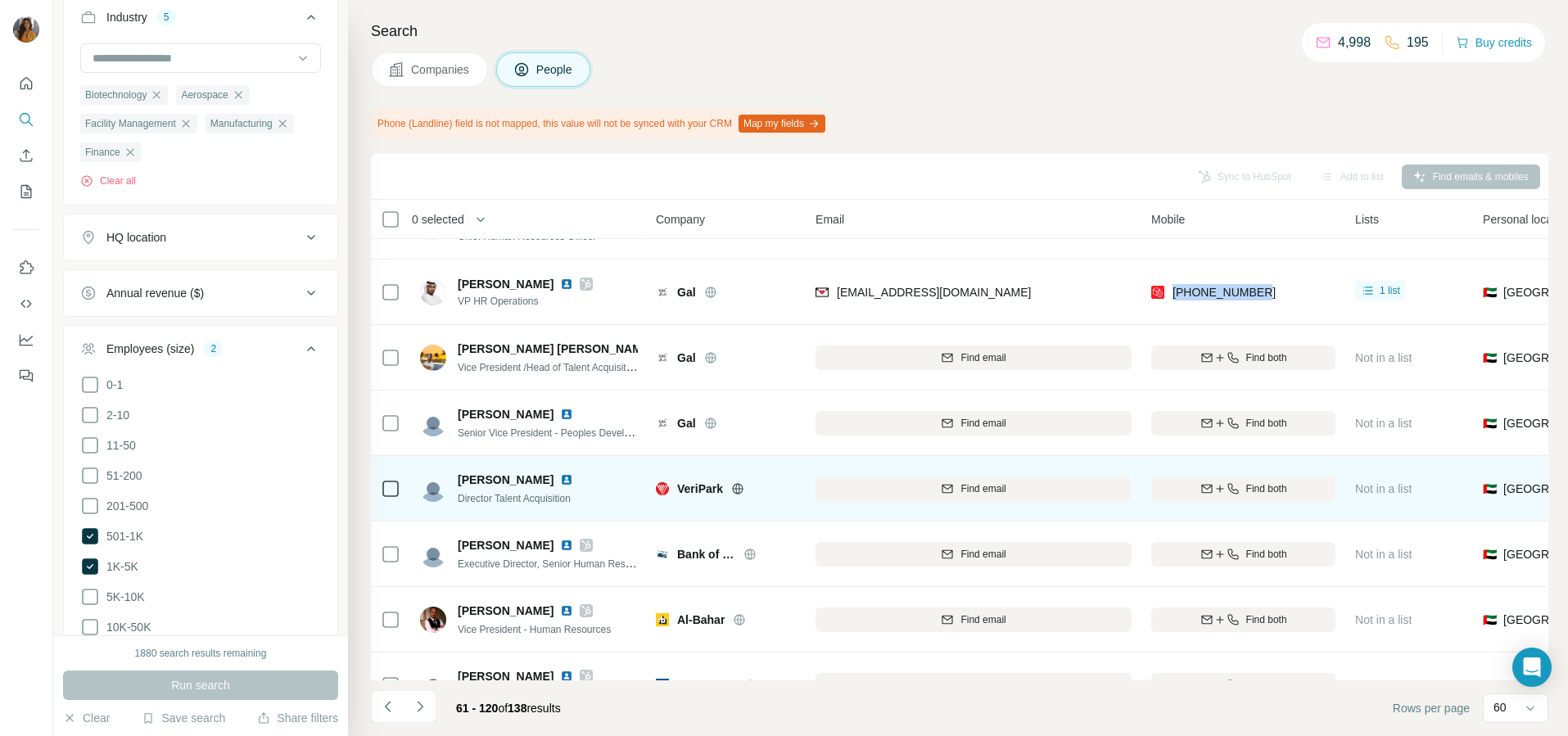
scroll to position [409, 0]
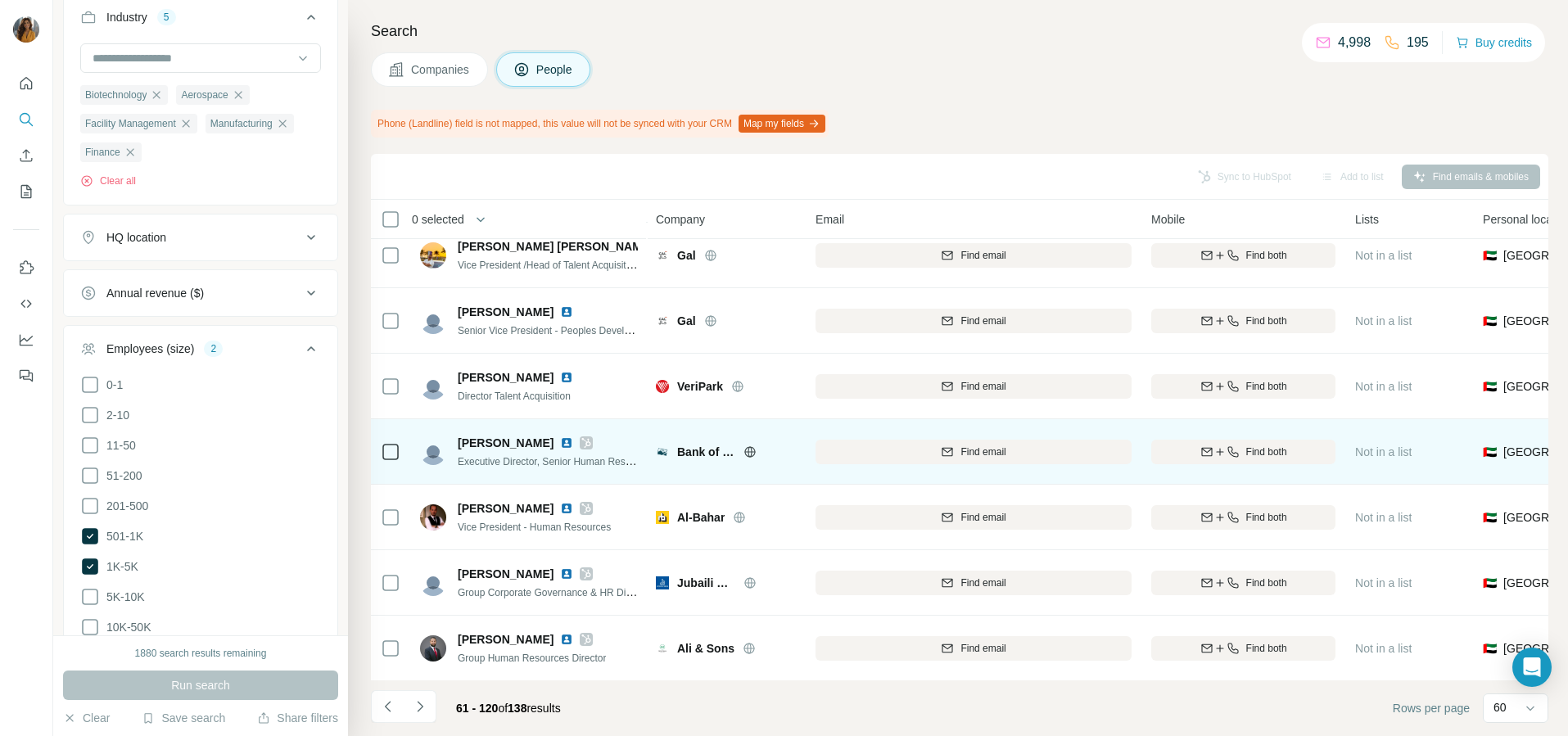
click at [560, 442] on img at bounding box center [566, 443] width 13 height 13
click at [1234, 442] on button "Find both" at bounding box center [1243, 452] width 185 height 25
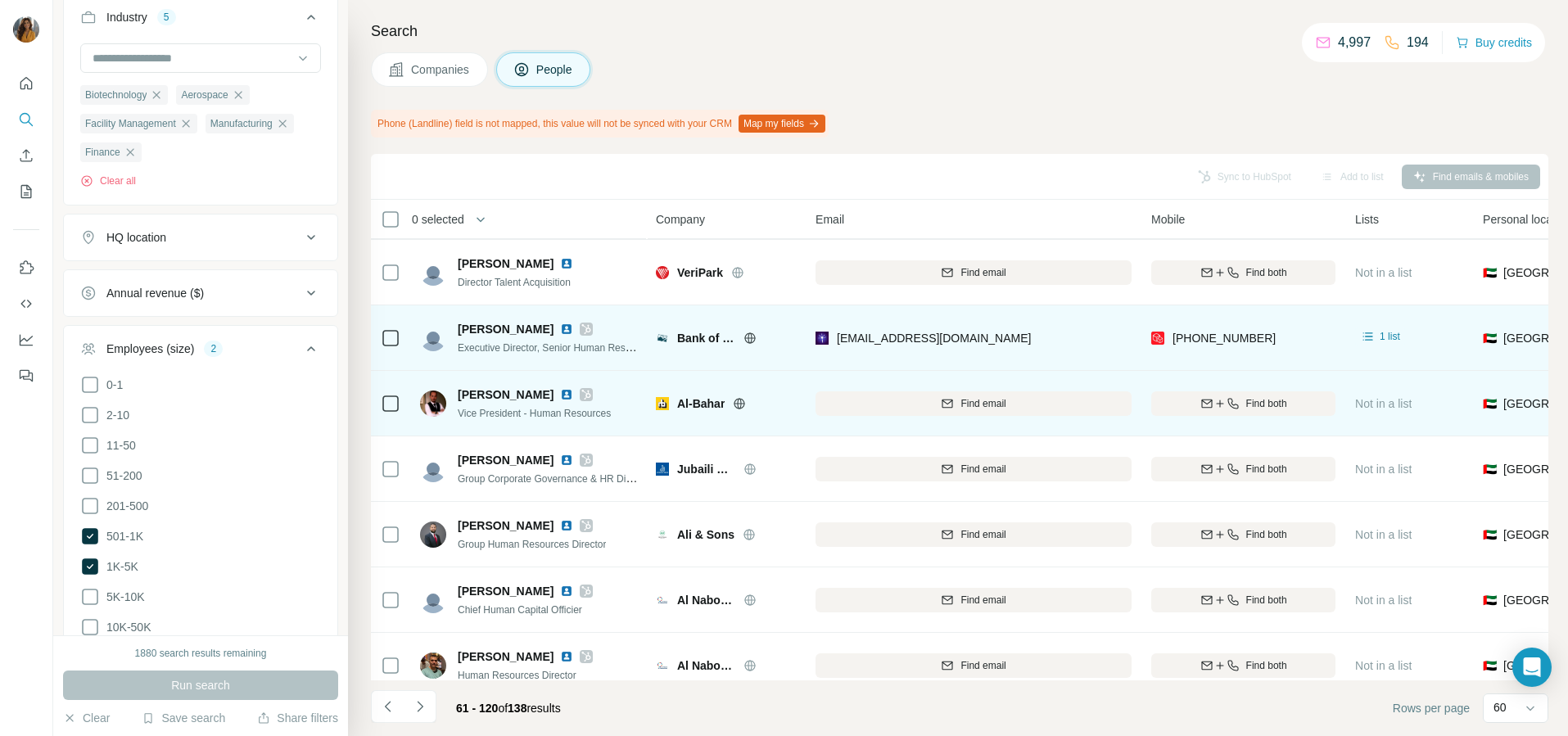
scroll to position [512, 0]
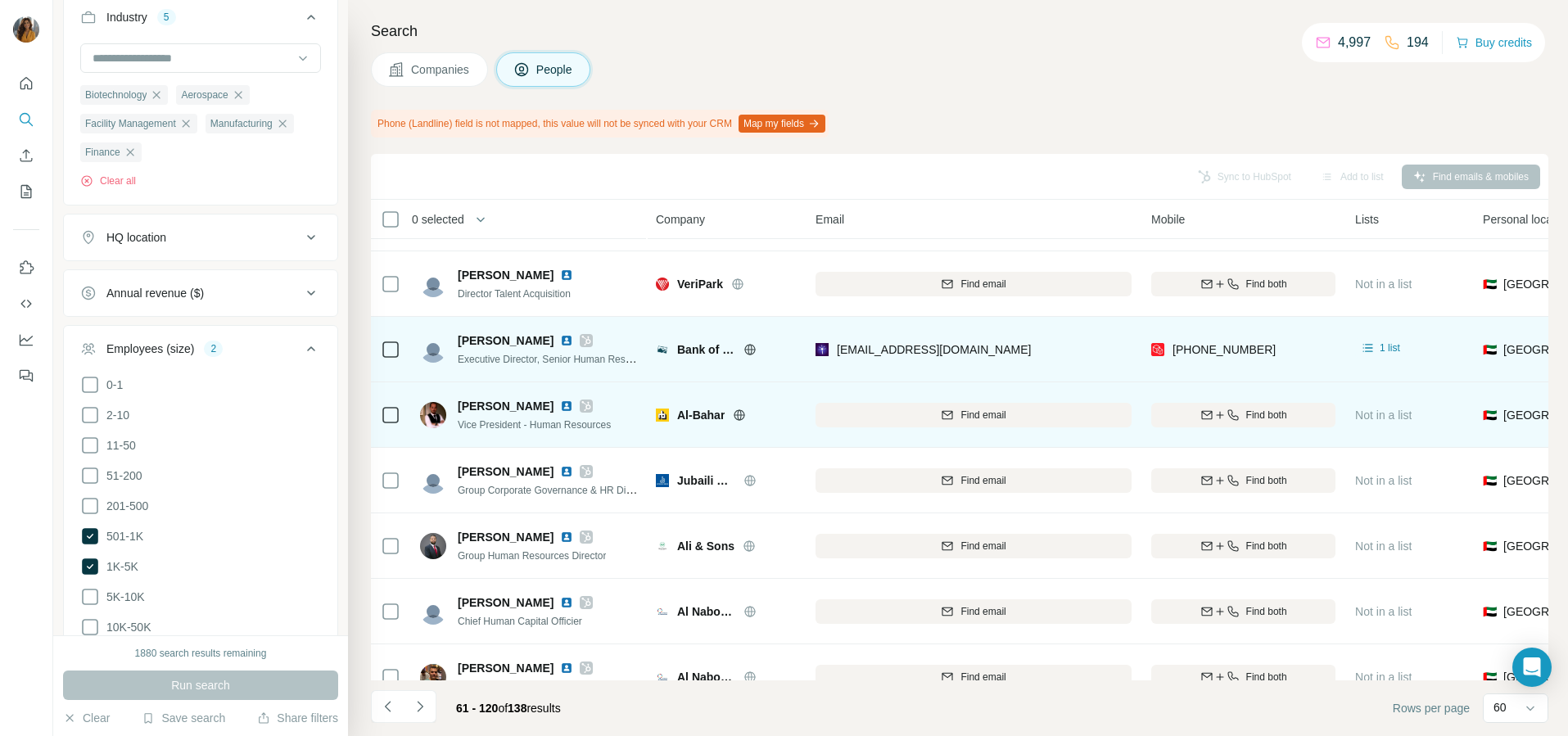
click at [560, 408] on img at bounding box center [566, 407] width 13 height 13
click at [1070, 390] on td "Find email" at bounding box center [973, 415] width 336 height 66
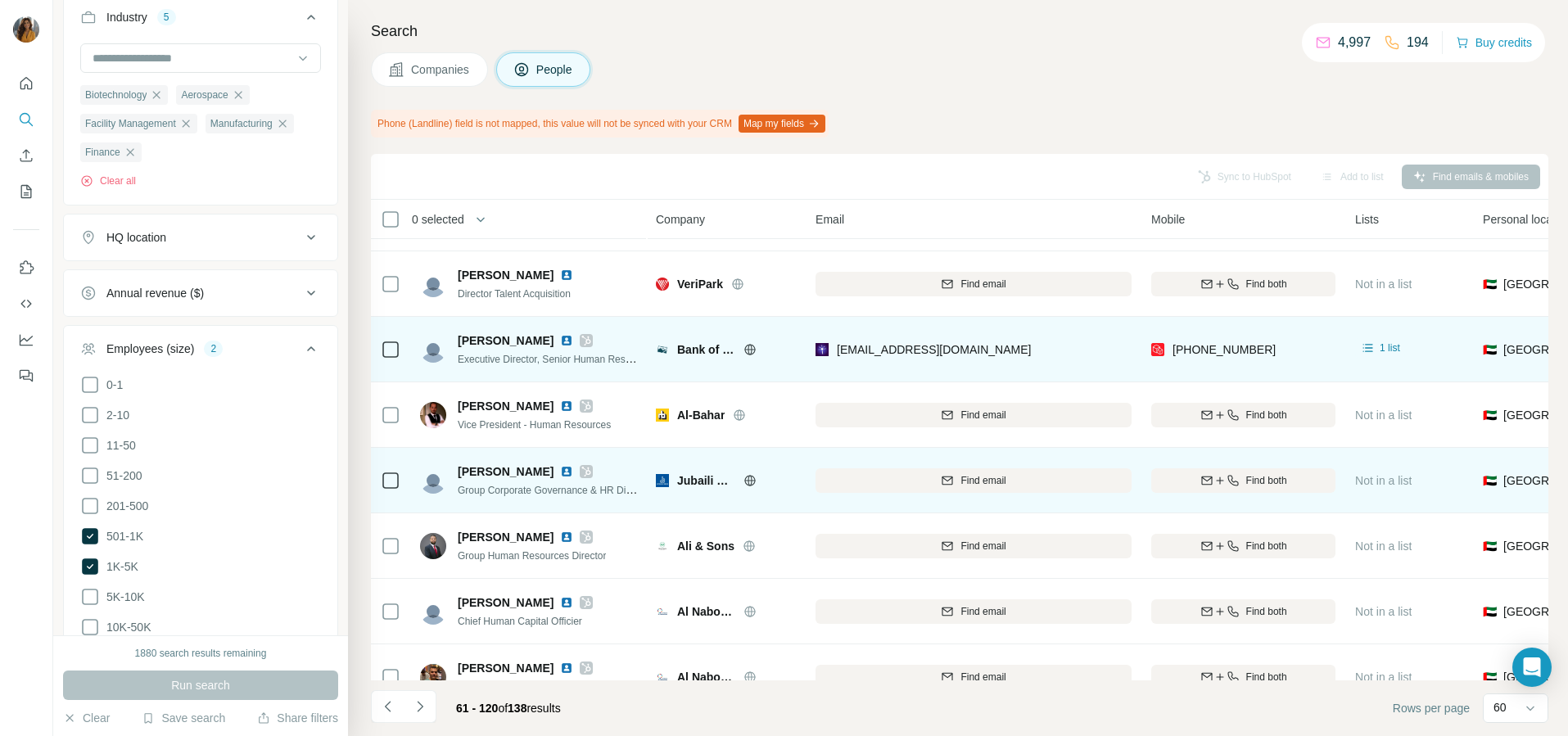
click at [560, 471] on img at bounding box center [566, 472] width 13 height 13
click at [1221, 473] on div "Find both" at bounding box center [1243, 480] width 185 height 14
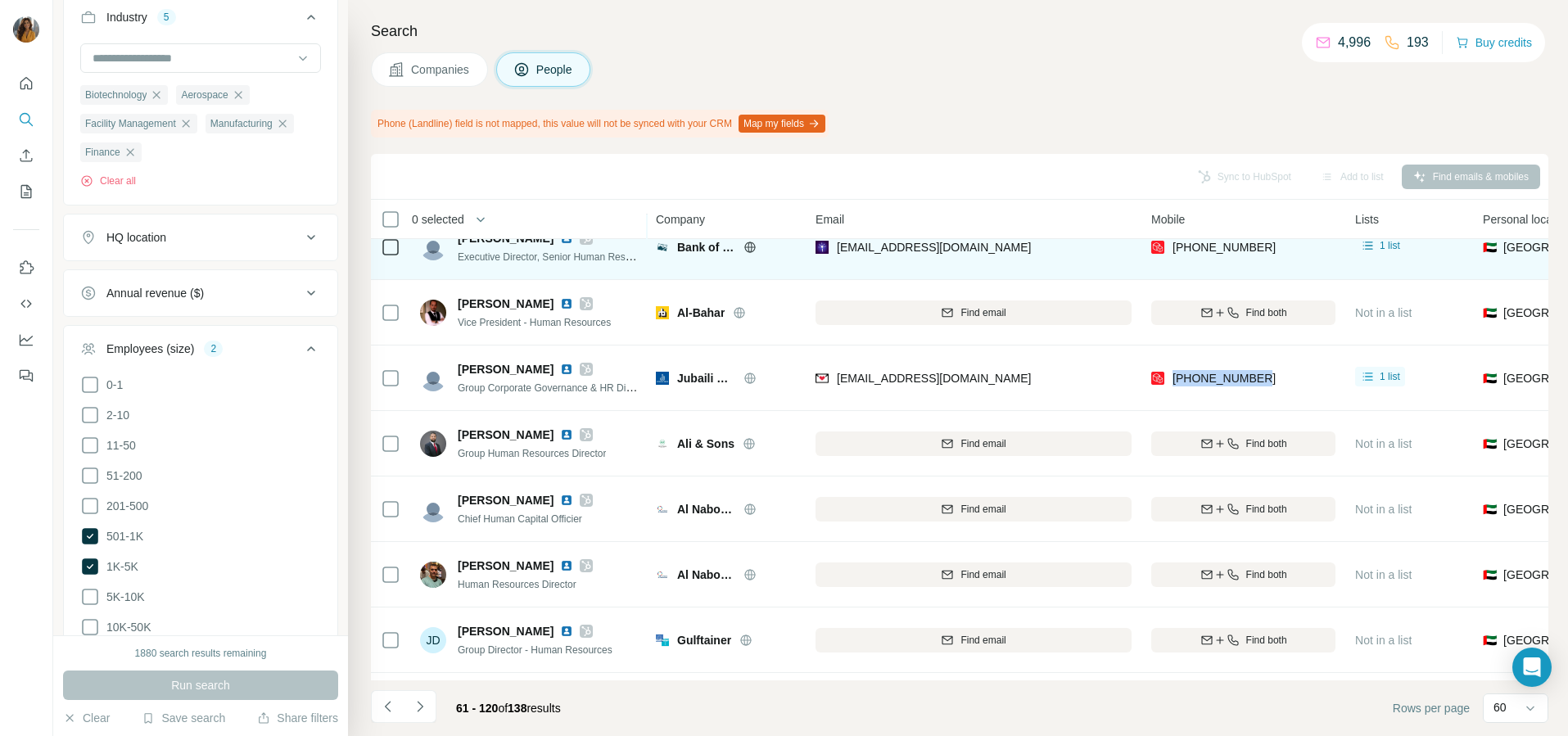
drag, startPoint x: 1300, startPoint y: 379, endPoint x: 1175, endPoint y: 395, distance: 126.0
click at [1175, 395] on div "[PHONE_NUMBER]" at bounding box center [1243, 377] width 185 height 45
copy span "[PHONE_NUMBER]"
drag, startPoint x: 1018, startPoint y: 373, endPoint x: 837, endPoint y: 390, distance: 181.8
click at [837, 390] on div "[EMAIL_ADDRESS][DOMAIN_NAME]" at bounding box center [974, 377] width 316 height 45
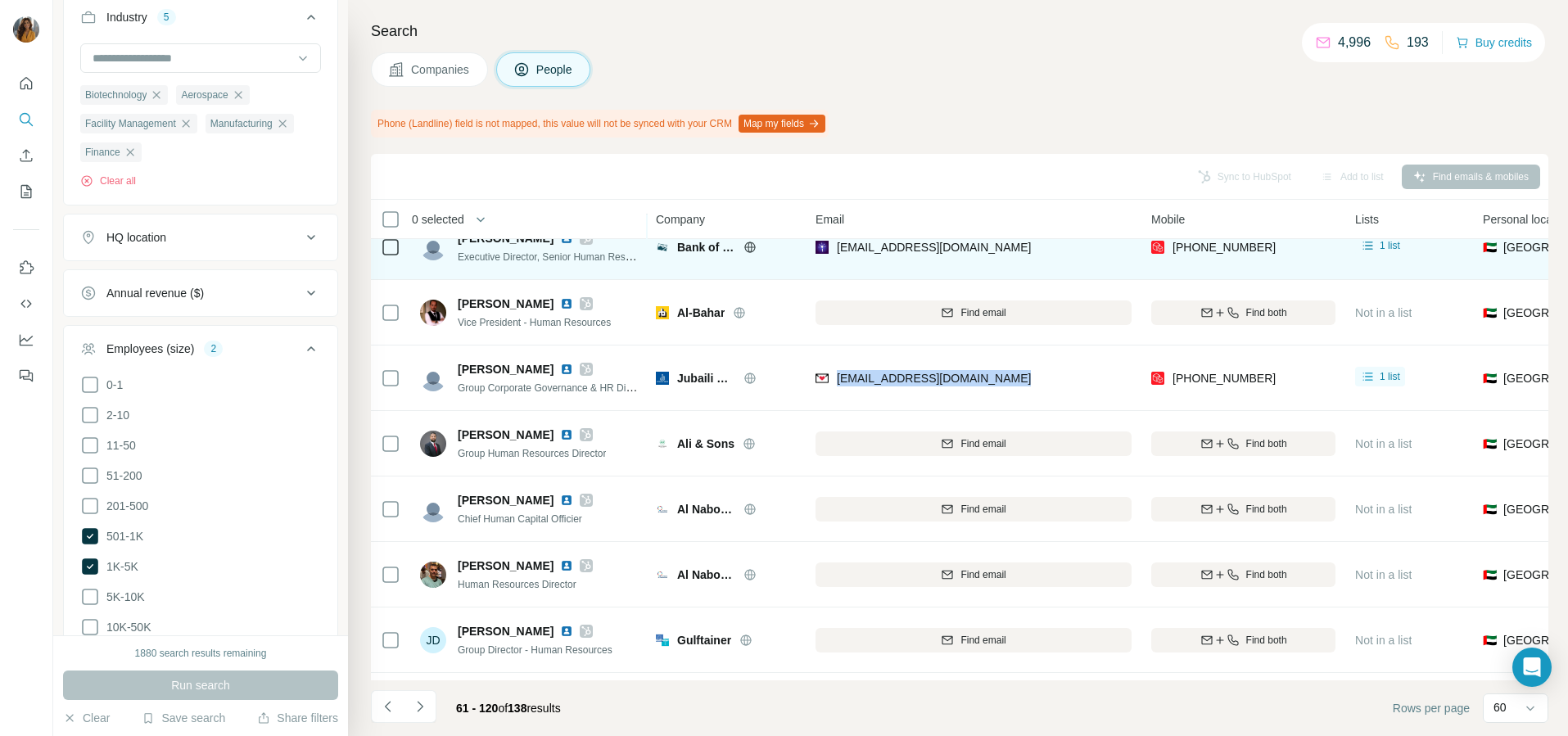
copy span "[EMAIL_ADDRESS][DOMAIN_NAME]"
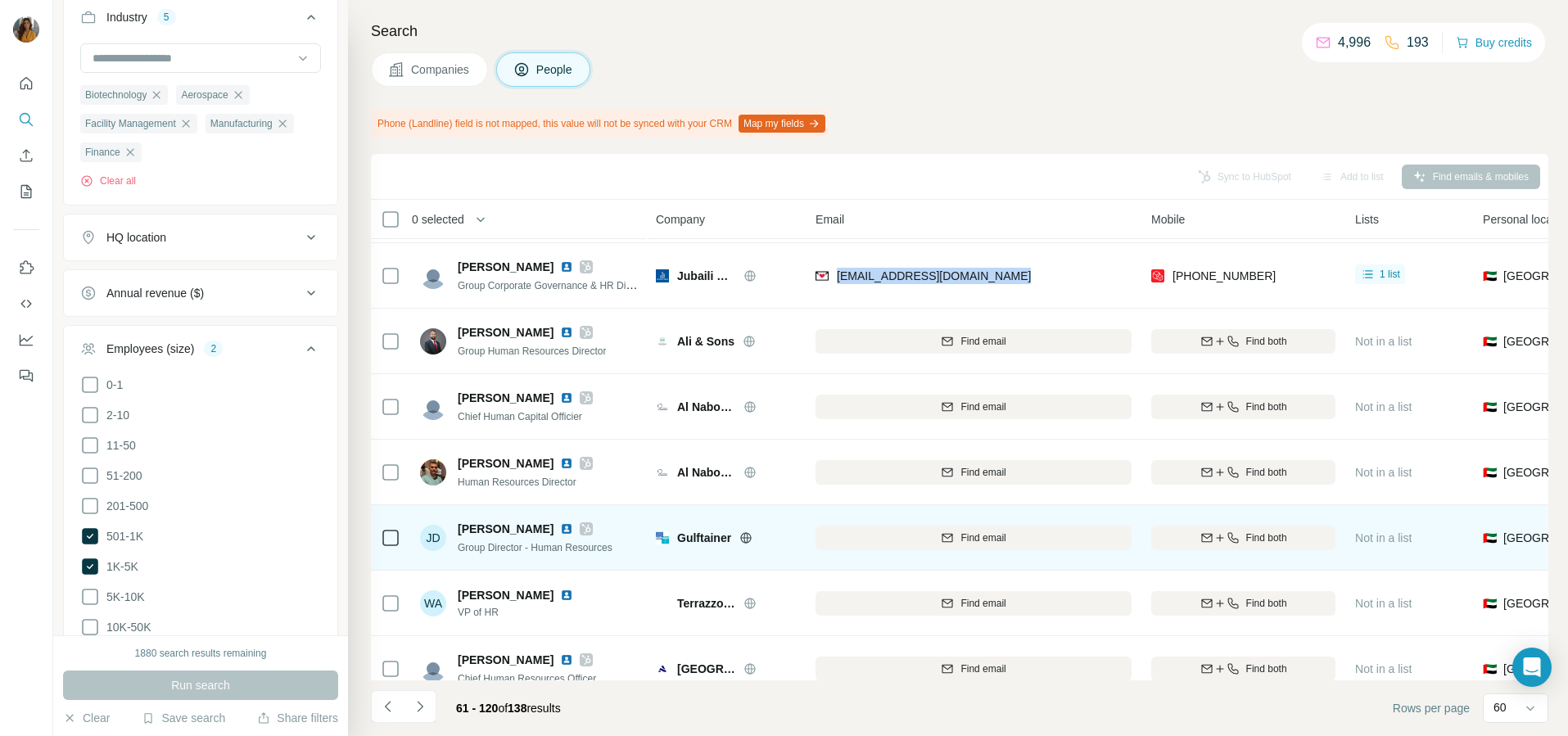
scroll to position [819, 0]
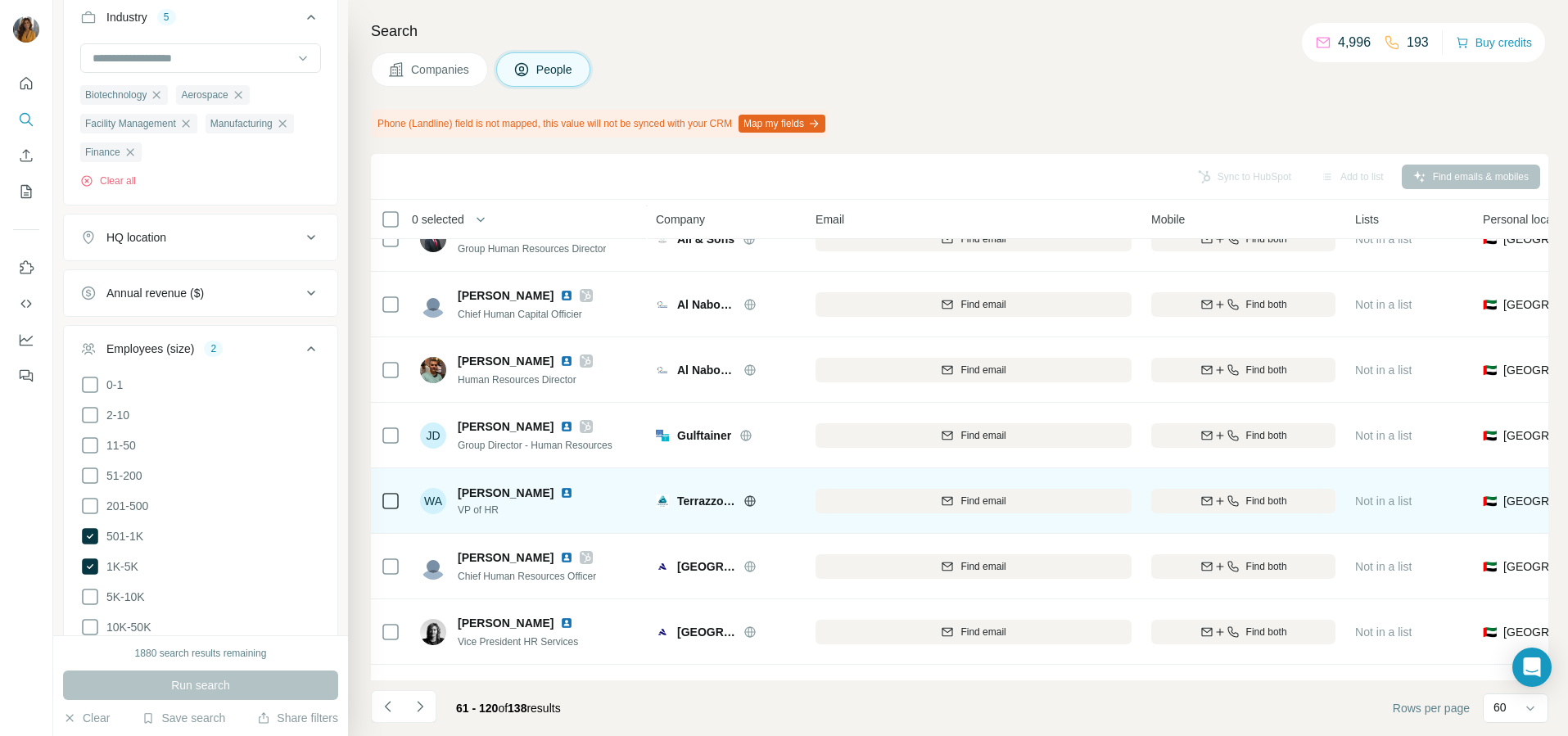
click at [560, 494] on img at bounding box center [566, 493] width 13 height 13
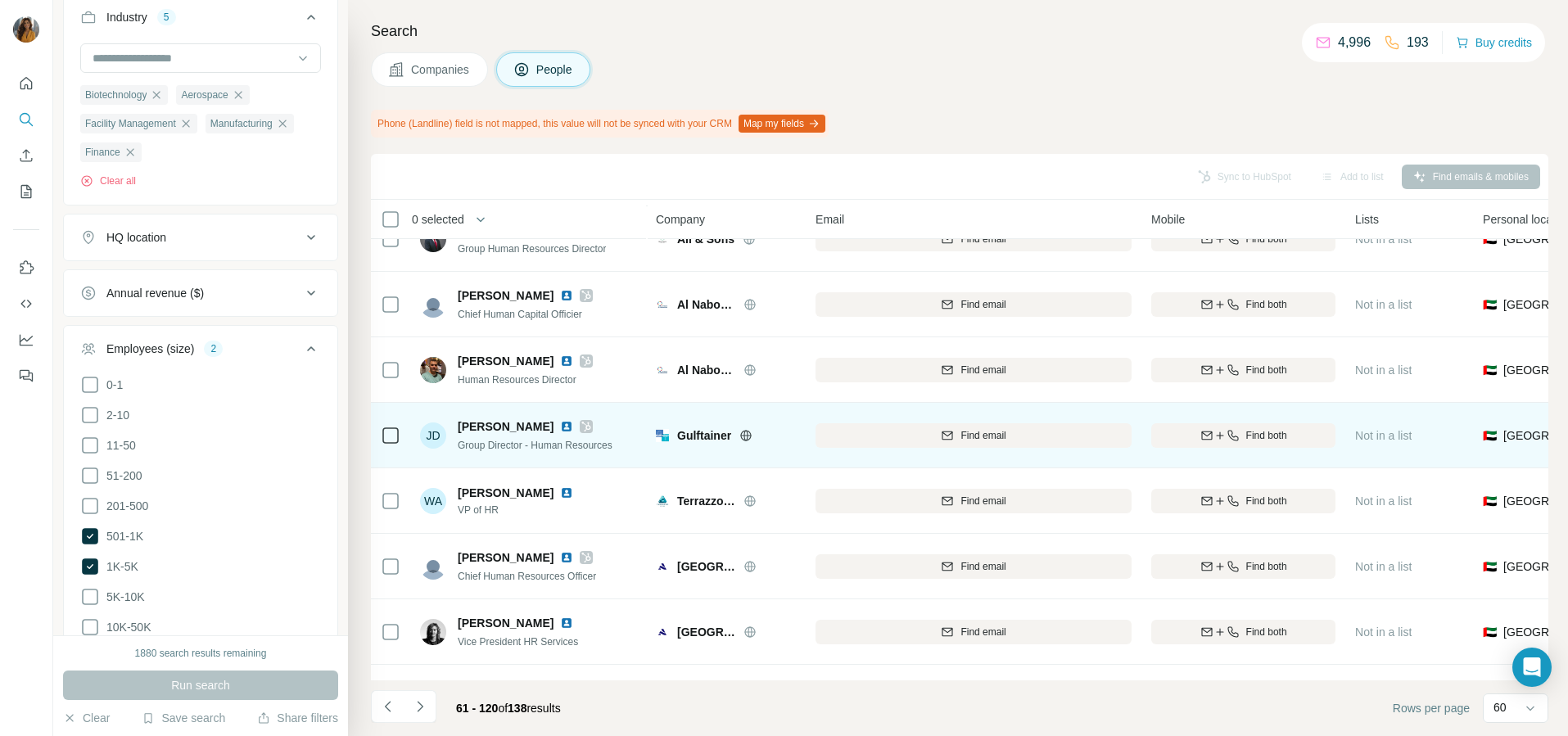
click at [560, 430] on img at bounding box center [566, 427] width 13 height 13
click at [1214, 429] on icon "button" at bounding box center [1221, 436] width 13 height 13
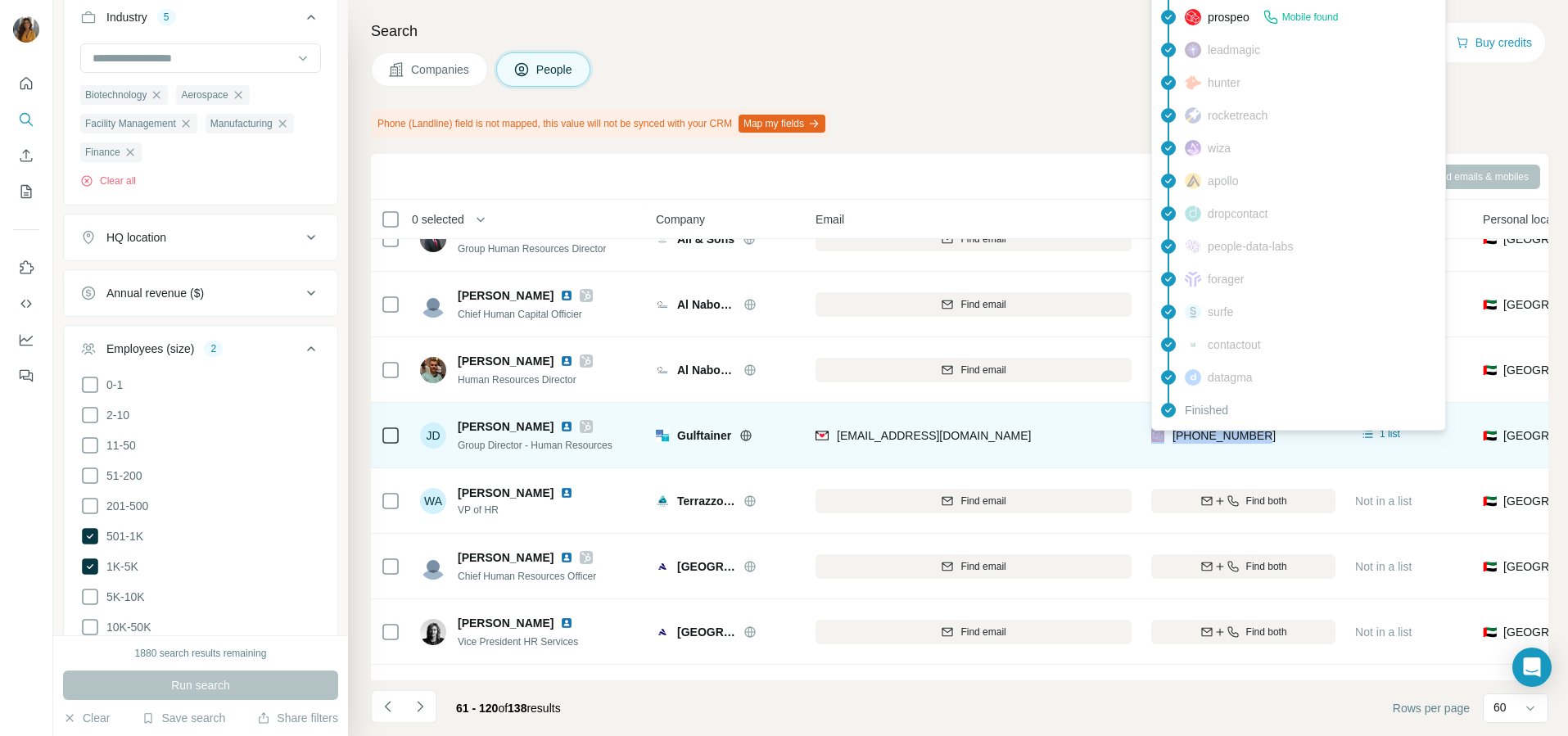
drag, startPoint x: 1280, startPoint y: 431, endPoint x: 1163, endPoint y: 431, distance: 117.0
click at [1163, 431] on div "[PHONE_NUMBER]" at bounding box center [1243, 434] width 185 height 45
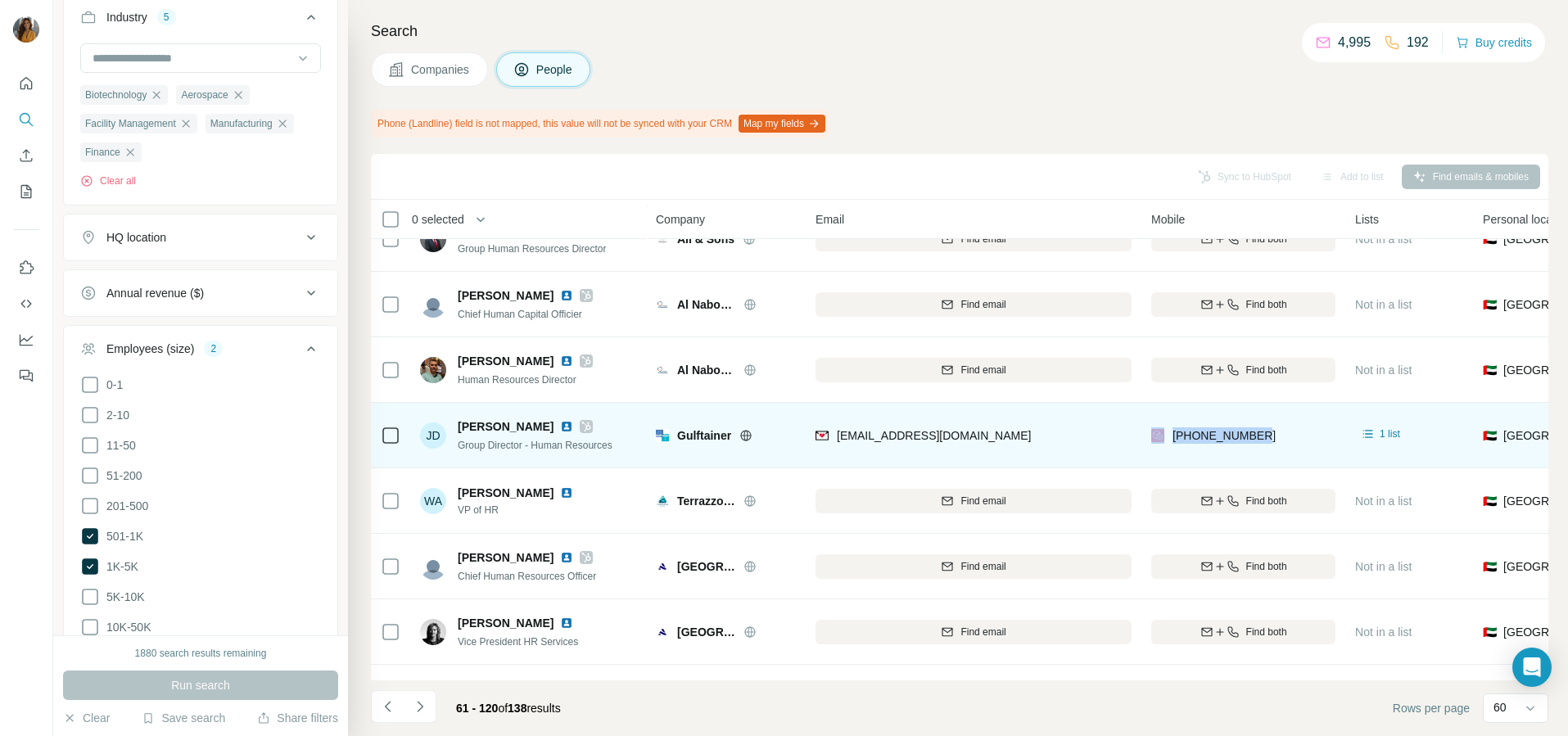
copy div "[PHONE_NUMBER]"
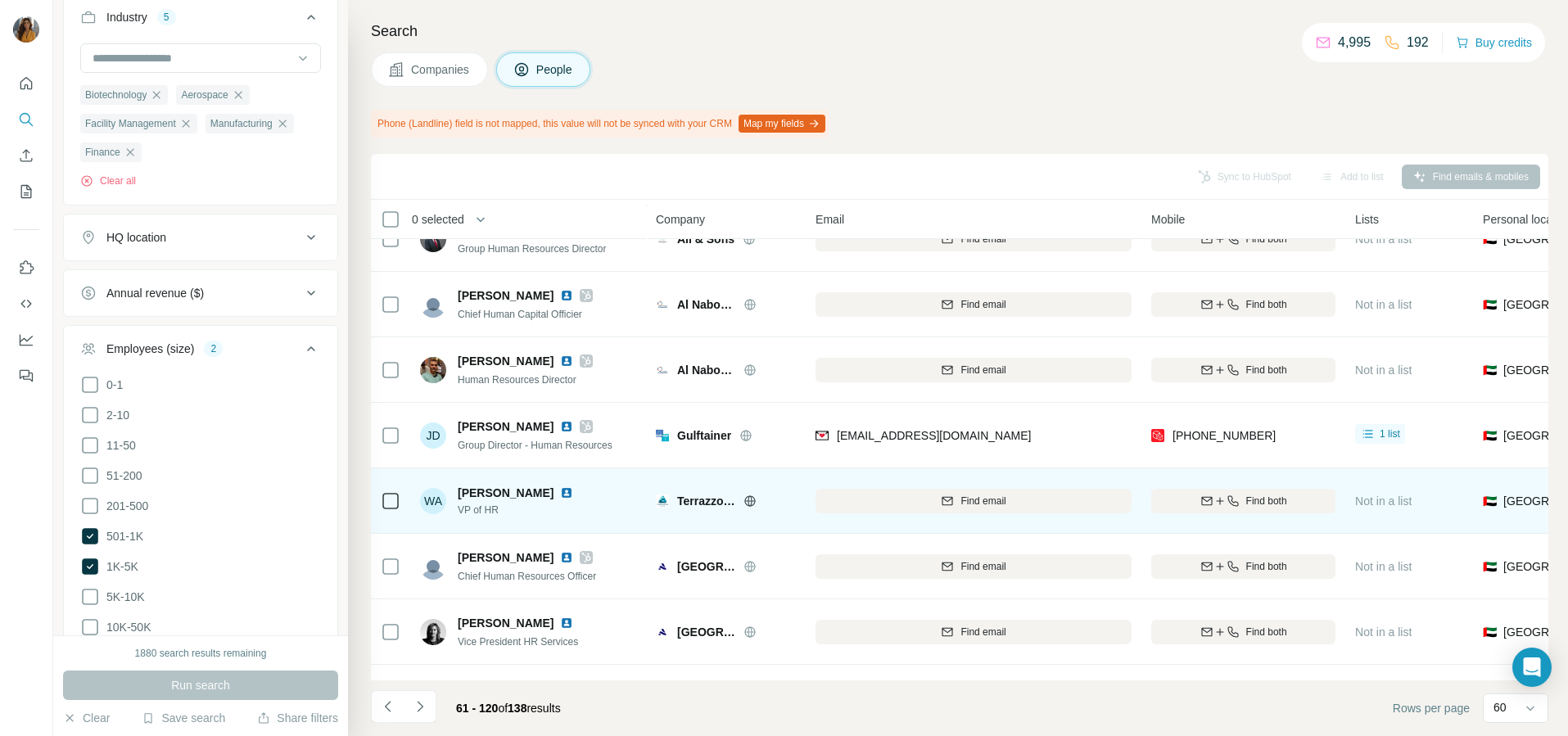
click at [1121, 476] on td "Find email" at bounding box center [973, 501] width 336 height 66
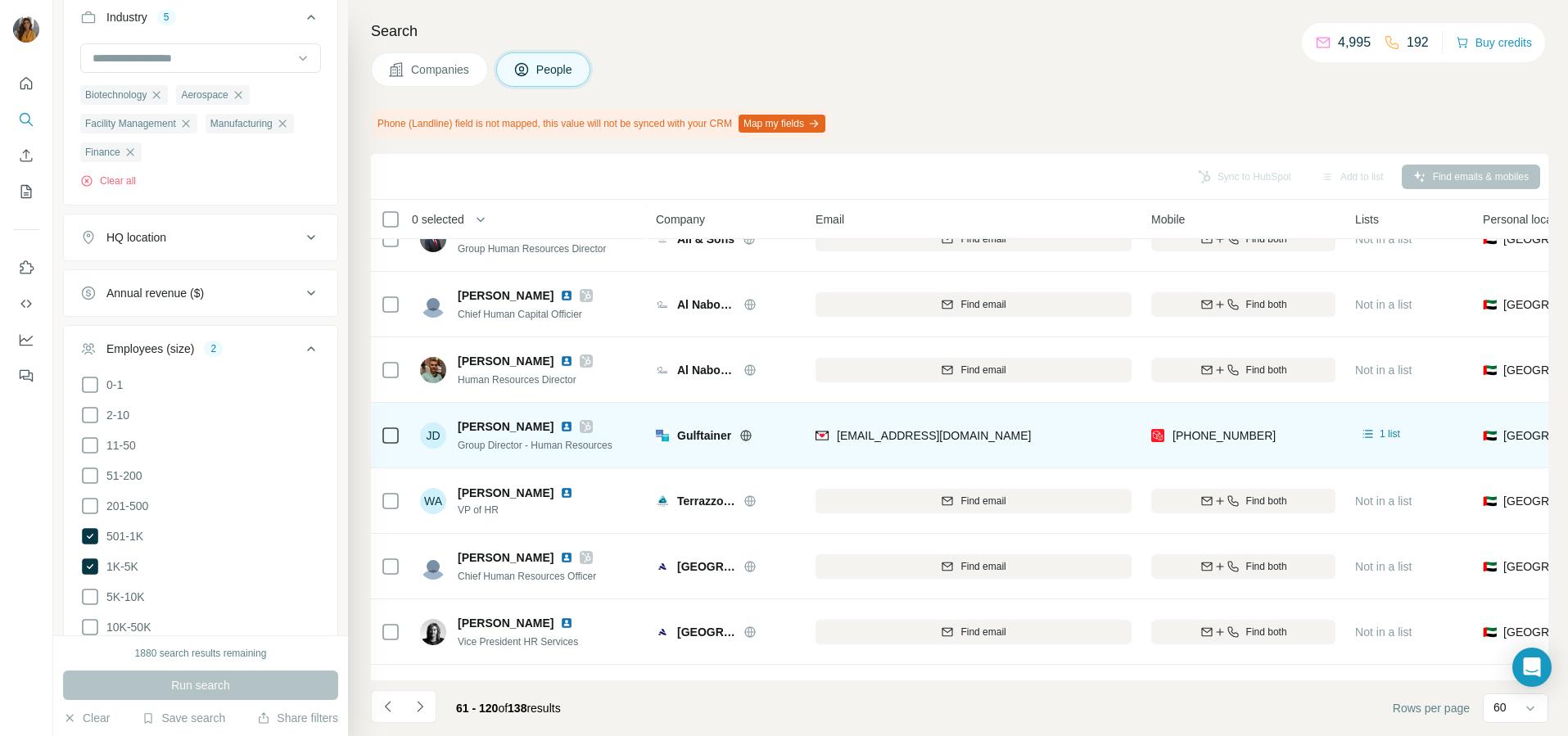
scroll to position [922, 0]
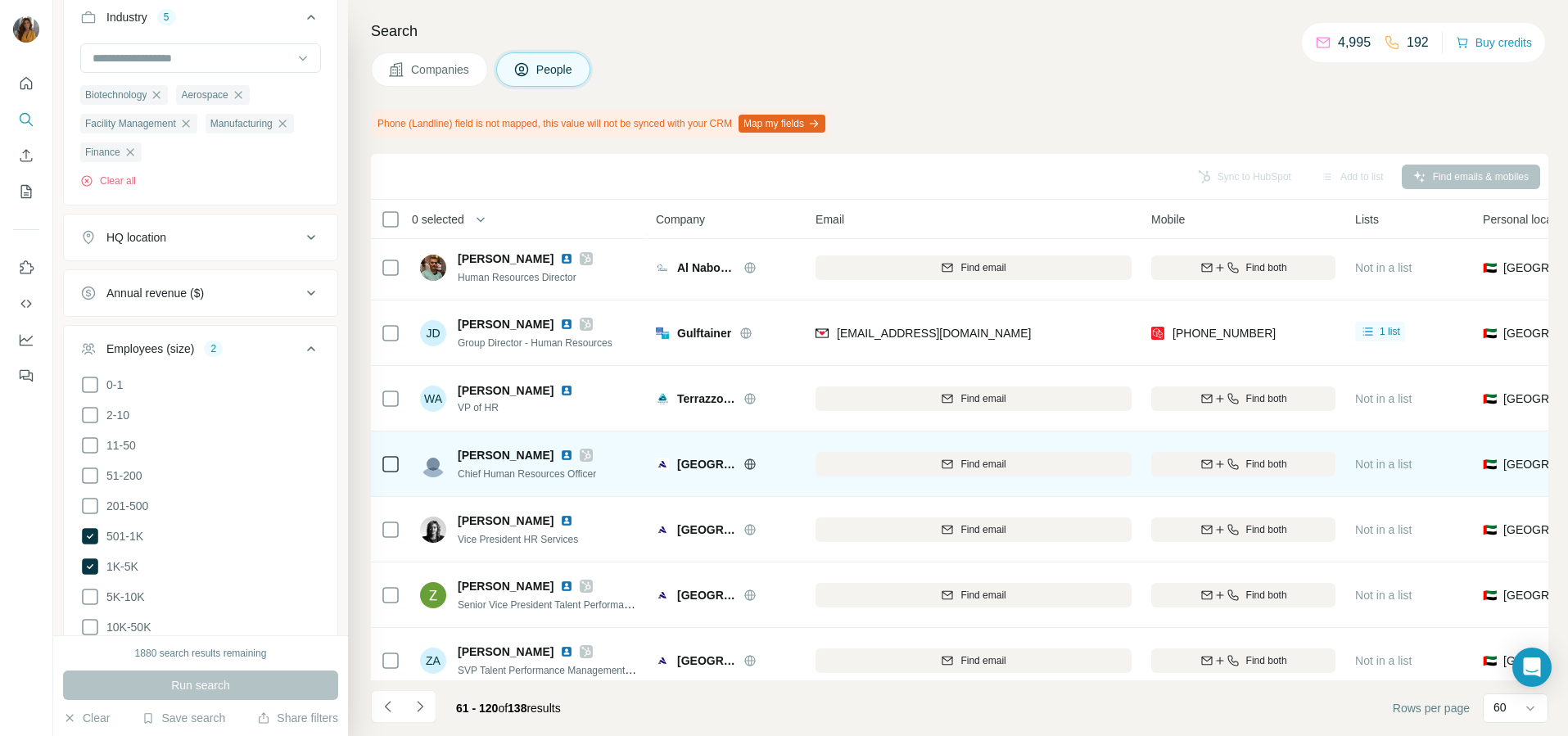
click at [1225, 487] on td "Find both" at bounding box center [1243, 464] width 204 height 66
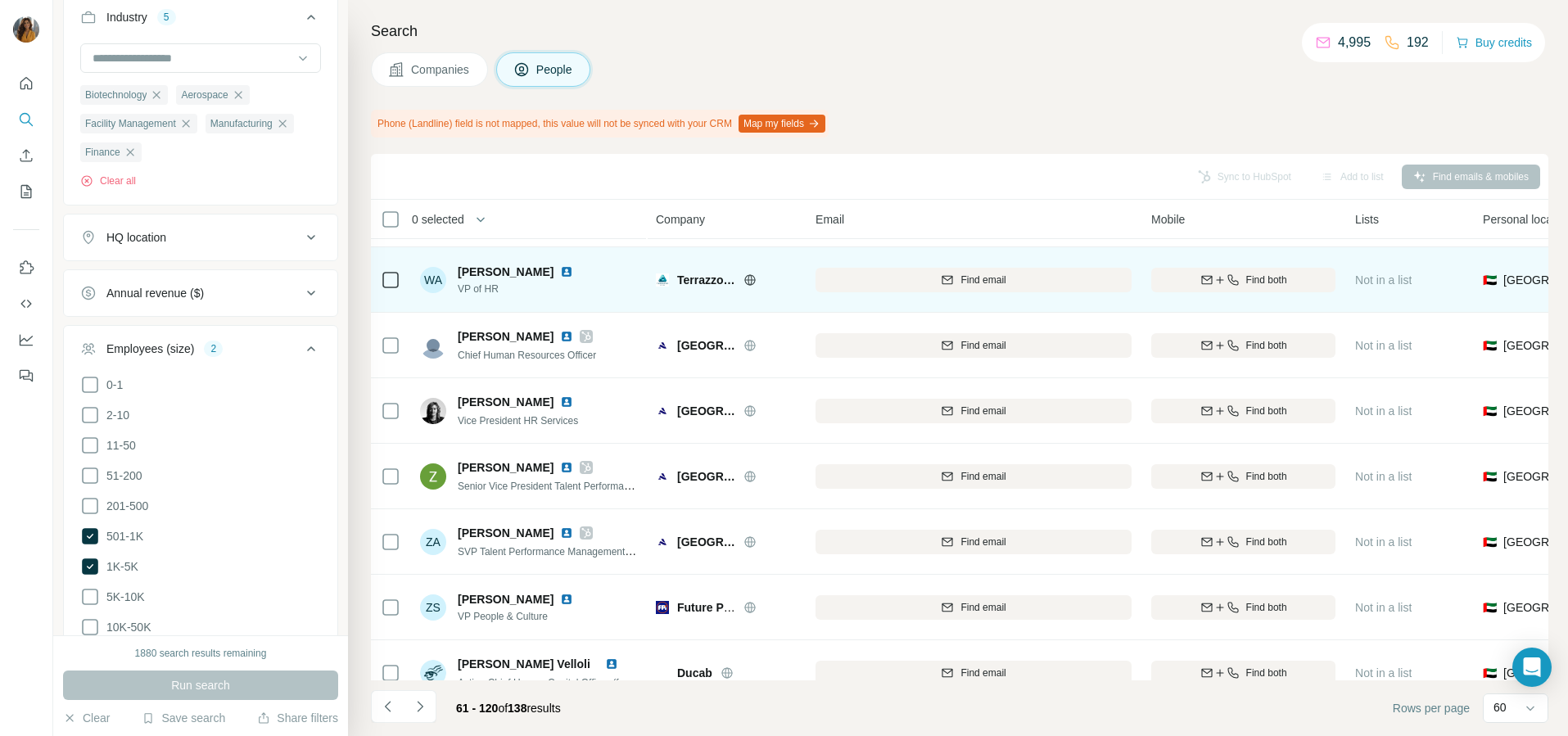
scroll to position [1126, 0]
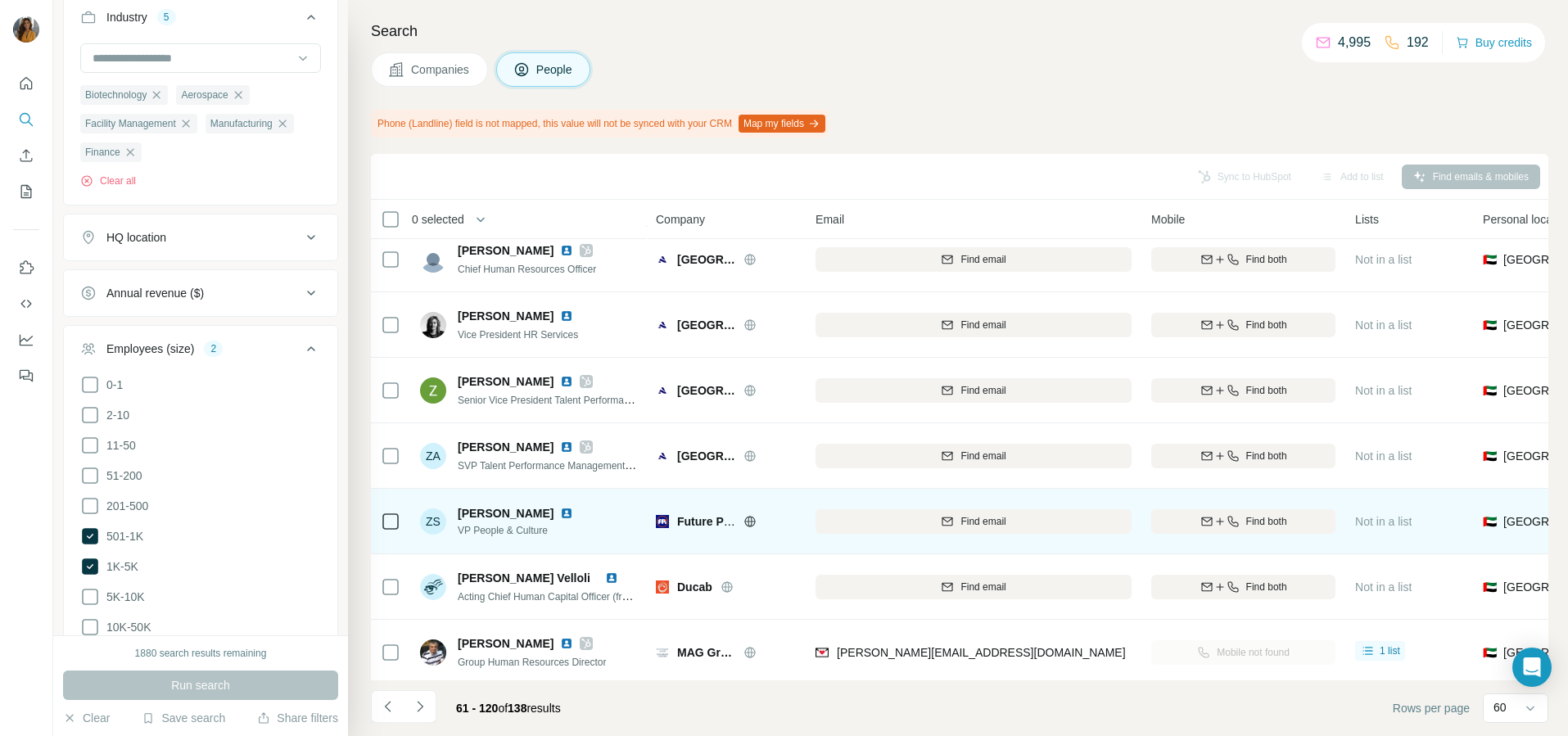
click at [560, 514] on img at bounding box center [566, 513] width 13 height 13
click at [1207, 524] on icon "button" at bounding box center [1207, 522] width 13 height 13
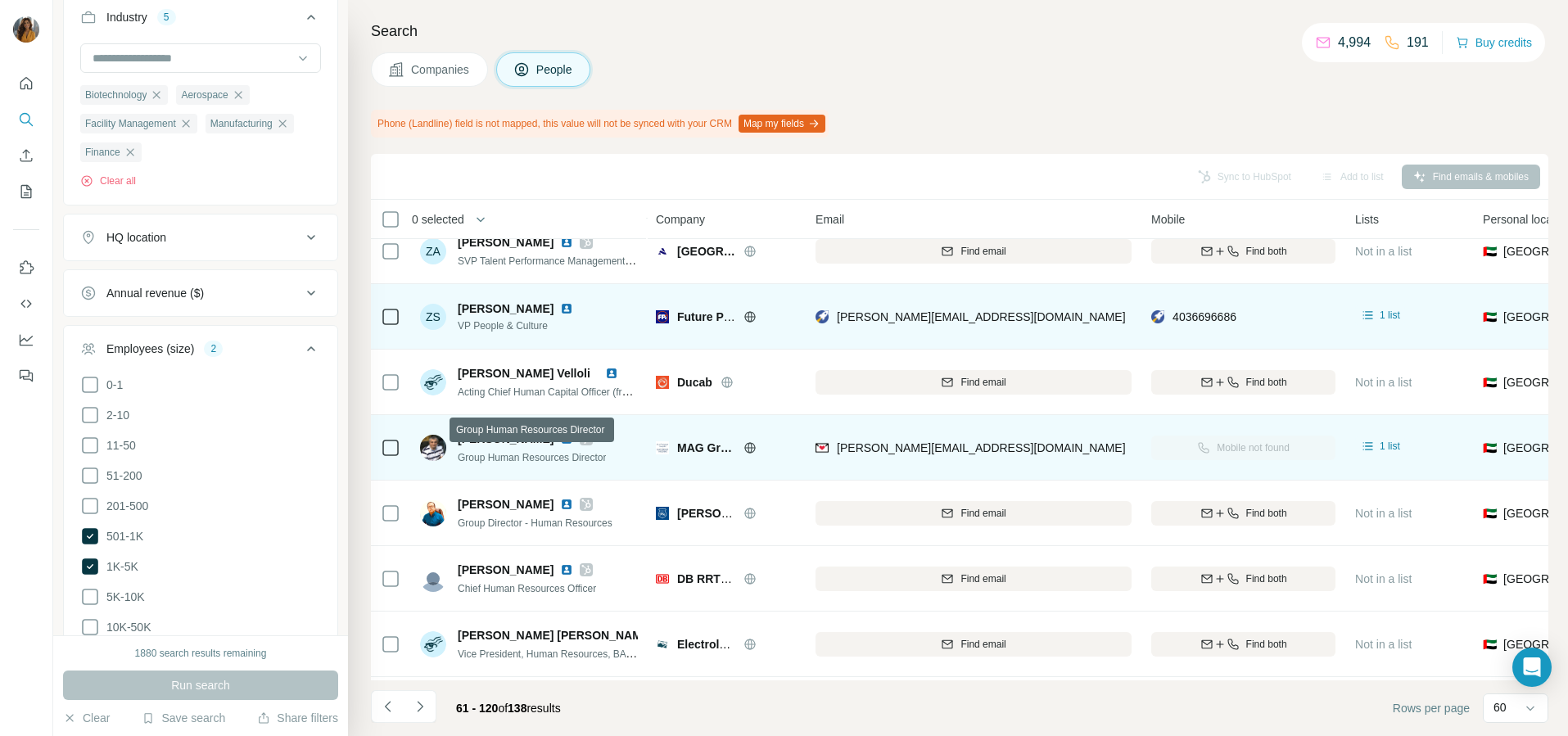
scroll to position [1433, 0]
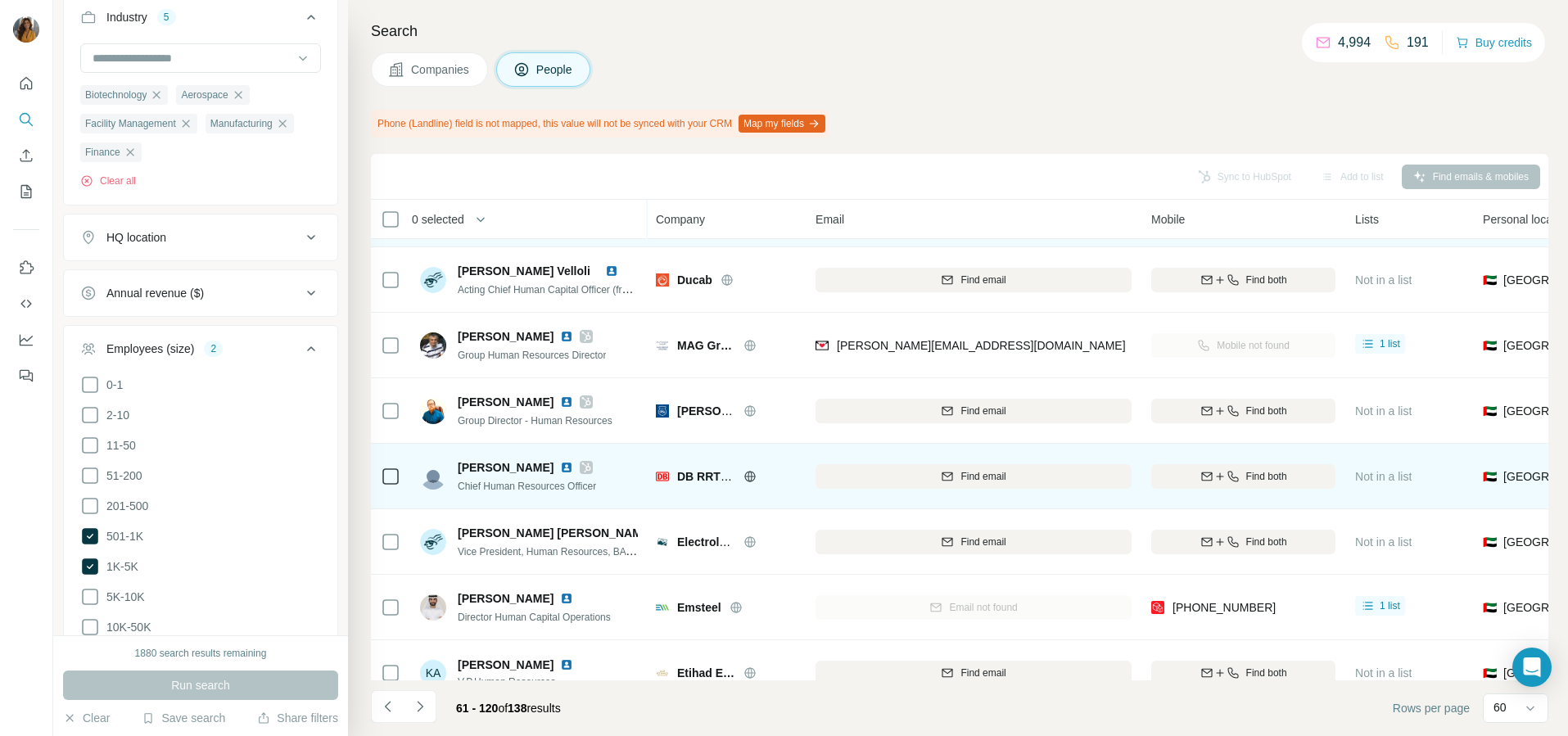
click at [570, 467] on img at bounding box center [566, 467] width 13 height 13
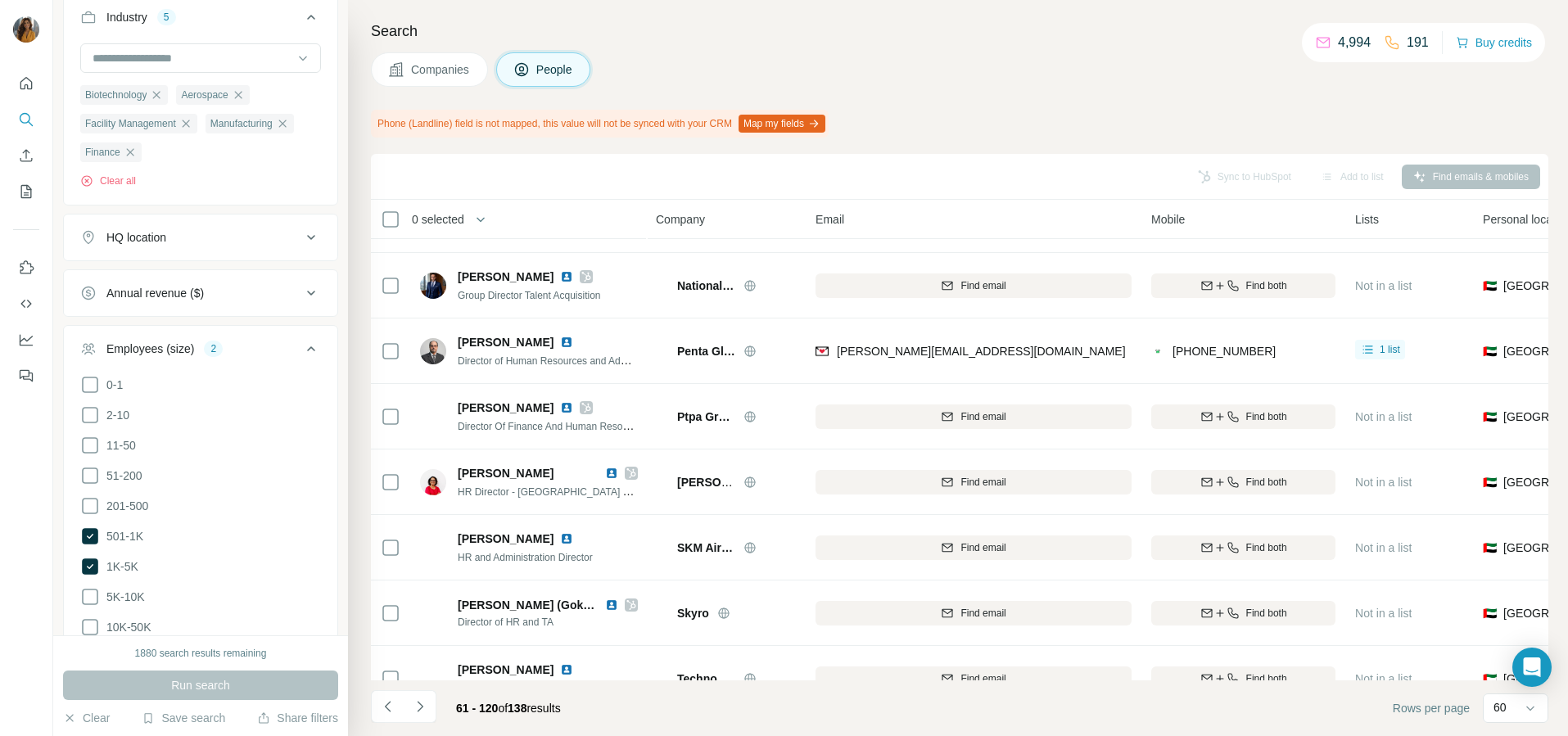
scroll to position [2559, 0]
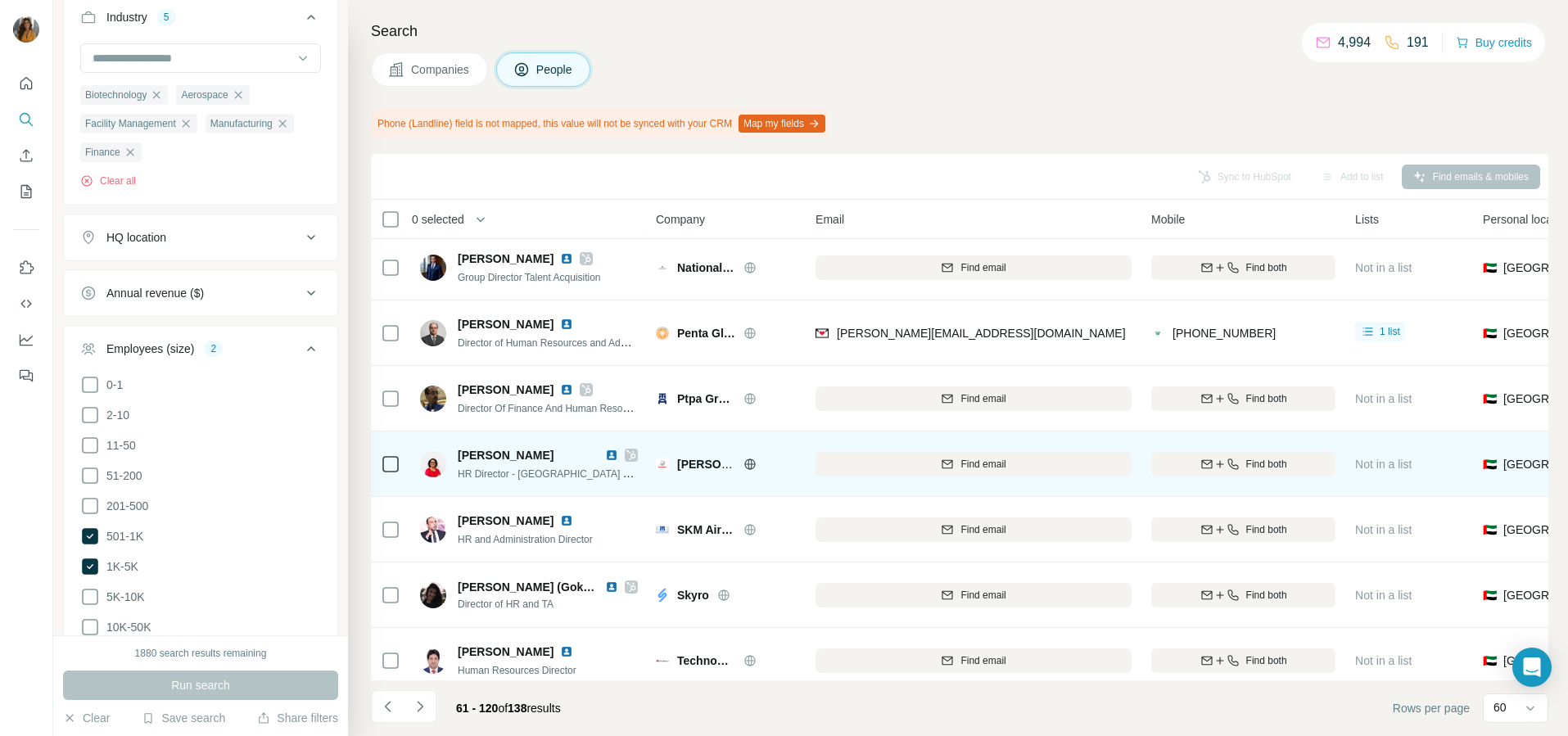
click at [605, 455] on img at bounding box center [612, 455] width 13 height 13
click at [1221, 467] on icon "button" at bounding box center [1221, 465] width 13 height 13
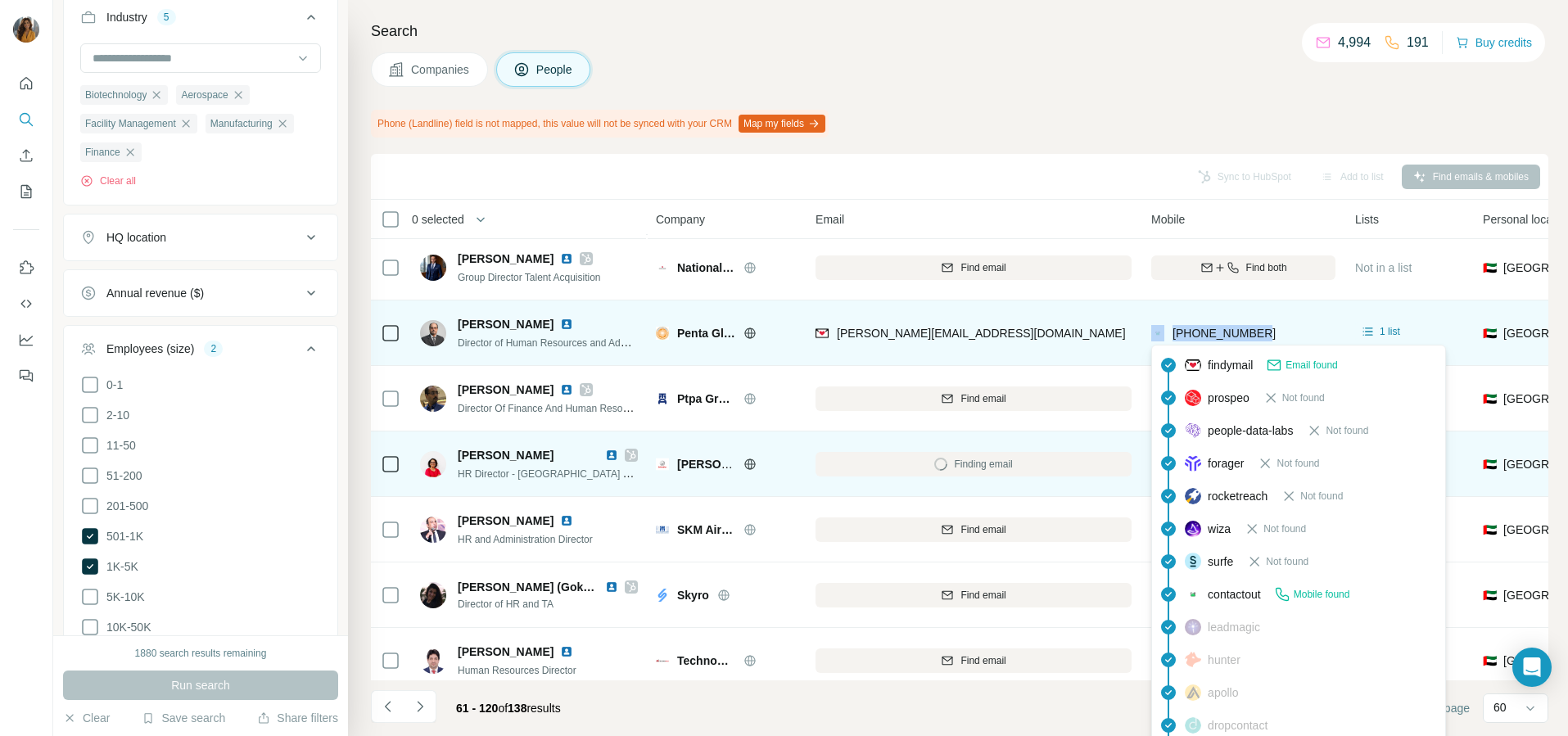
drag, startPoint x: 1290, startPoint y: 330, endPoint x: 1167, endPoint y: 331, distance: 123.0
click at [1167, 331] on div "[PHONE_NUMBER]" at bounding box center [1243, 332] width 185 height 45
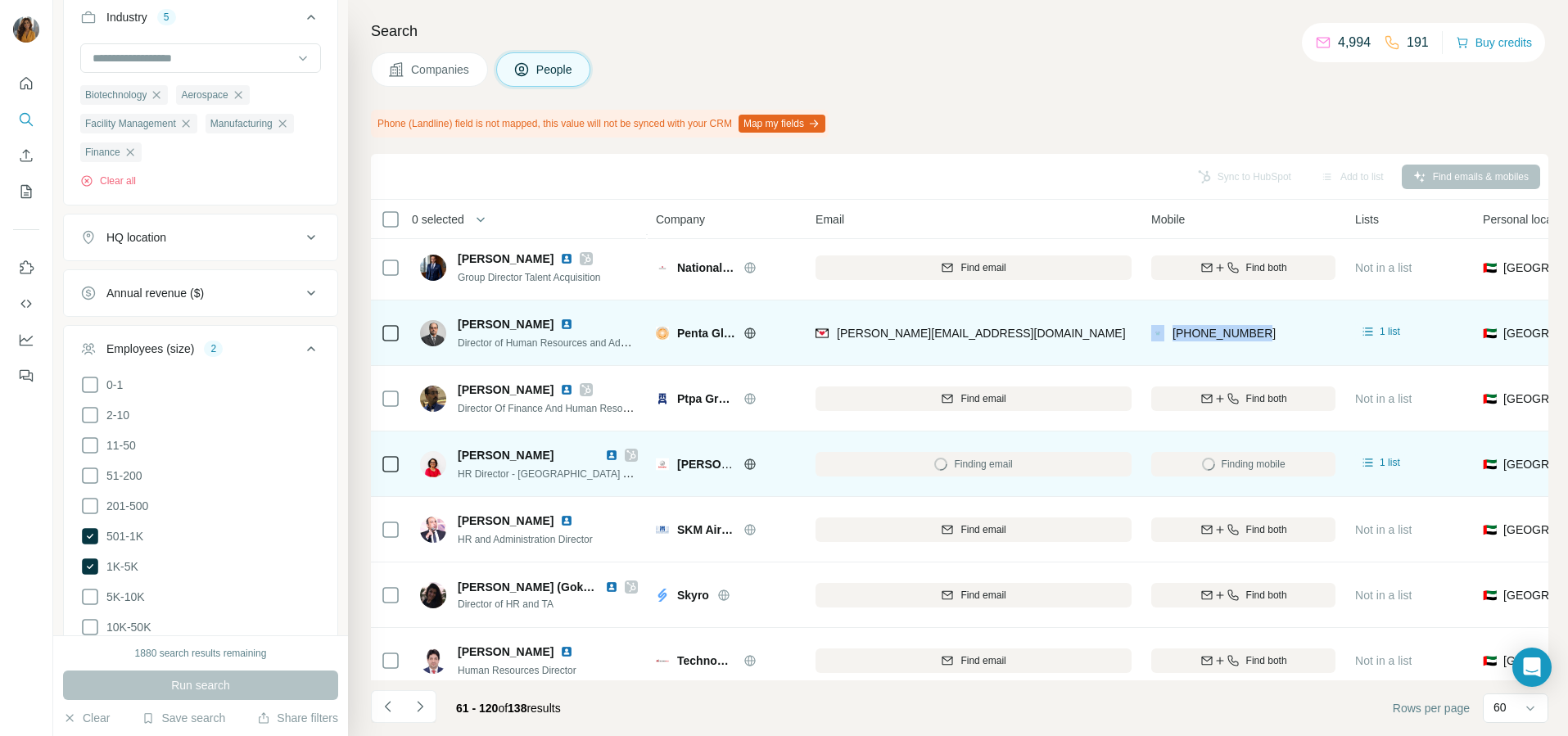
click at [1085, 314] on div "[PERSON_NAME][EMAIL_ADDRESS][DOMAIN_NAME]" at bounding box center [974, 332] width 316 height 45
click at [504, 325] on span "[PERSON_NAME]" at bounding box center [506, 324] width 96 height 16
click at [560, 322] on img at bounding box center [566, 325] width 13 height 13
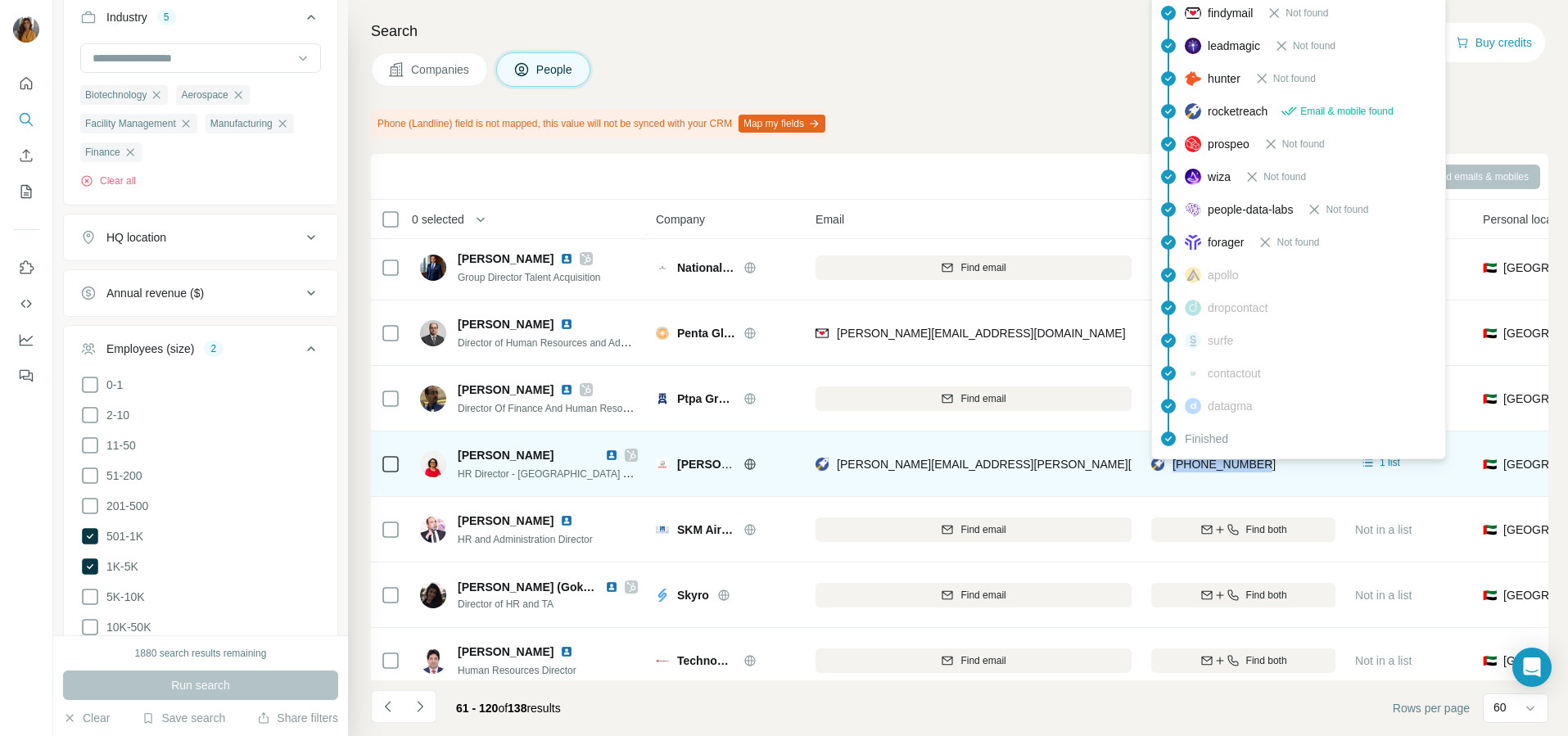
drag, startPoint x: 1290, startPoint y: 469, endPoint x: 1171, endPoint y: 468, distance: 119.0
click at [1171, 468] on div "[PHONE_NUMBER]" at bounding box center [1243, 464] width 185 height 45
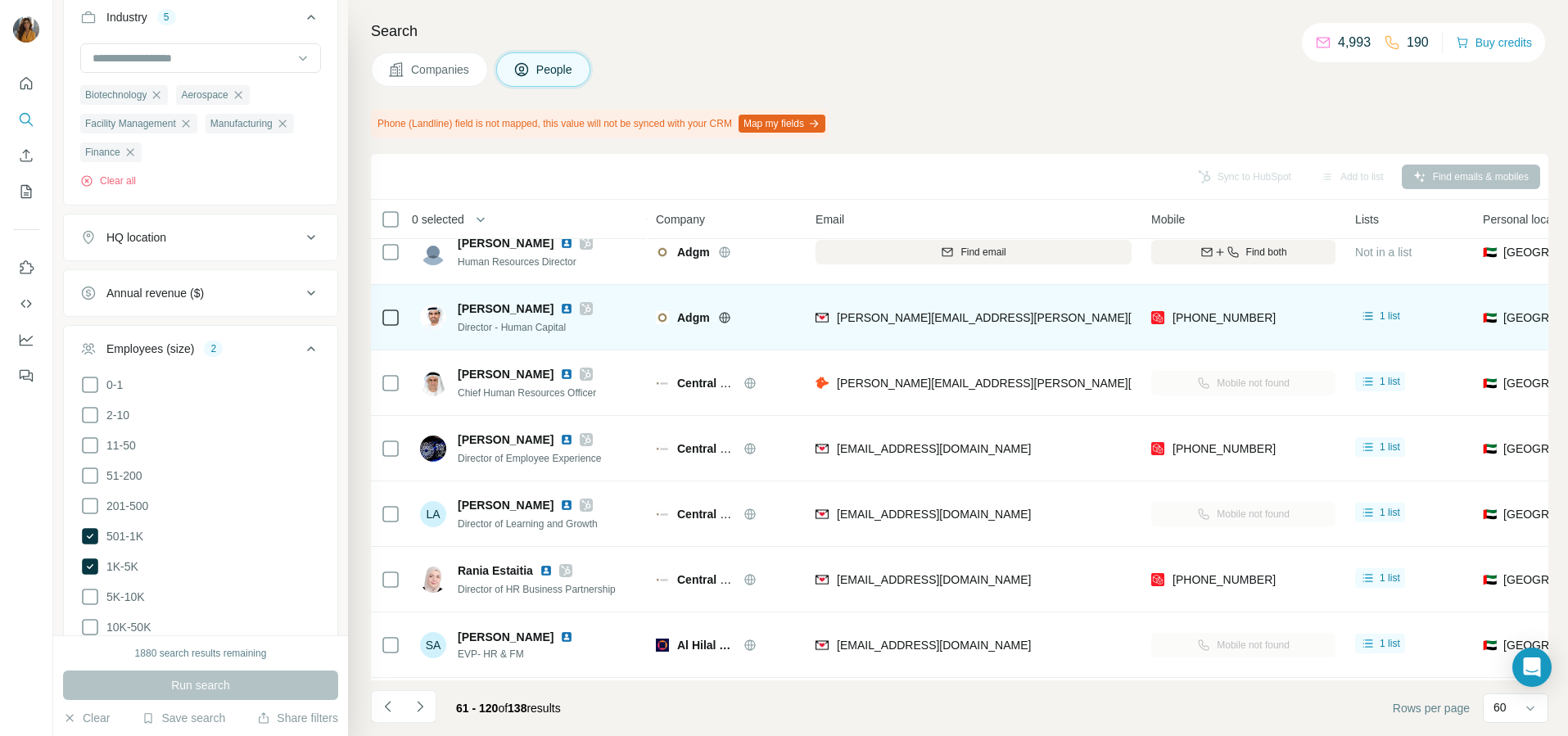
scroll to position [3173, 0]
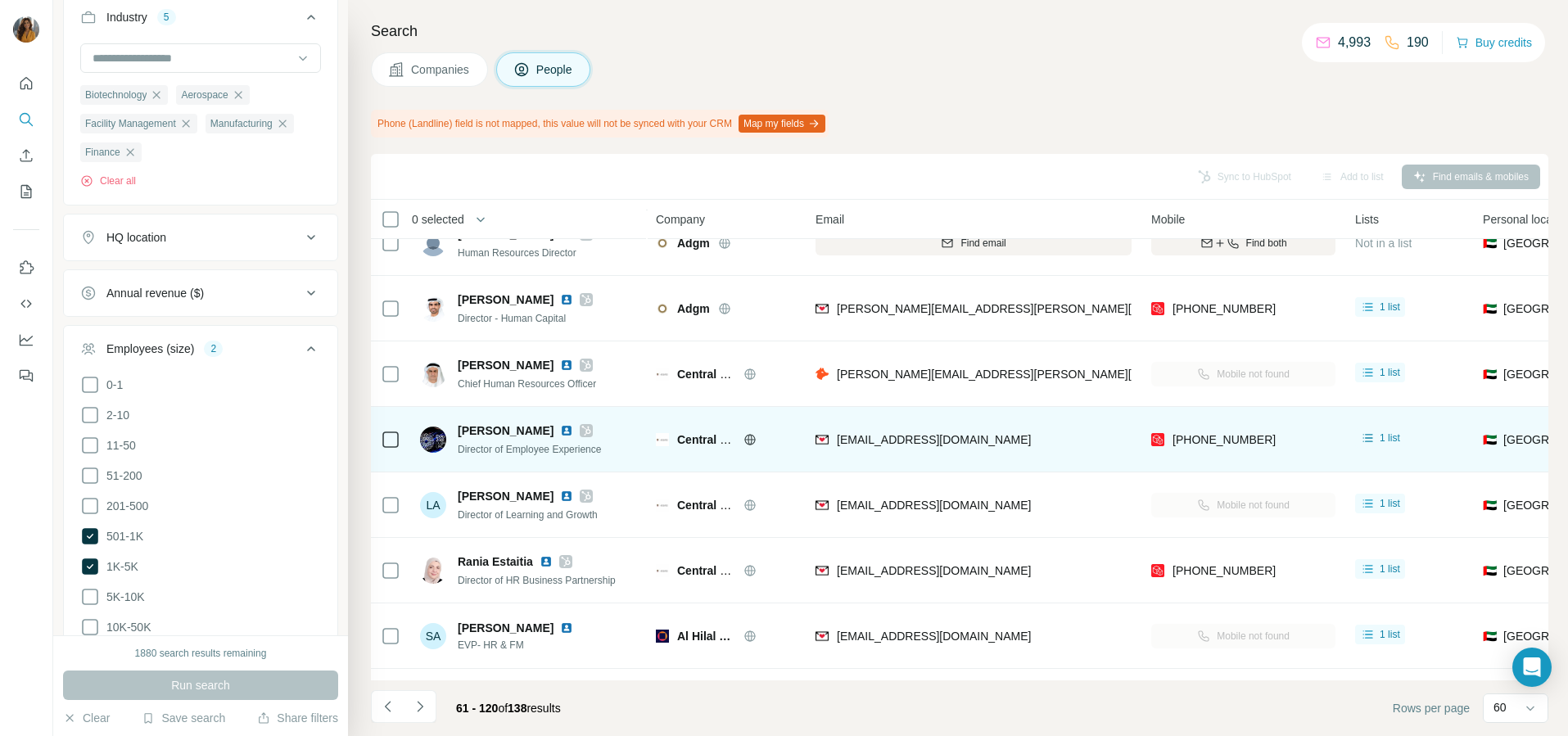
click at [565, 429] on img at bounding box center [566, 431] width 13 height 13
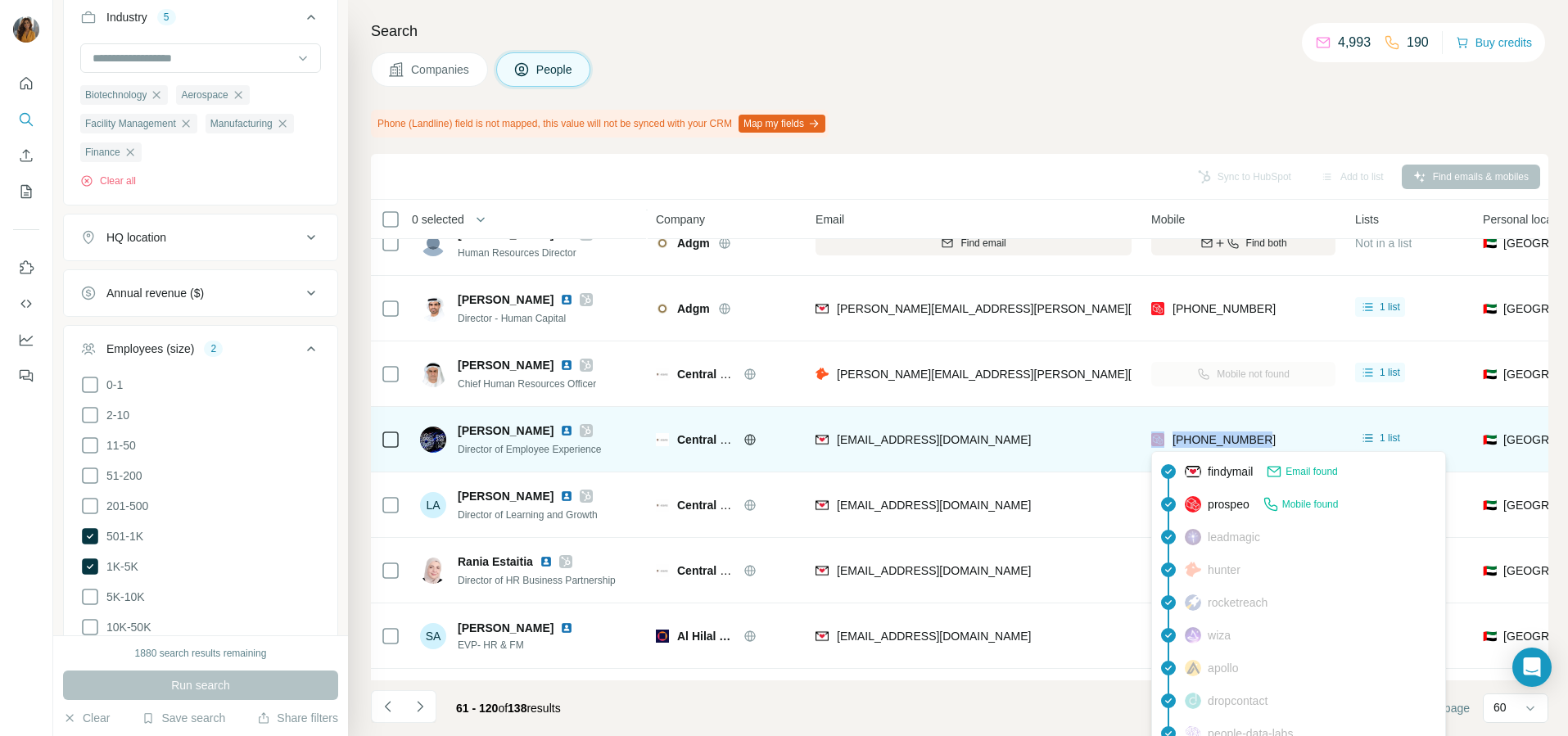
drag, startPoint x: 1257, startPoint y: 448, endPoint x: 1163, endPoint y: 448, distance: 94.0
click at [1163, 448] on div "[PHONE_NUMBER]" at bounding box center [1243, 439] width 185 height 45
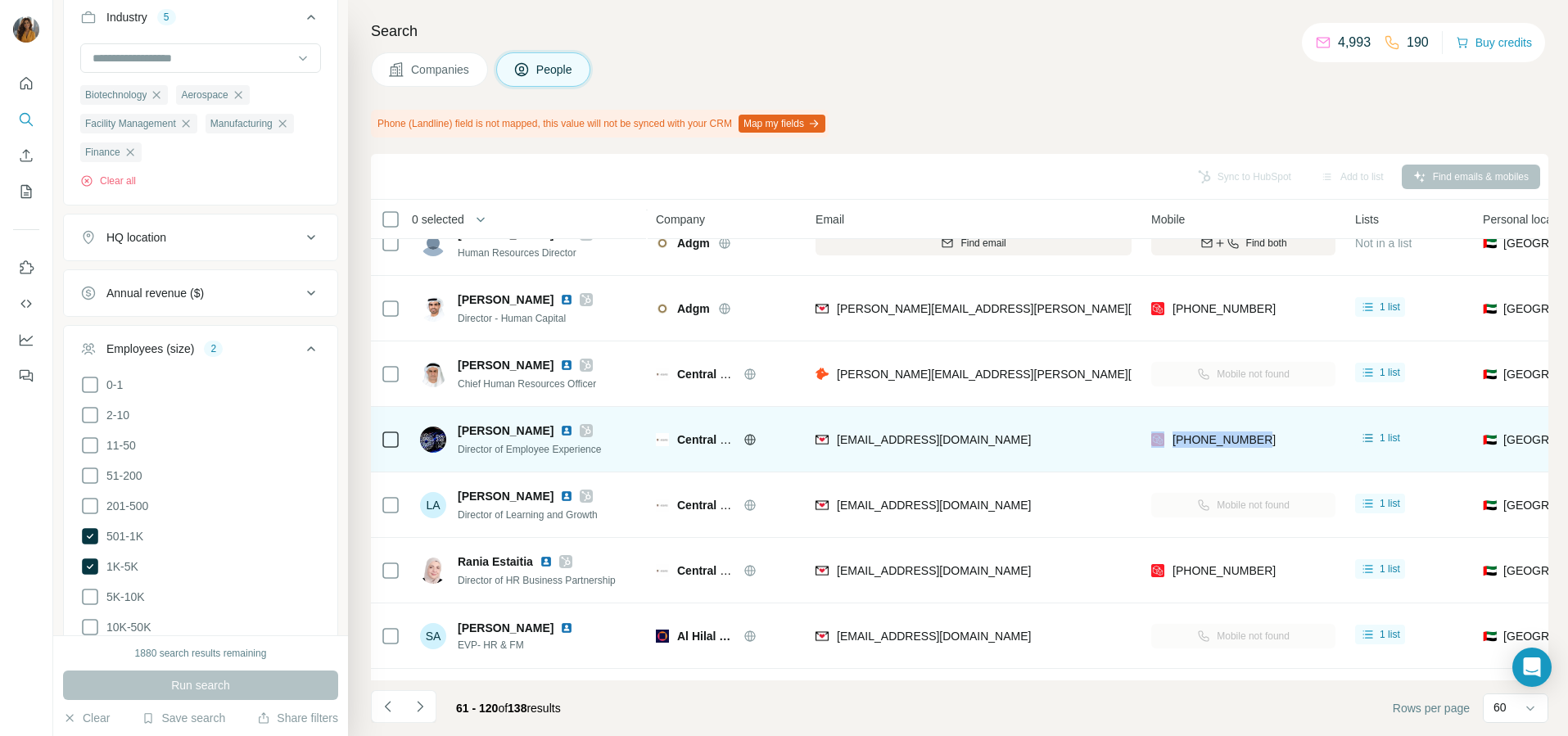
drag, startPoint x: 1163, startPoint y: 448, endPoint x: 1269, endPoint y: 430, distance: 107.5
click at [1254, 430] on div "[PHONE_NUMBER]" at bounding box center [1243, 439] width 185 height 45
click at [1280, 436] on div "[PHONE_NUMBER]" at bounding box center [1243, 439] width 185 height 45
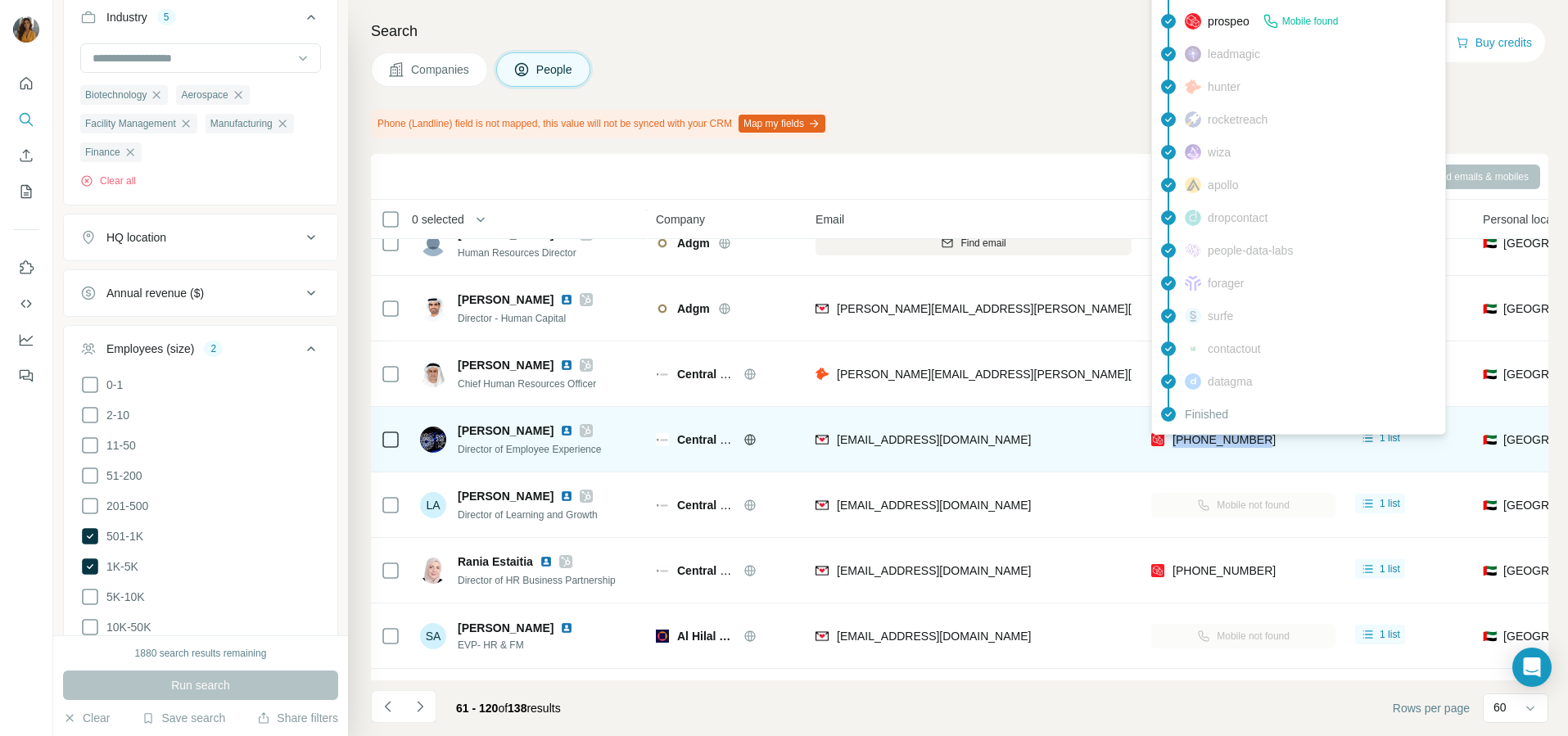
drag, startPoint x: 1270, startPoint y: 444, endPoint x: 1168, endPoint y: 453, distance: 102.4
click at [1169, 450] on div "[PHONE_NUMBER]" at bounding box center [1243, 439] width 185 height 45
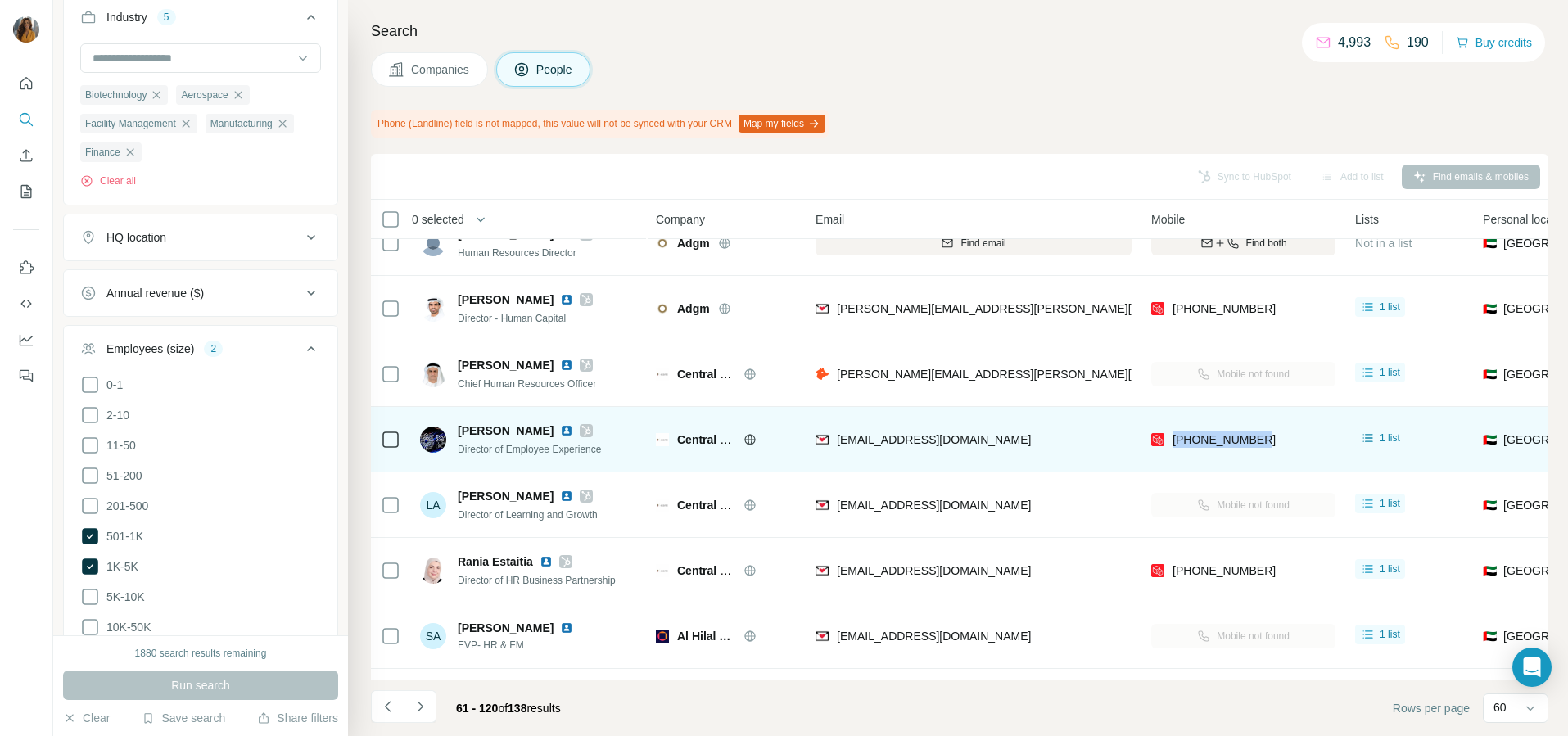
click at [1122, 448] on div "[EMAIL_ADDRESS][DOMAIN_NAME]" at bounding box center [974, 439] width 316 height 45
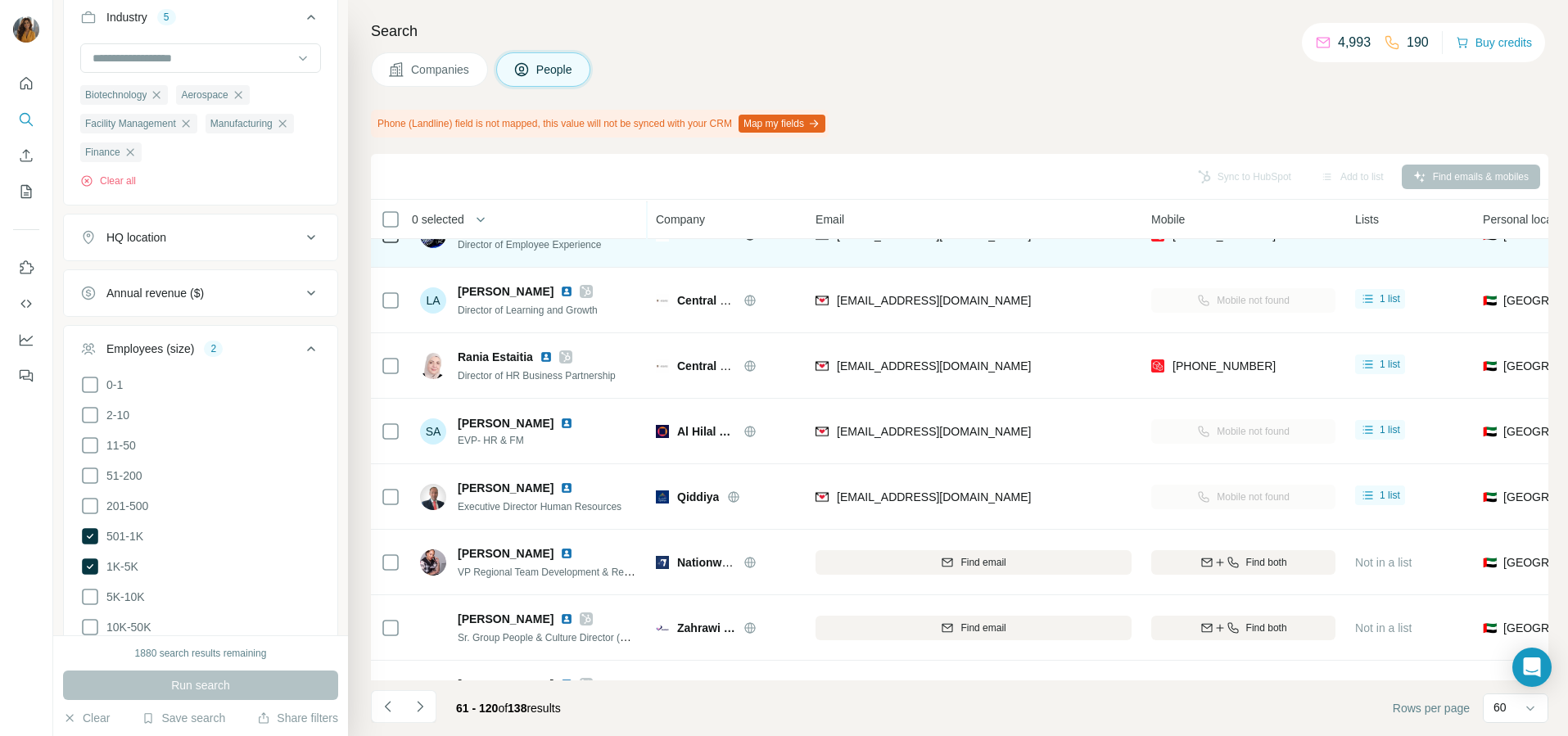
scroll to position [3275, 0]
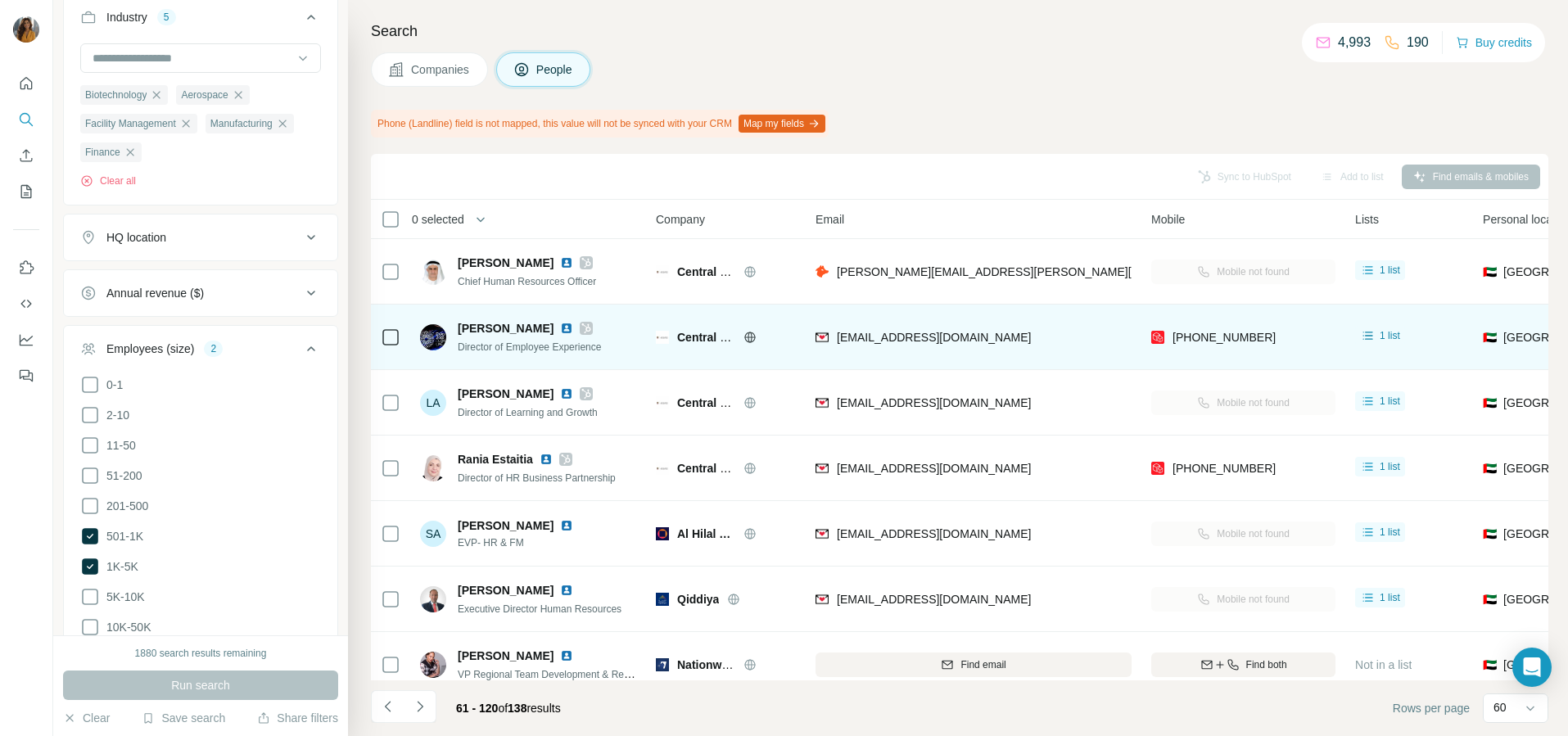
click at [560, 325] on img at bounding box center [566, 328] width 13 height 13
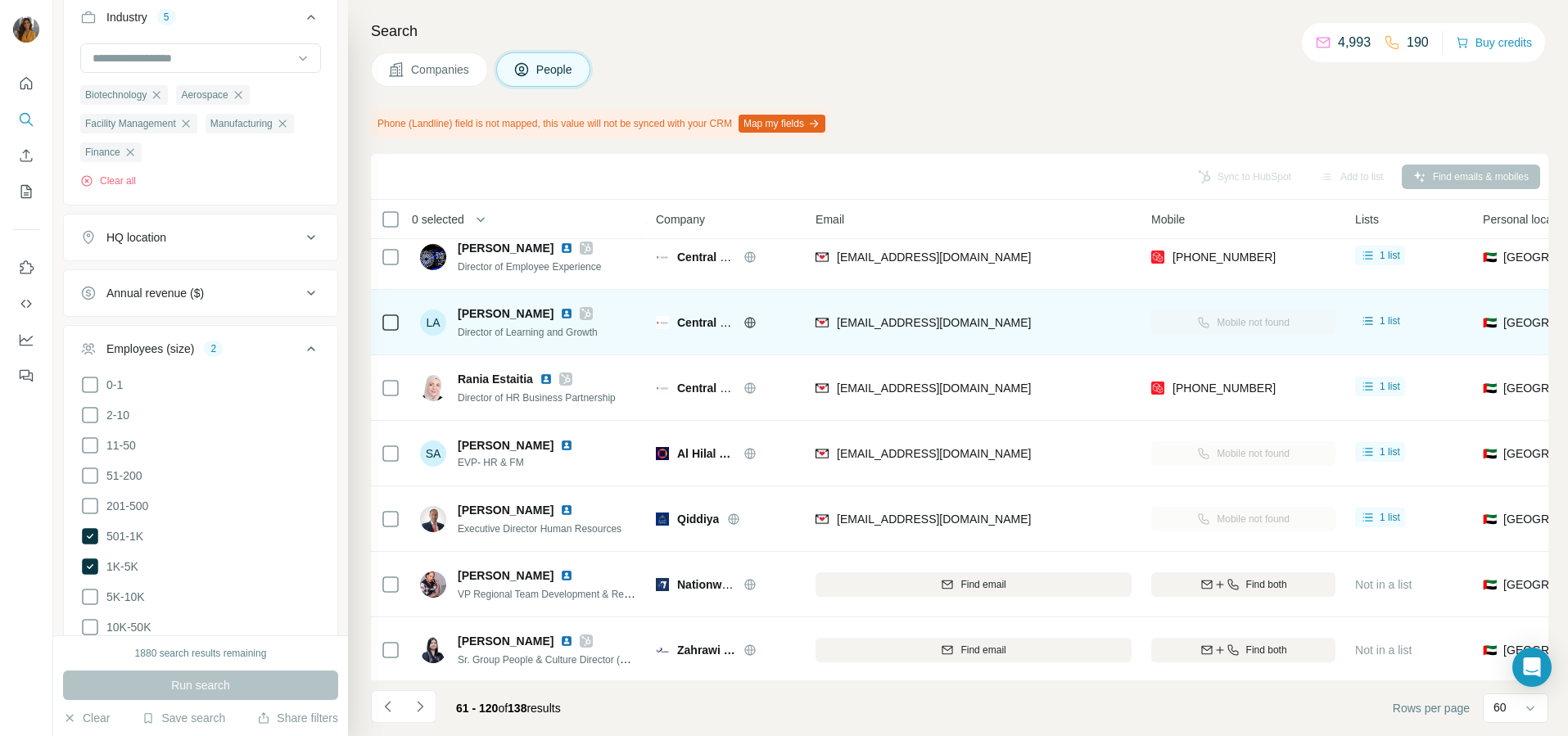
scroll to position [3480, 0]
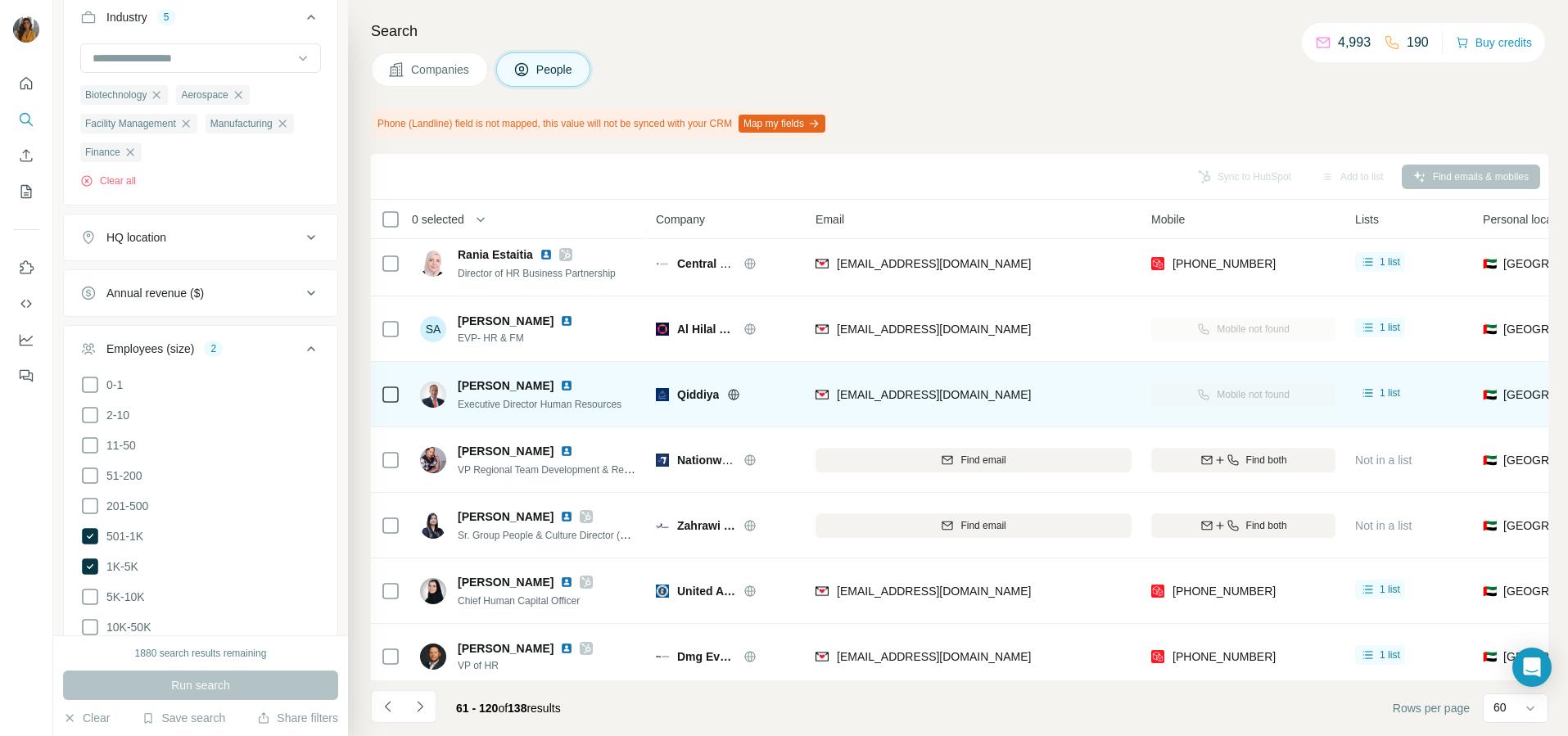
click at [560, 381] on img at bounding box center [566, 386] width 13 height 13
